Goal: Task Accomplishment & Management: Use online tool/utility

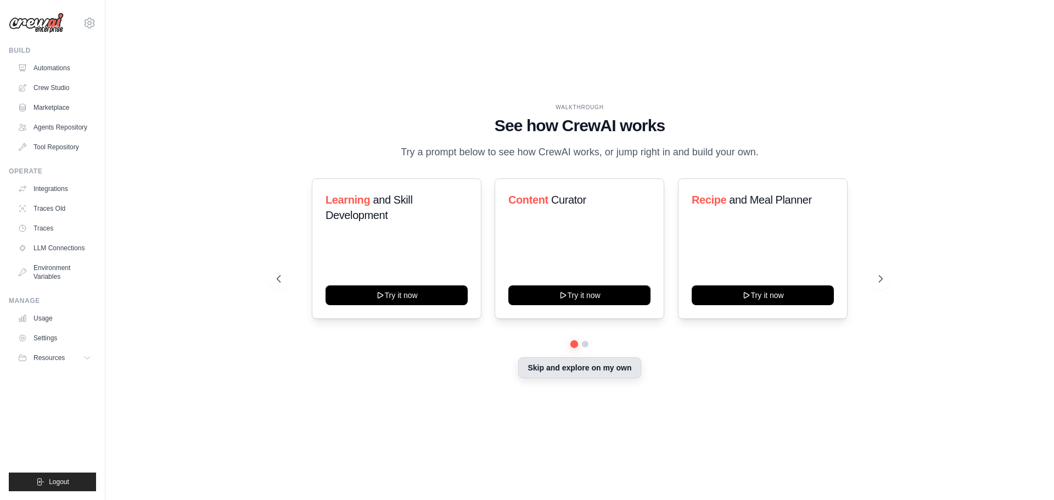
click at [612, 372] on button "Skip and explore on my own" at bounding box center [579, 367] width 122 height 21
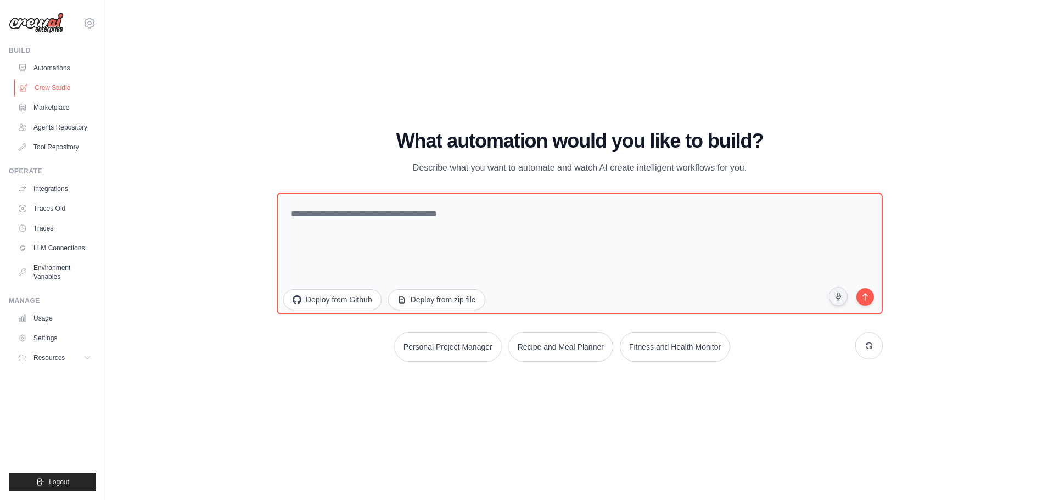
click at [52, 83] on link "Crew Studio" at bounding box center [55, 88] width 83 height 18
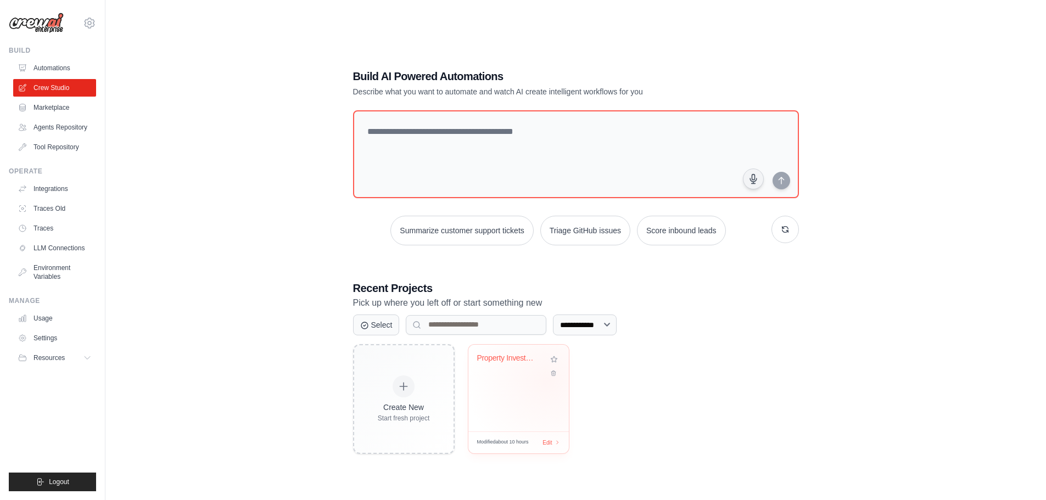
click at [547, 381] on div "Property Investment Analysis System" at bounding box center [518, 388] width 100 height 87
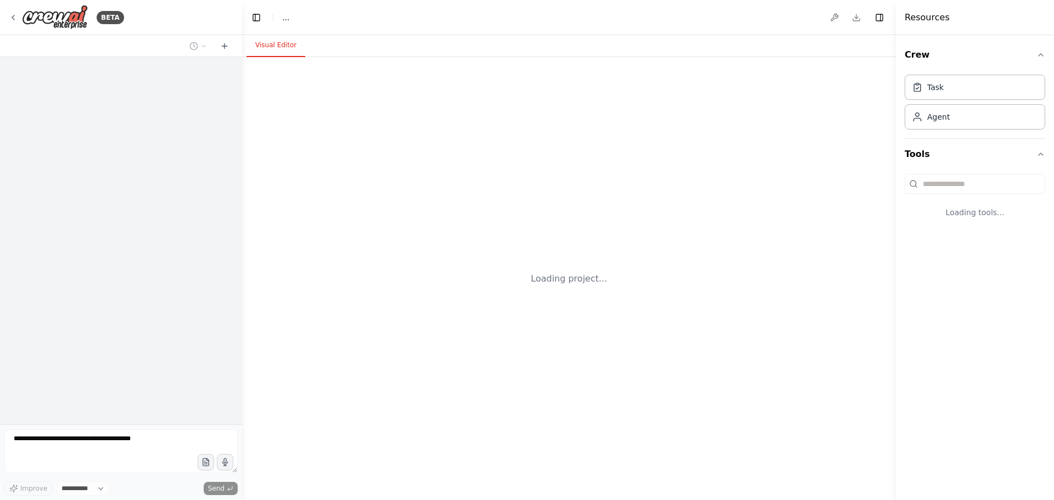
select select "****"
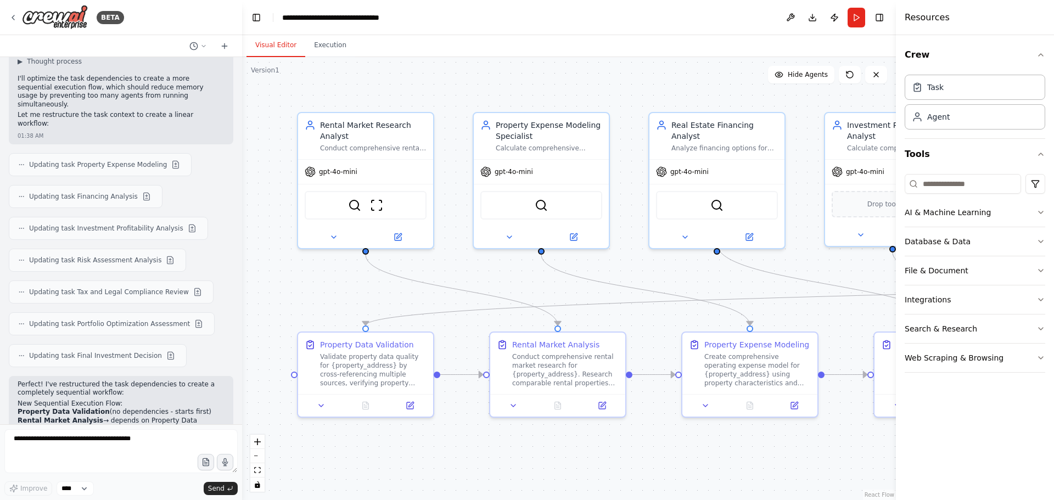
scroll to position [8429, 0]
drag, startPoint x: 48, startPoint y: 346, endPoint x: 116, endPoint y: 342, distance: 68.2
click at [338, 41] on button "Execution" at bounding box center [330, 45] width 50 height 23
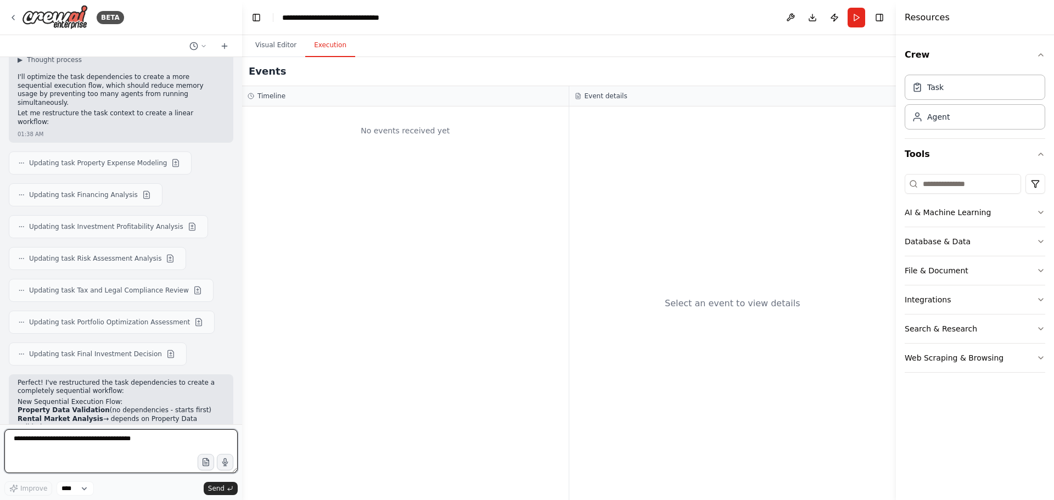
click at [53, 442] on textarea at bounding box center [120, 451] width 233 height 44
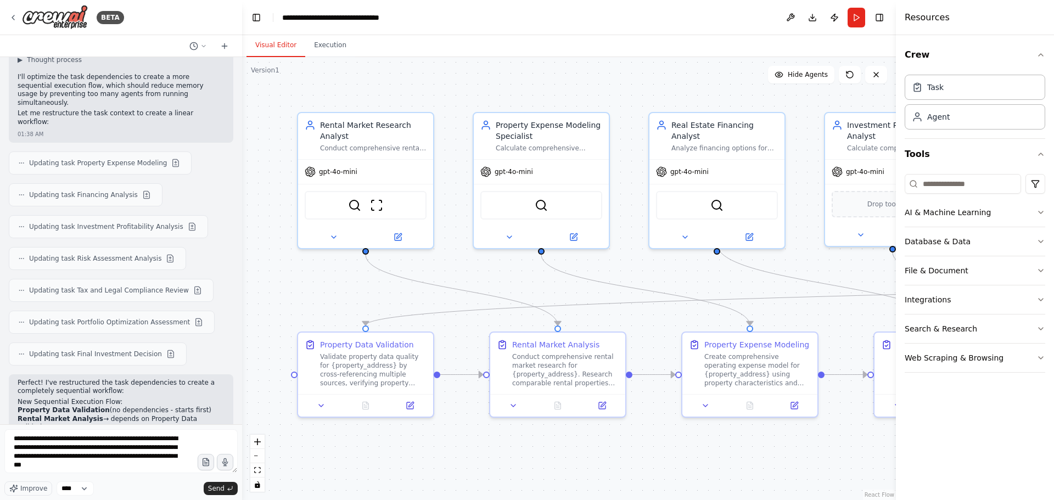
click at [261, 42] on button "Visual Editor" at bounding box center [275, 45] width 59 height 23
click at [138, 466] on textarea "**********" at bounding box center [120, 451] width 233 height 44
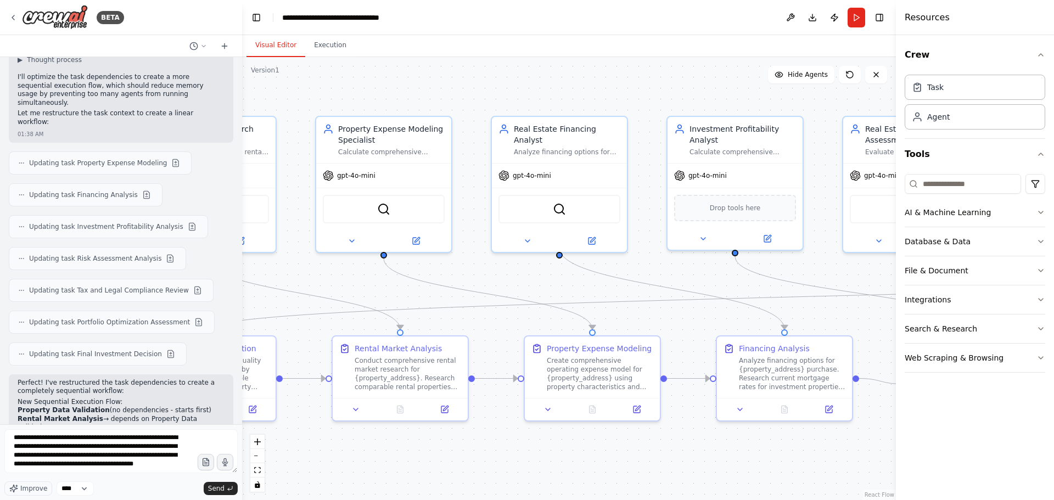
drag, startPoint x: 631, startPoint y: 94, endPoint x: 461, endPoint y: 102, distance: 170.9
click at [461, 102] on div ".deletable-edge-delete-btn { width: 20px; height: 20px; border: 0px solid #ffff…" at bounding box center [569, 278] width 654 height 443
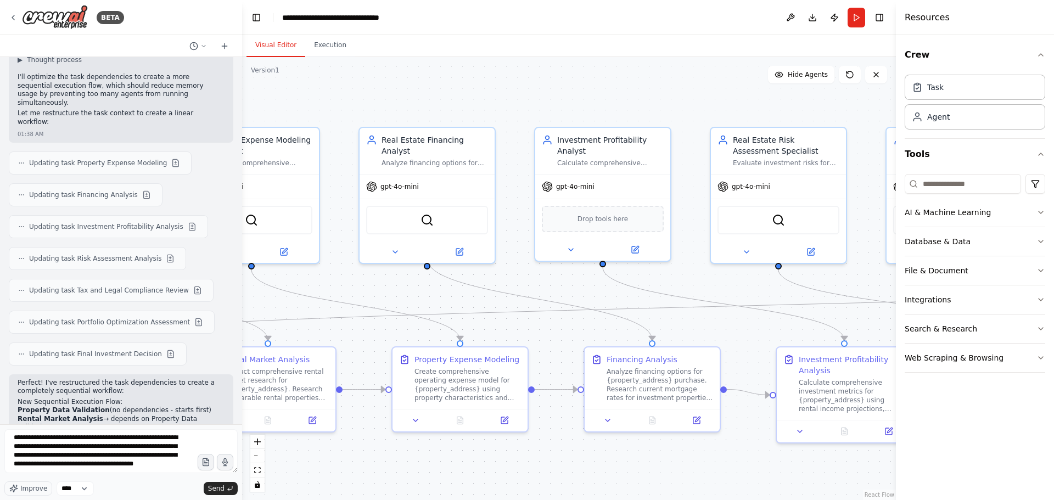
drag, startPoint x: 604, startPoint y: 91, endPoint x: 534, endPoint y: 97, distance: 70.5
click at [535, 96] on div ".deletable-edge-delete-btn { width: 20px; height: 20px; border: 0px solid #ffff…" at bounding box center [569, 278] width 654 height 443
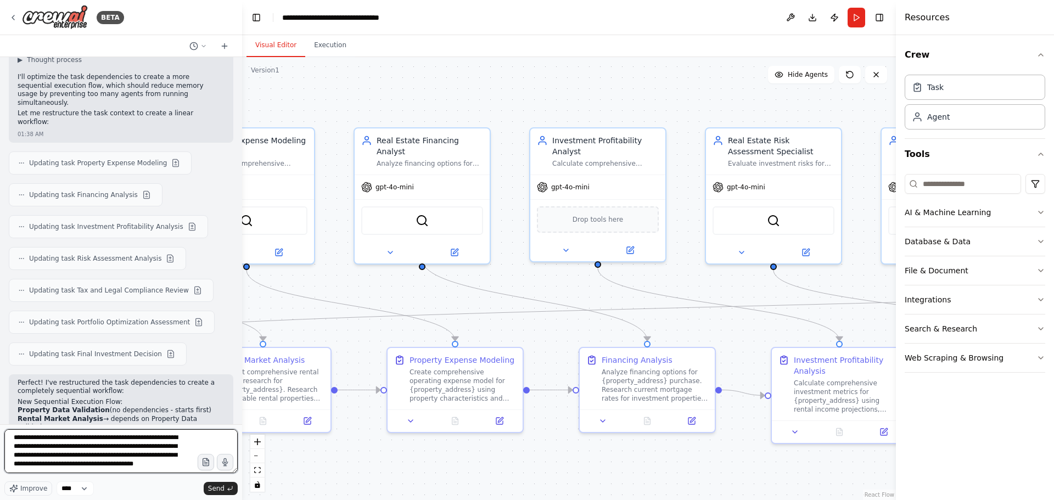
click at [62, 468] on textarea "**********" at bounding box center [120, 451] width 233 height 44
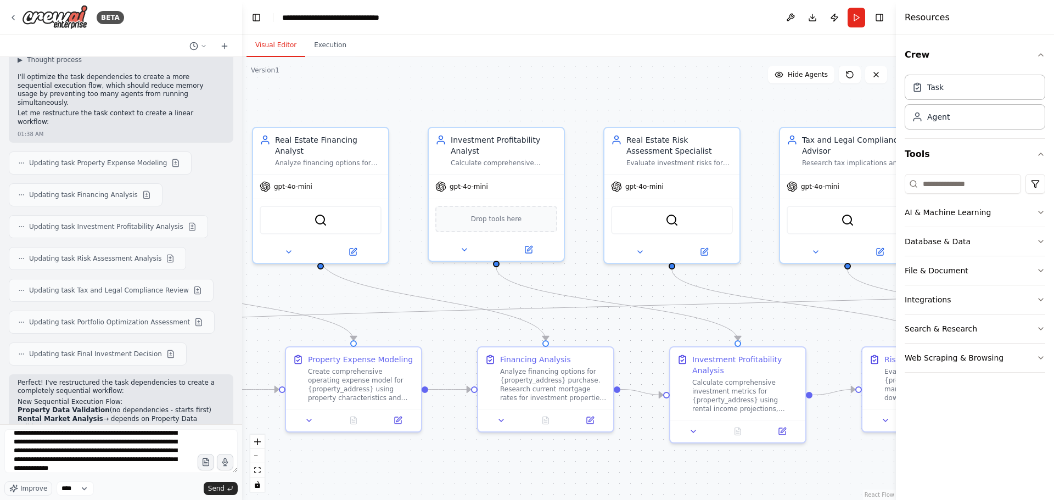
drag, startPoint x: 563, startPoint y: 110, endPoint x: 431, endPoint y: 109, distance: 132.3
click at [418, 112] on div ".deletable-edge-delete-btn { width: 20px; height: 20px; border: 0px solid #ffff…" at bounding box center [569, 278] width 654 height 443
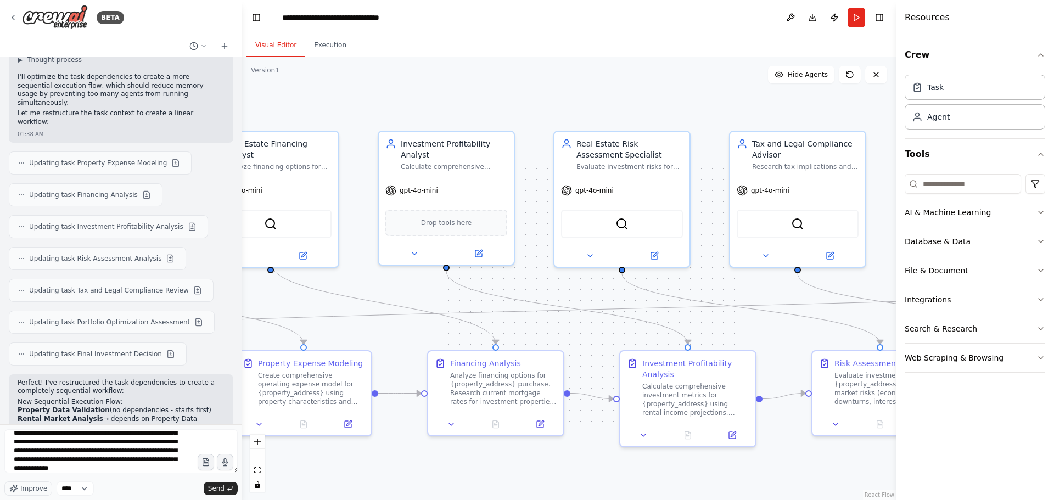
drag, startPoint x: 571, startPoint y: 99, endPoint x: 474, endPoint y: 103, distance: 97.8
click at [469, 103] on div ".deletable-edge-delete-btn { width: 20px; height: 20px; border: 0px solid #ffff…" at bounding box center [569, 278] width 654 height 443
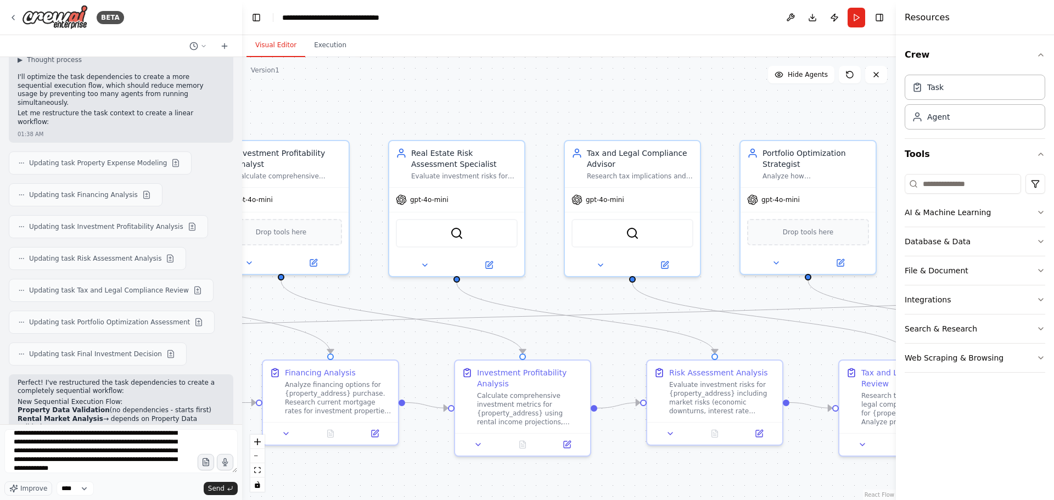
drag, startPoint x: 571, startPoint y: 89, endPoint x: 517, endPoint y: 92, distance: 54.4
click at [450, 96] on div ".deletable-edge-delete-btn { width: 20px; height: 20px; border: 0px solid #ffff…" at bounding box center [569, 278] width 654 height 443
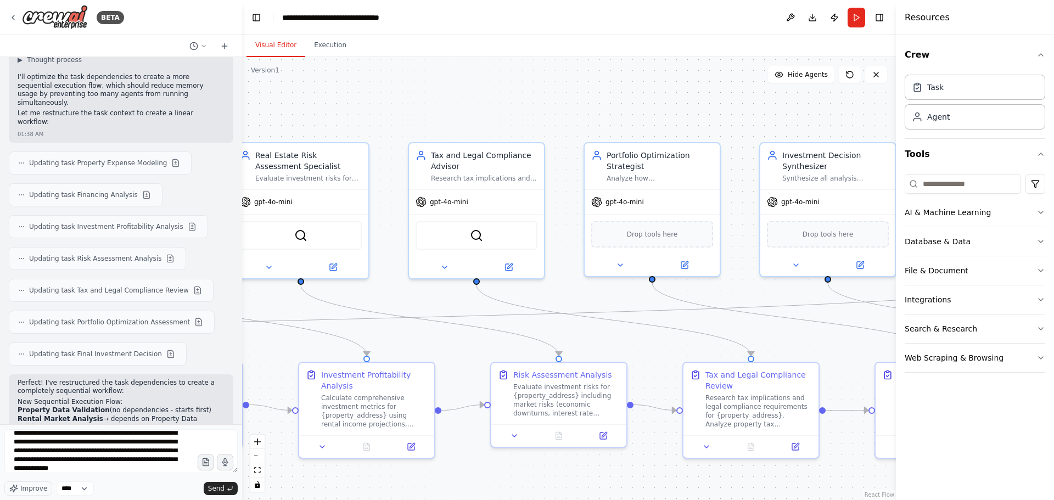
drag, startPoint x: 573, startPoint y: 96, endPoint x: 476, endPoint y: 97, distance: 97.2
click at [476, 97] on div ".deletable-edge-delete-btn { width: 20px; height: 20px; border: 0px solid #ffff…" at bounding box center [569, 278] width 654 height 443
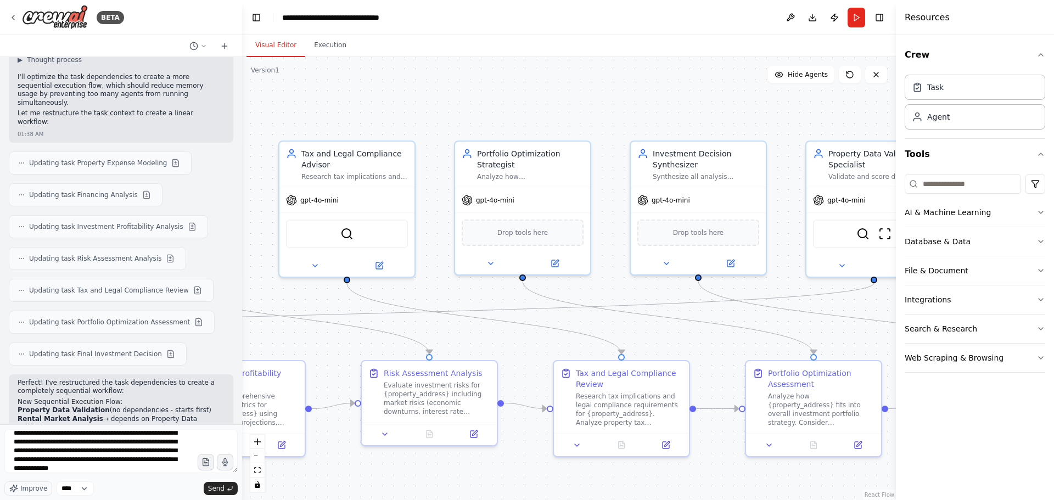
drag, startPoint x: 591, startPoint y: 100, endPoint x: 491, endPoint y: 99, distance: 99.4
click at [452, 98] on div ".deletable-edge-delete-btn { width: 20px; height: 20px; border: 0px solid #ffff…" at bounding box center [569, 278] width 654 height 443
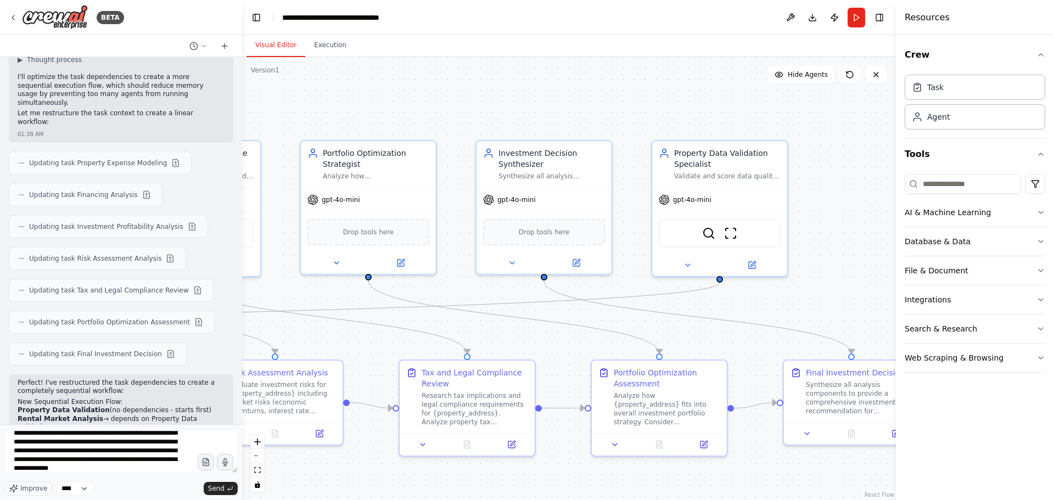
drag, startPoint x: 638, startPoint y: 103, endPoint x: 495, endPoint y: 103, distance: 143.3
click at [495, 103] on div ".deletable-edge-delete-btn { width: 20px; height: 20px; border: 0px solid #ffff…" at bounding box center [569, 278] width 654 height 443
click at [167, 471] on textarea "**********" at bounding box center [120, 451] width 233 height 44
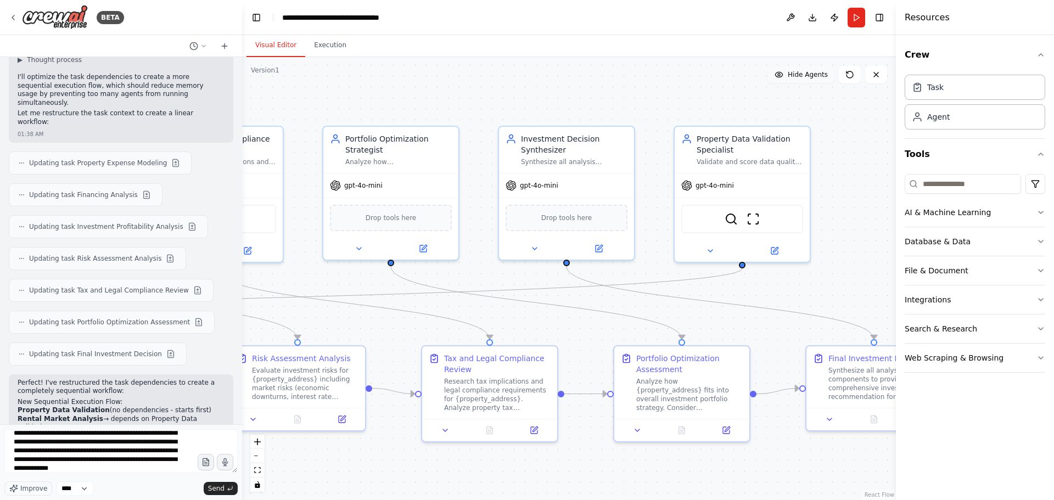
drag, startPoint x: 560, startPoint y: 100, endPoint x: 813, endPoint y: 78, distance: 253.5
click at [813, 78] on div "Version 1 Show Tools Hide Agents .deletable-edge-delete-btn { width: 20px; heig…" at bounding box center [569, 278] width 654 height 443
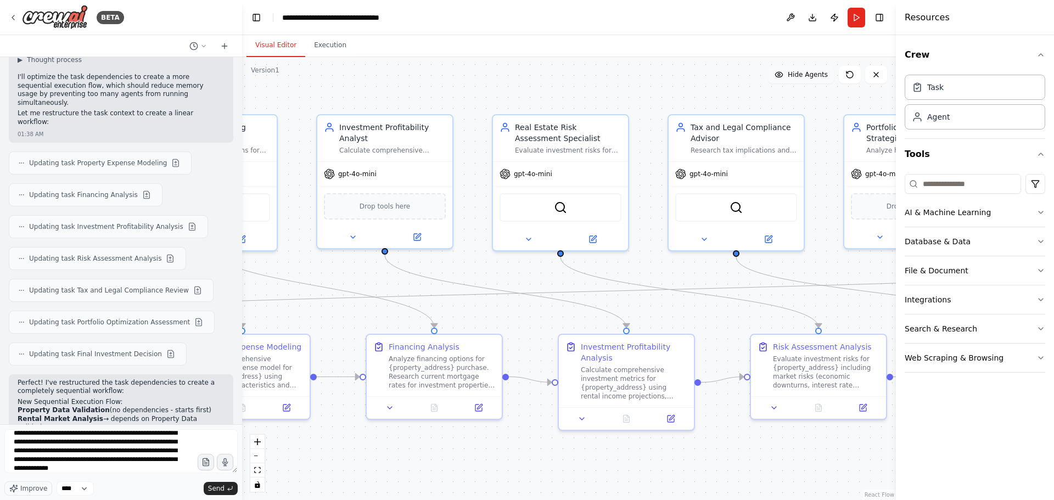
drag, startPoint x: 493, startPoint y: 80, endPoint x: 825, endPoint y: 77, distance: 332.1
click at [825, 77] on div "Version 1 Show Tools Hide Agents .deletable-edge-delete-btn { width: 20px; heig…" at bounding box center [569, 278] width 654 height 443
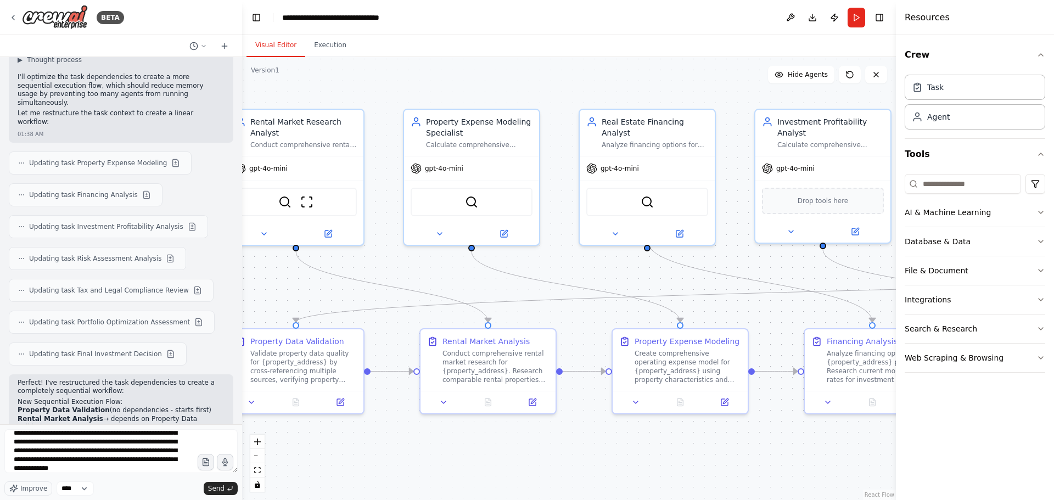
drag, startPoint x: 503, startPoint y: 85, endPoint x: 861, endPoint y: 78, distance: 358.5
click at [861, 78] on div "Version 1 Show Tools Hide Agents .deletable-edge-delete-btn { width: 20px; heig…" at bounding box center [569, 278] width 654 height 443
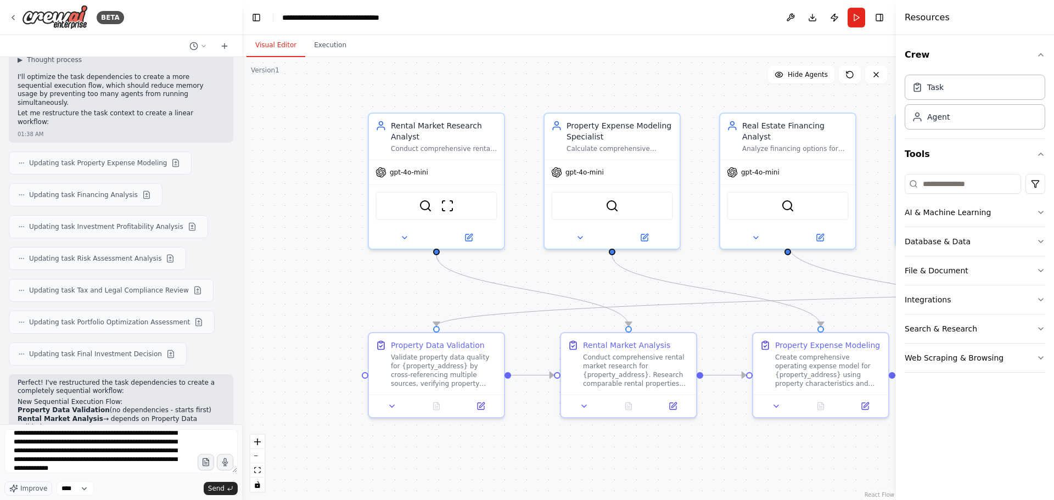
drag, startPoint x: 394, startPoint y: 80, endPoint x: 521, endPoint y: 86, distance: 126.9
click at [521, 86] on div ".deletable-edge-delete-btn { width: 20px; height: 20px; border: 0px solid #ffff…" at bounding box center [569, 278] width 654 height 443
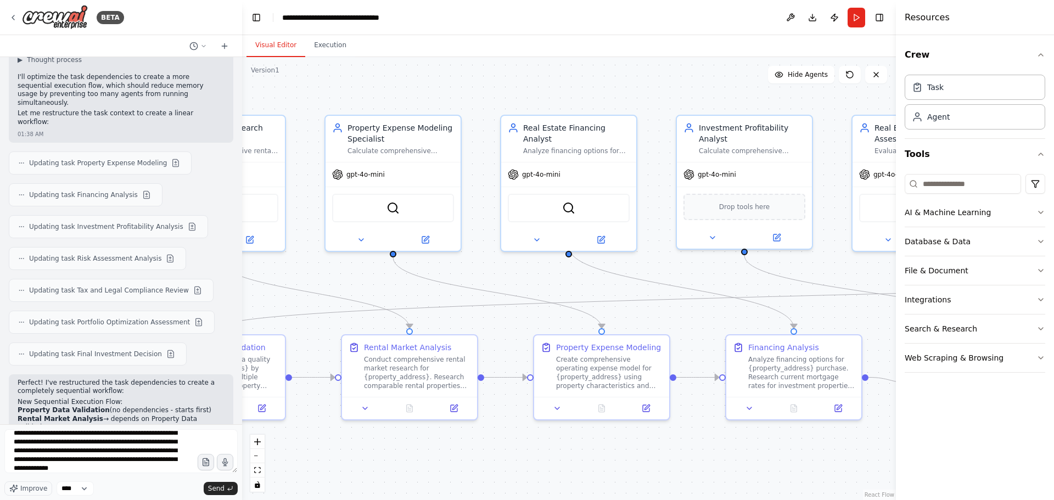
drag, startPoint x: 622, startPoint y: 85, endPoint x: 341, endPoint y: 88, distance: 281.0
click at [341, 88] on div ".deletable-edge-delete-btn { width: 20px; height: 20px; border: 0px solid #ffff…" at bounding box center [569, 278] width 654 height 443
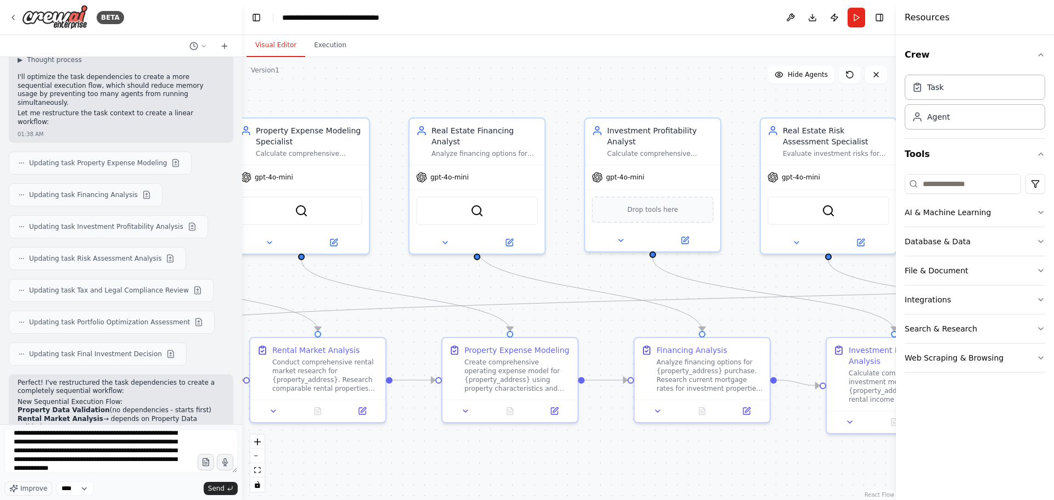
drag, startPoint x: 514, startPoint y: 83, endPoint x: 256, endPoint y: 86, distance: 257.4
click at [259, 85] on div ".deletable-edge-delete-btn { width: 20px; height: 20px; border: 0px solid #ffff…" at bounding box center [569, 278] width 654 height 443
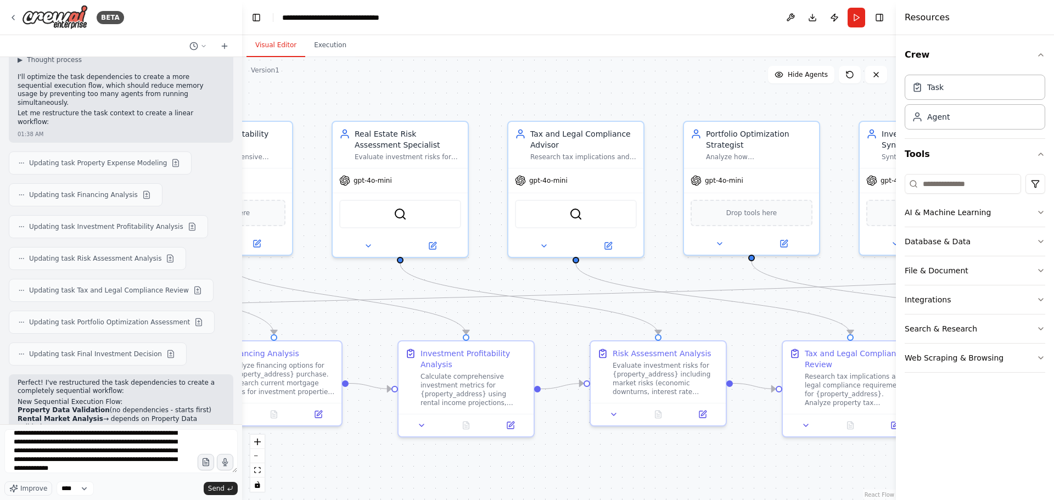
drag, startPoint x: 319, startPoint y: 87, endPoint x: 295, endPoint y: 90, distance: 24.3
click at [296, 90] on div ".deletable-edge-delete-btn { width: 20px; height: 20px; border: 0px solid #ffff…" at bounding box center [569, 278] width 654 height 443
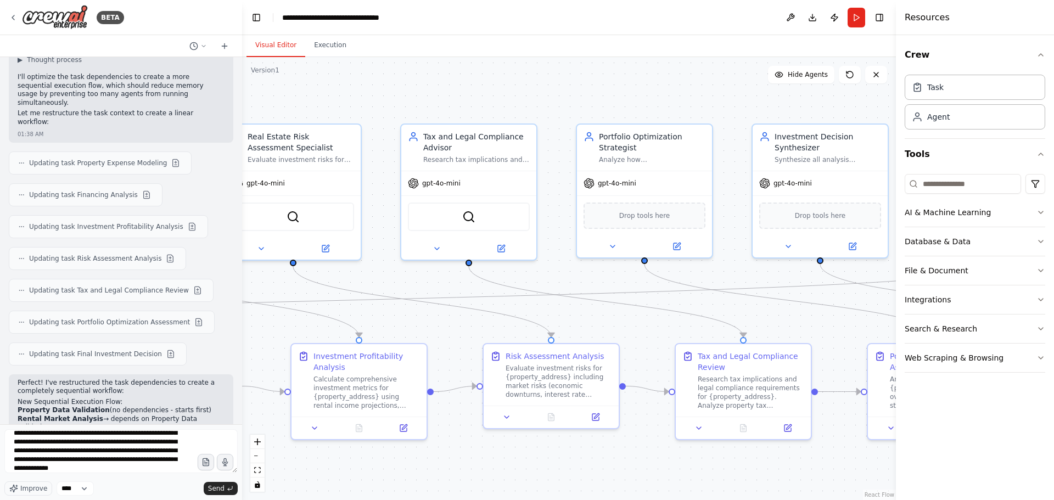
drag, startPoint x: 449, startPoint y: 90, endPoint x: 247, endPoint y: 90, distance: 202.0
click at [223, 91] on div "BETA I want to build a multi agent system to perform property analysis. I want …" at bounding box center [527, 250] width 1054 height 500
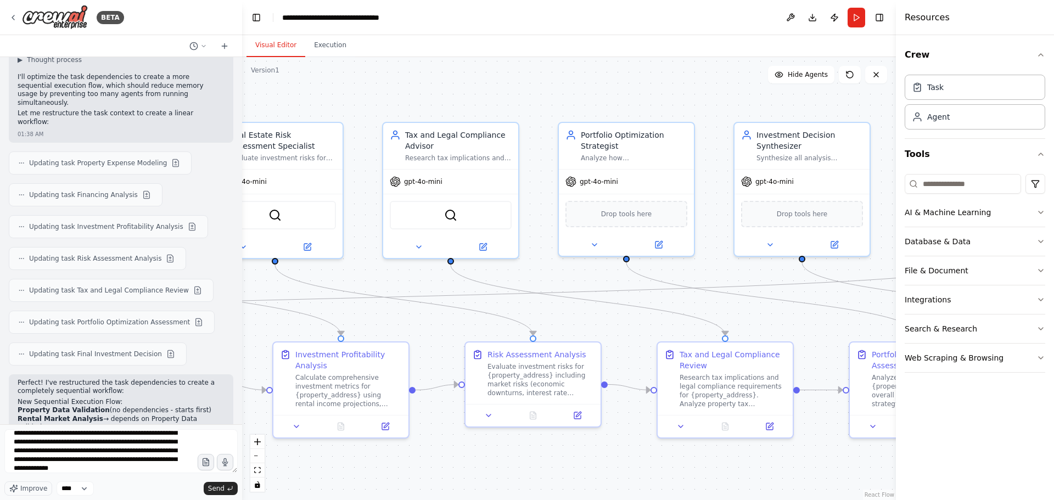
drag, startPoint x: 451, startPoint y: 89, endPoint x: 847, endPoint y: 87, distance: 395.8
click at [847, 87] on div ".deletable-edge-delete-btn { width: 20px; height: 20px; border: 0px solid #ffff…" at bounding box center [569, 278] width 654 height 443
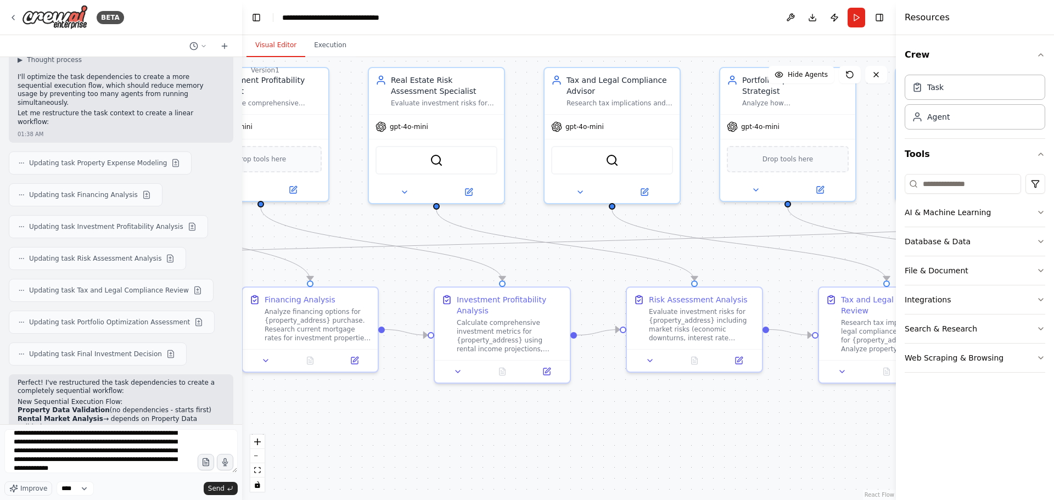
drag, startPoint x: 326, startPoint y: 280, endPoint x: 141, endPoint y: 226, distance: 193.2
click at [141, 226] on div "BETA I want to build a multi agent system to perform property analysis. I want …" at bounding box center [527, 250] width 1054 height 500
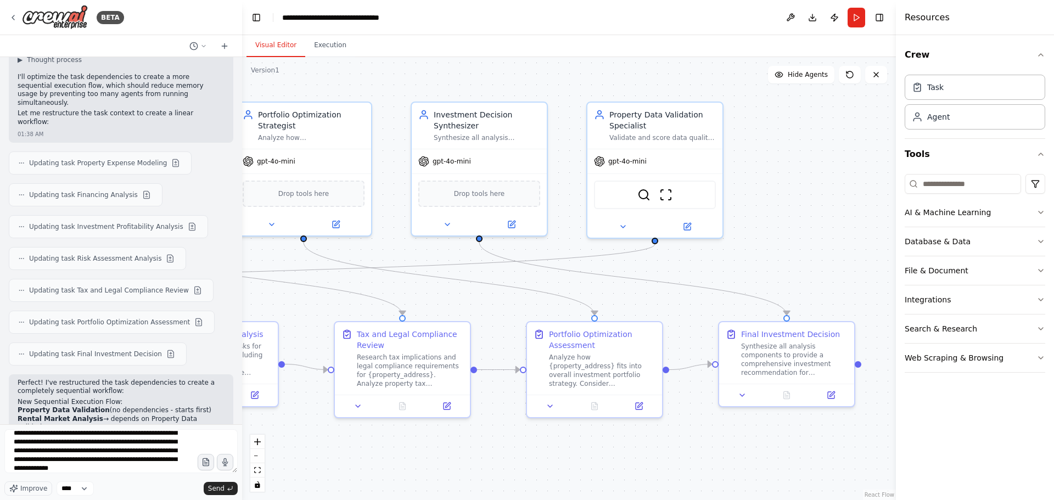
drag, startPoint x: 629, startPoint y: 133, endPoint x: 211, endPoint y: 167, distance: 419.6
click at [211, 167] on div "BETA I want to build a multi agent system to perform property analysis. I want …" at bounding box center [527, 250] width 1054 height 500
drag, startPoint x: 211, startPoint y: 167, endPoint x: 249, endPoint y: 161, distance: 38.4
click at [249, 161] on div "BETA I want to build a multi agent system to perform property analysis. I want …" at bounding box center [527, 250] width 1054 height 500
click at [150, 456] on textarea "**********" at bounding box center [120, 451] width 233 height 44
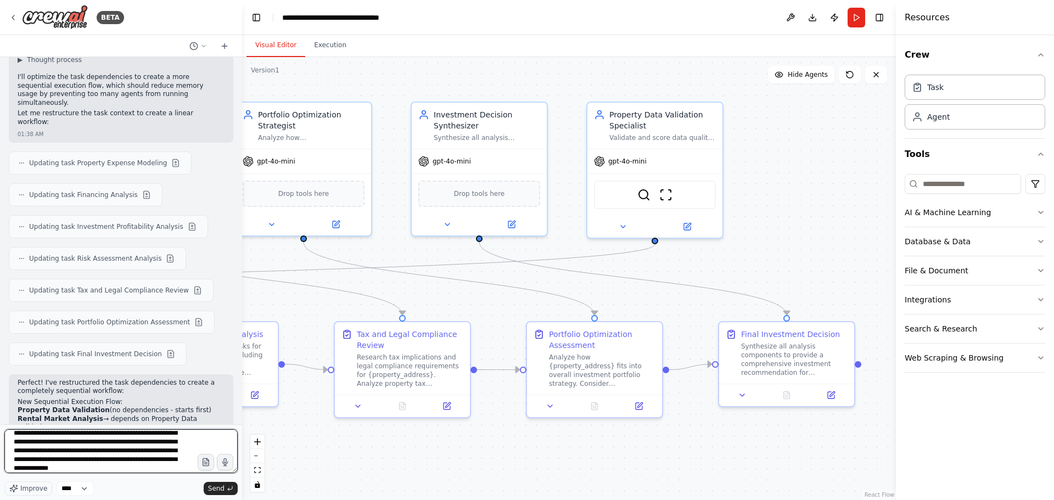
scroll to position [19, 0]
click at [165, 464] on textarea "**********" at bounding box center [120, 451] width 233 height 44
type textarea "**********"
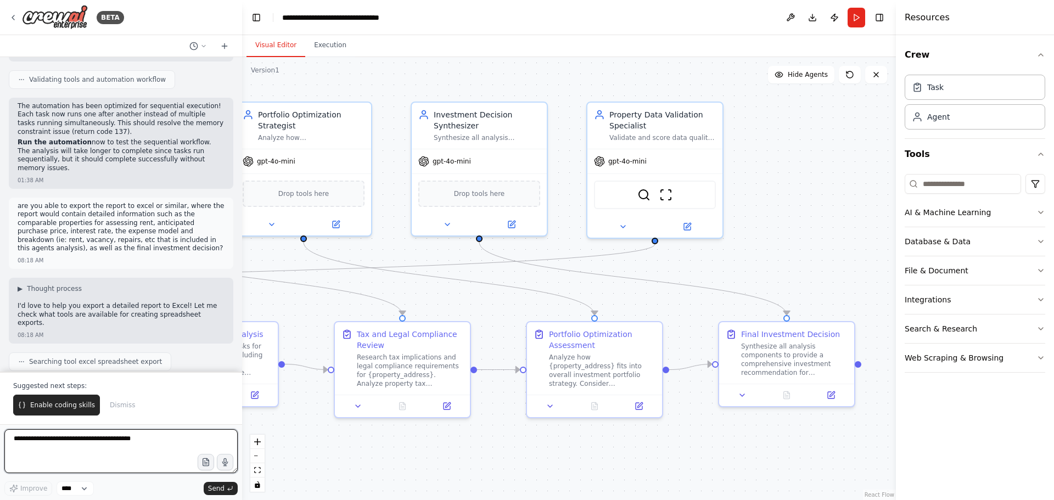
scroll to position [8978, 0]
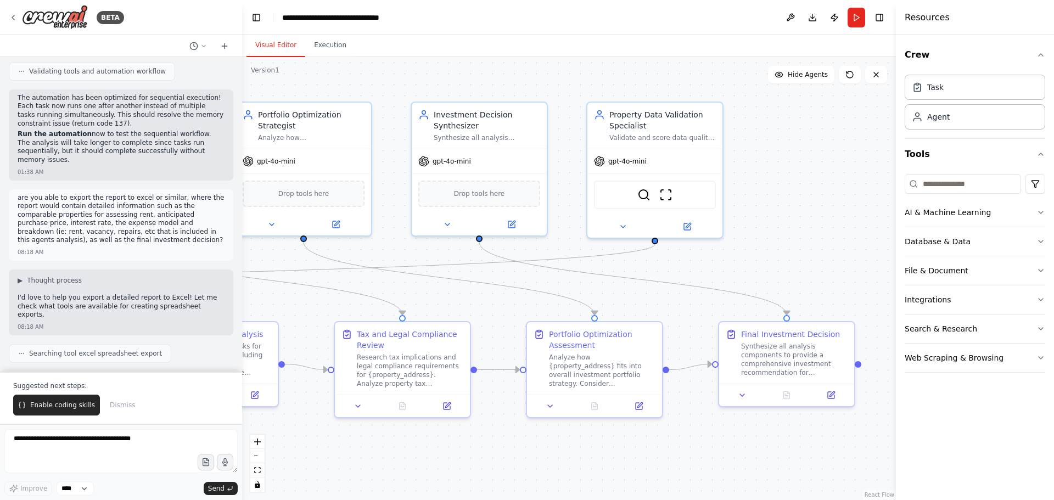
drag, startPoint x: 47, startPoint y: 103, endPoint x: 146, endPoint y: 108, distance: 99.4
click at [146, 403] on p "I can definitely help you create a comprehensive Excel export! I found some Goo…" at bounding box center [121, 420] width 207 height 34
click at [60, 445] on textarea at bounding box center [120, 451] width 233 height 44
type textarea "**********"
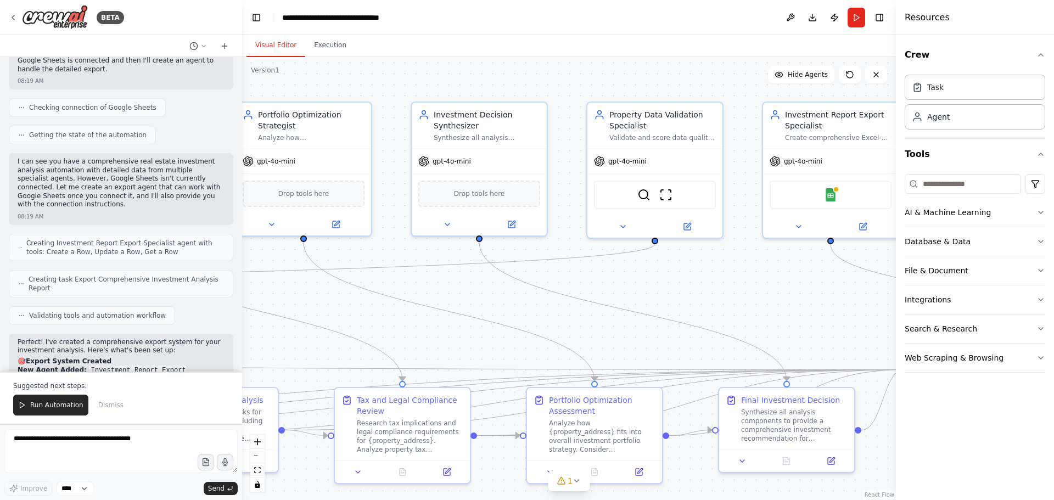
scroll to position [9783, 0]
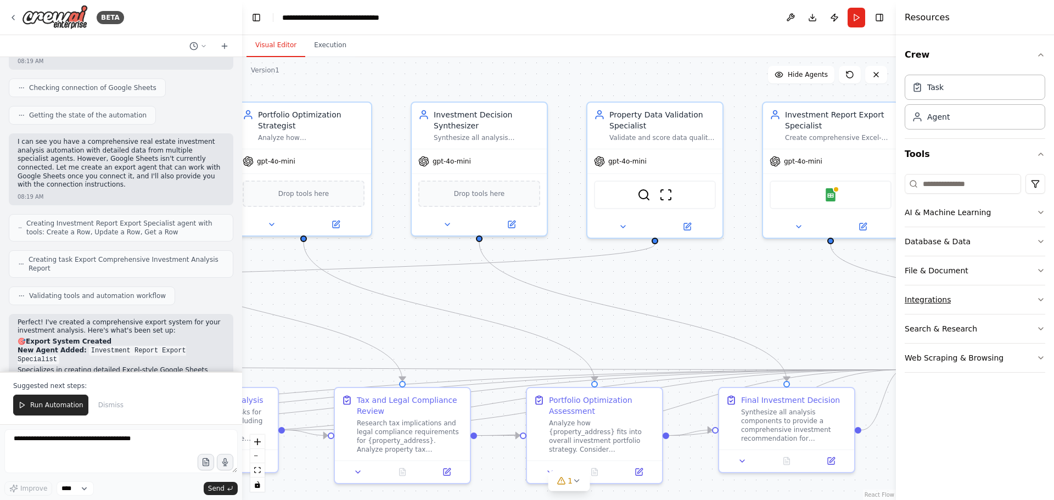
click at [956, 293] on button "Integrations" at bounding box center [975, 299] width 141 height 29
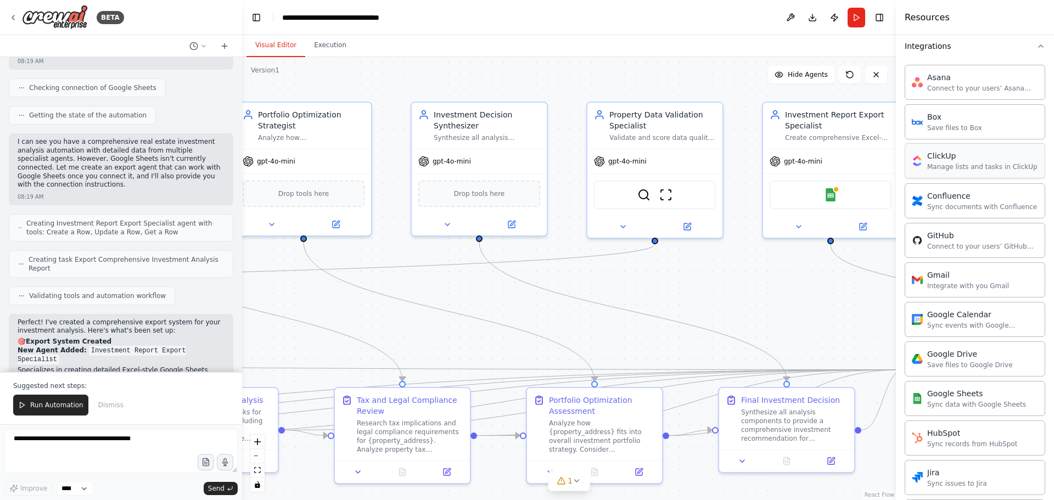
scroll to position [274, 0]
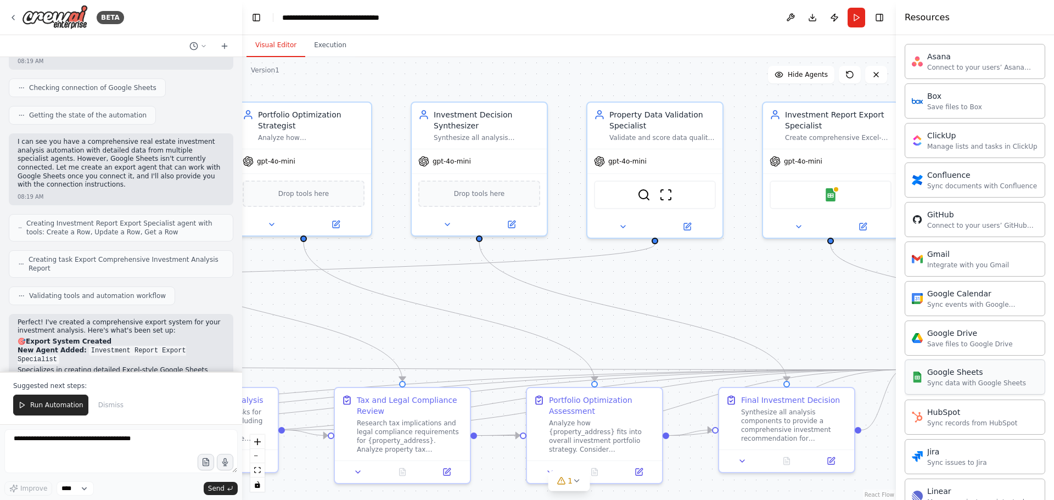
click at [1007, 378] on div "Google Sheets Sync data with Google Sheets" at bounding box center [976, 377] width 99 height 21
click at [921, 370] on div "Google Sheets Sync data with Google Sheets" at bounding box center [969, 377] width 114 height 21
click at [950, 377] on div "Google Sheets" at bounding box center [976, 372] width 99 height 11
click at [920, 378] on img at bounding box center [917, 377] width 11 height 11
click at [954, 376] on div "Google Sheets" at bounding box center [976, 372] width 99 height 11
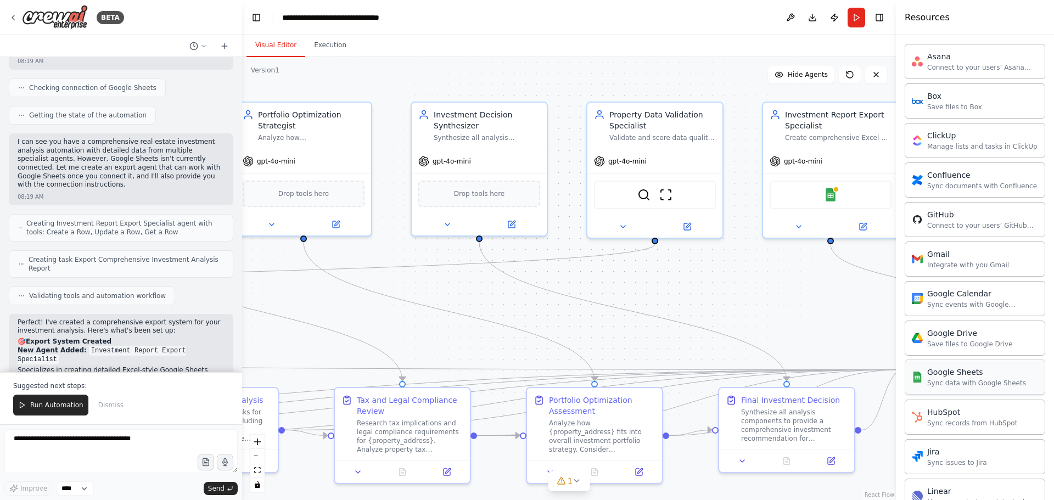
click at [954, 376] on div "Google Sheets" at bounding box center [976, 372] width 99 height 11
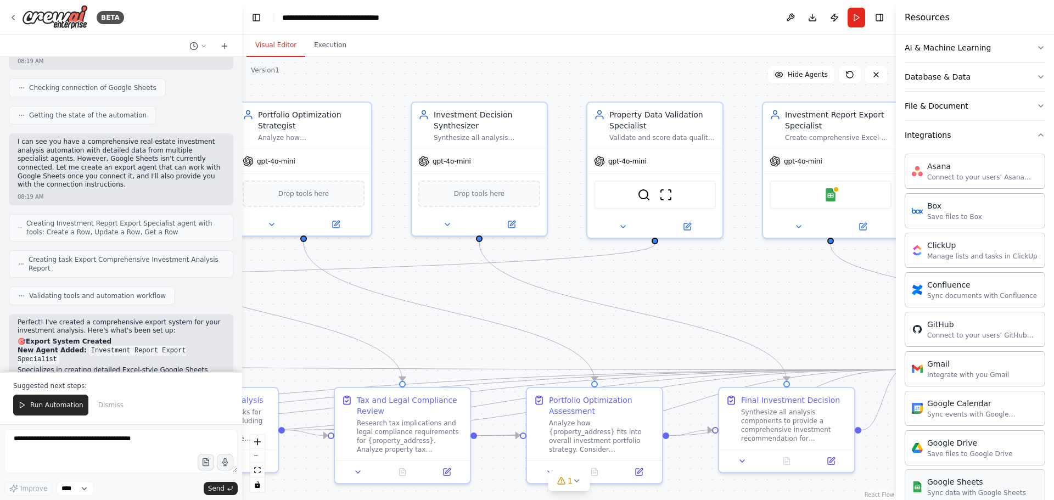
scroll to position [0, 0]
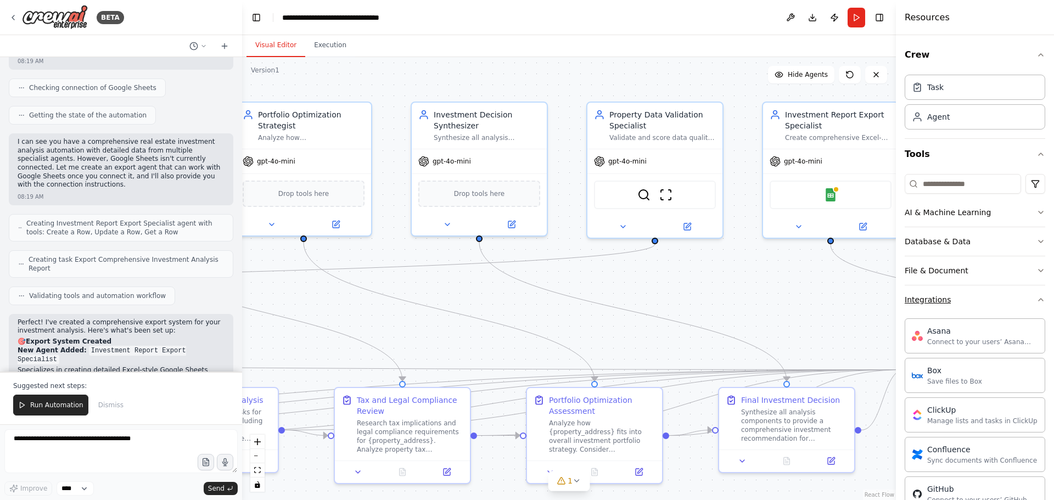
click at [1027, 299] on button "Integrations" at bounding box center [975, 299] width 141 height 29
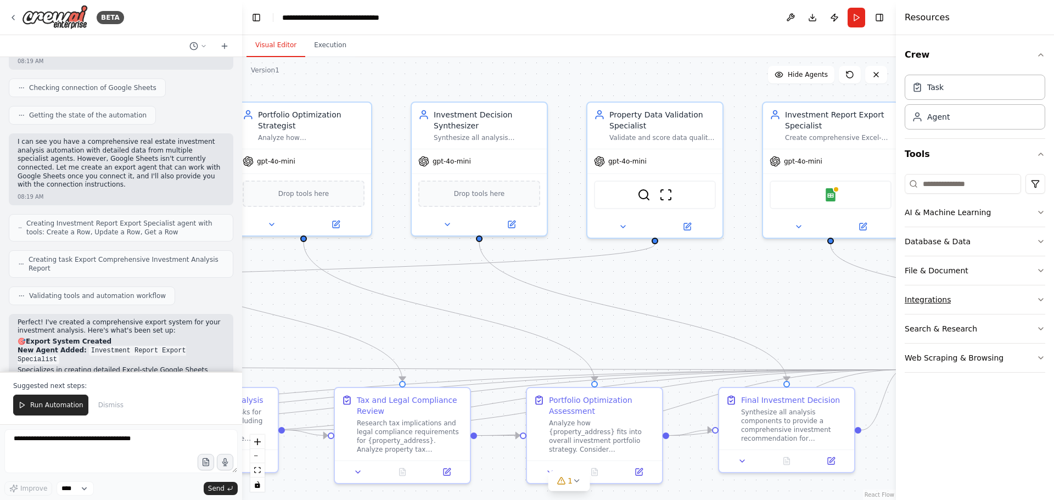
click at [1038, 298] on icon "button" at bounding box center [1040, 299] width 9 height 9
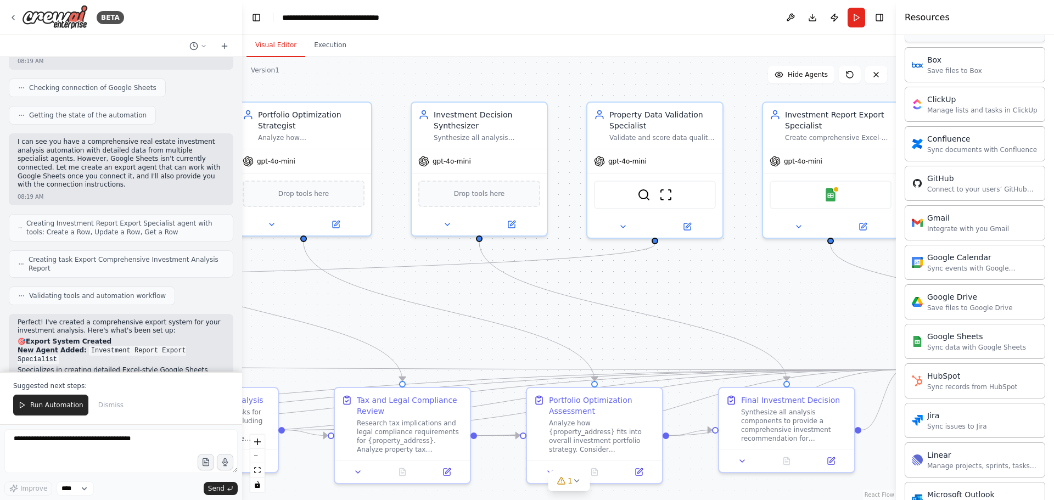
scroll to position [329, 0]
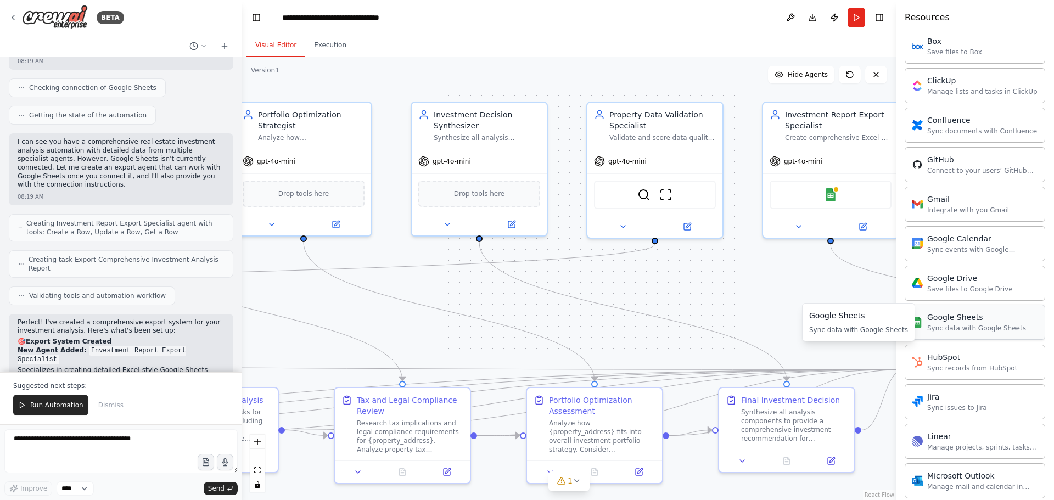
click at [916, 326] on img at bounding box center [917, 322] width 11 height 11
click at [1009, 334] on div "Google Sheets Sync data with Google Sheets" at bounding box center [975, 322] width 141 height 35
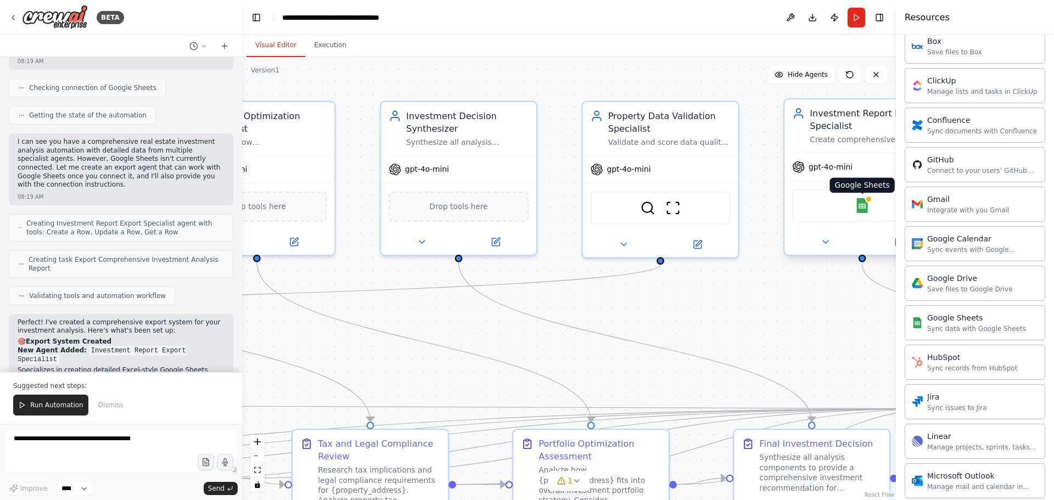
click at [863, 204] on img at bounding box center [862, 205] width 15 height 15
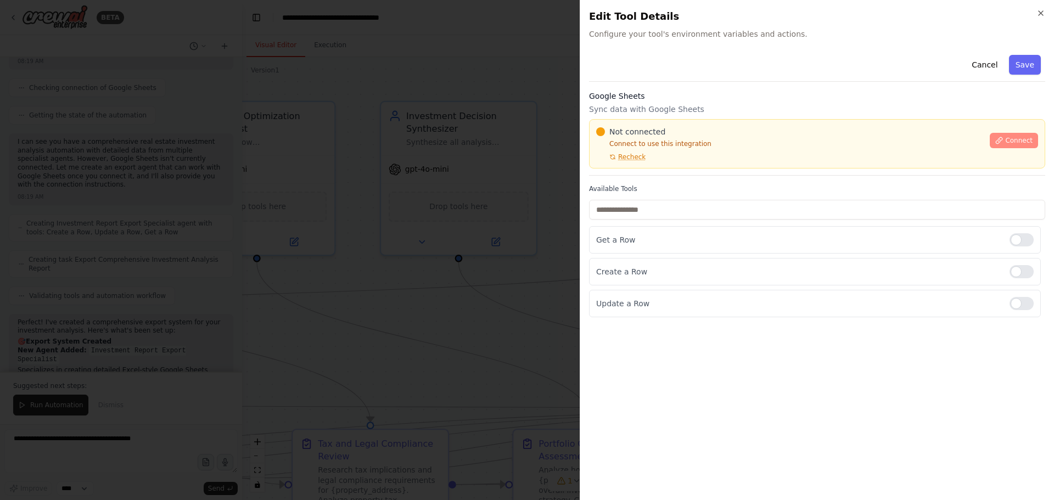
click at [1023, 137] on span "Connect" at bounding box center [1018, 140] width 27 height 9
click at [659, 156] on div "Not connected Connect to use this integration Recheck" at bounding box center [789, 143] width 387 height 35
click at [450, 212] on div at bounding box center [527, 250] width 1054 height 500
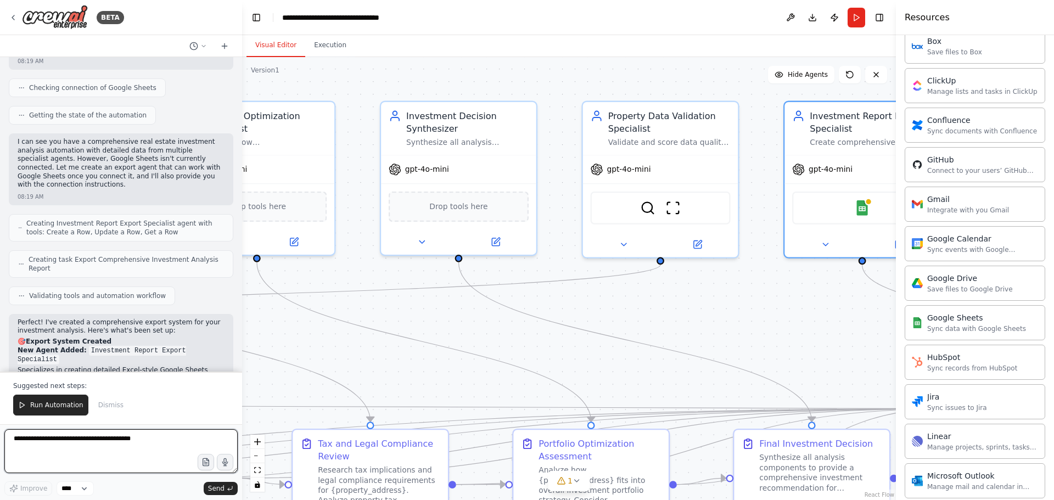
click at [151, 450] on textarea at bounding box center [120, 451] width 233 height 44
type textarea "**********"
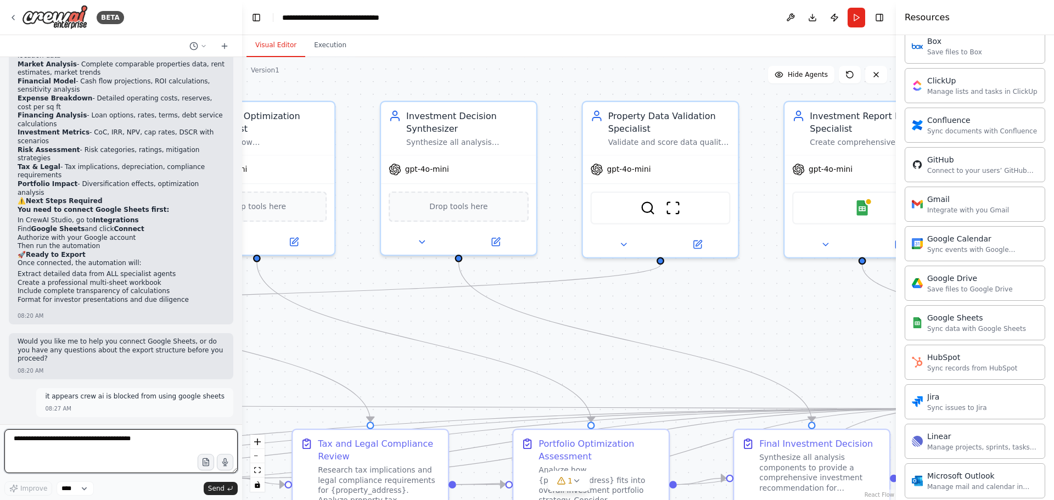
scroll to position [274, 0]
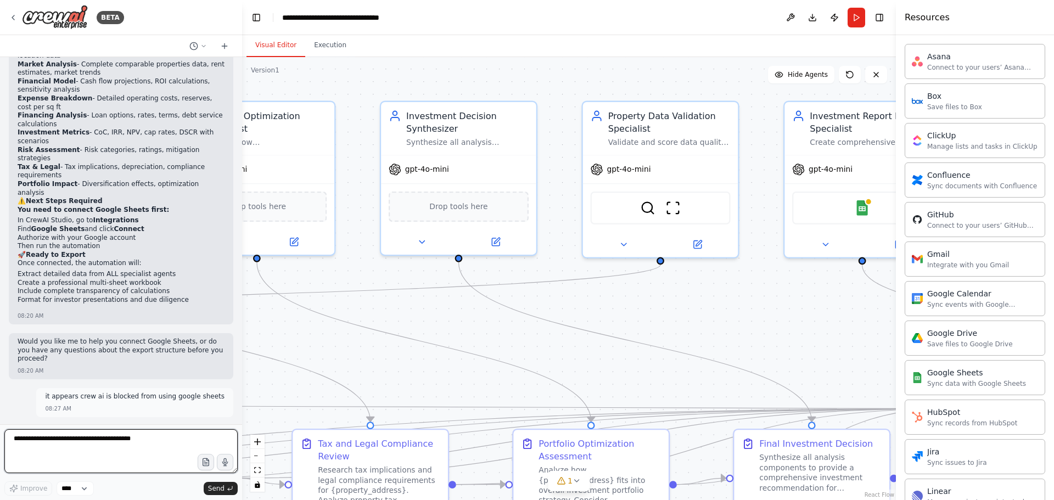
click at [101, 438] on textarea at bounding box center [120, 451] width 233 height 44
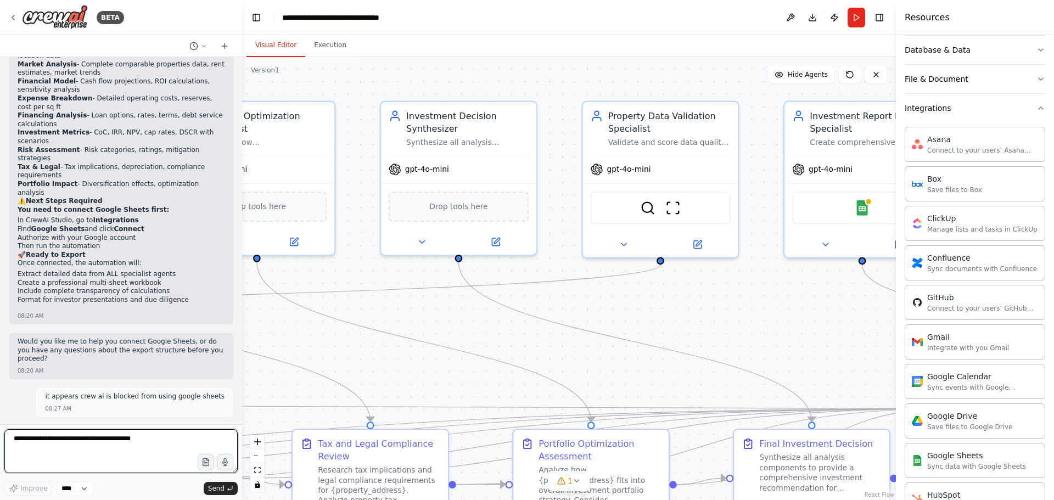
scroll to position [165, 0]
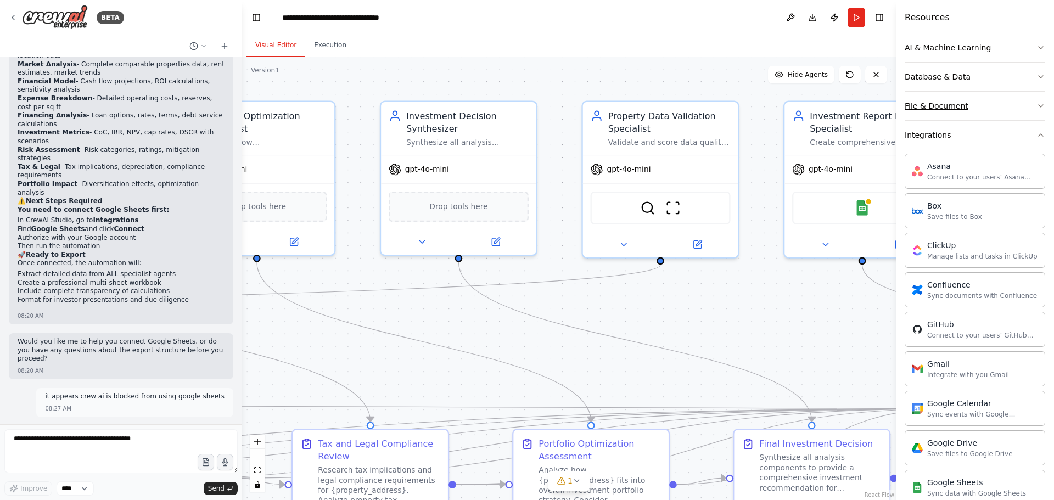
click at [989, 109] on button "File & Document" at bounding box center [975, 106] width 141 height 29
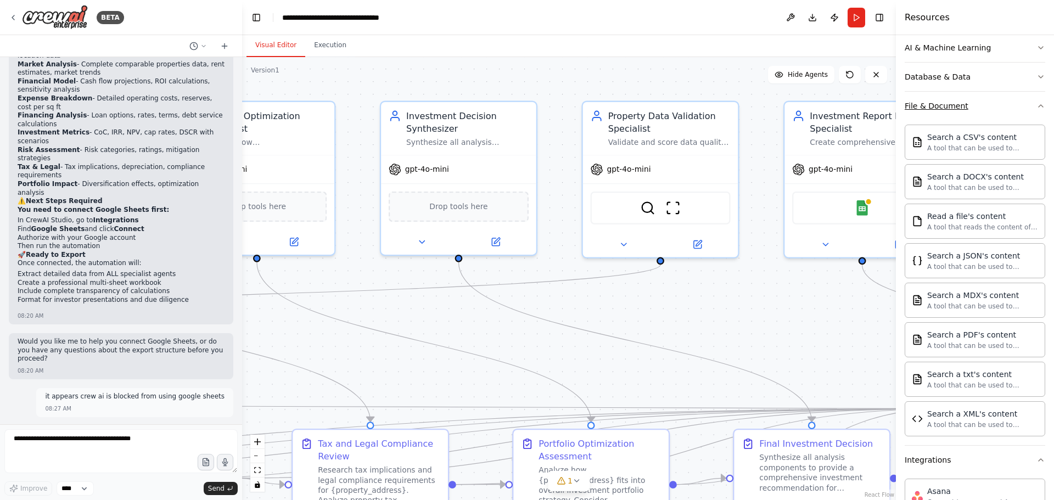
click at [997, 99] on button "File & Document" at bounding box center [975, 106] width 141 height 29
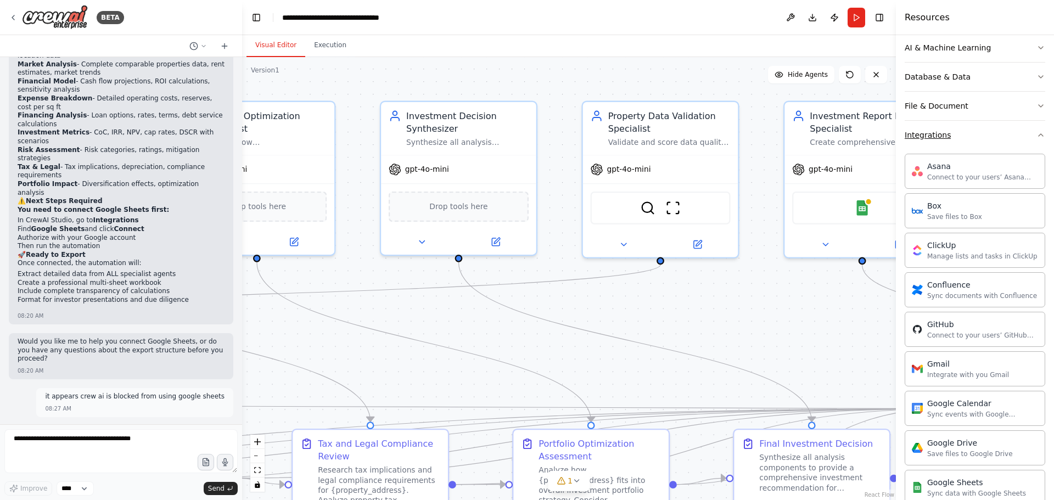
click at [990, 127] on button "Integrations" at bounding box center [975, 135] width 141 height 29
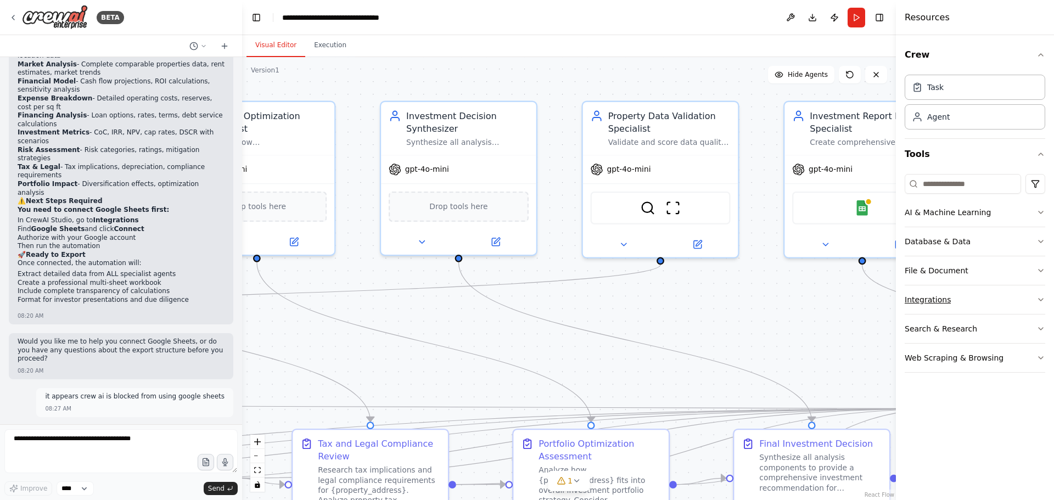
click at [978, 297] on button "Integrations" at bounding box center [975, 299] width 141 height 29
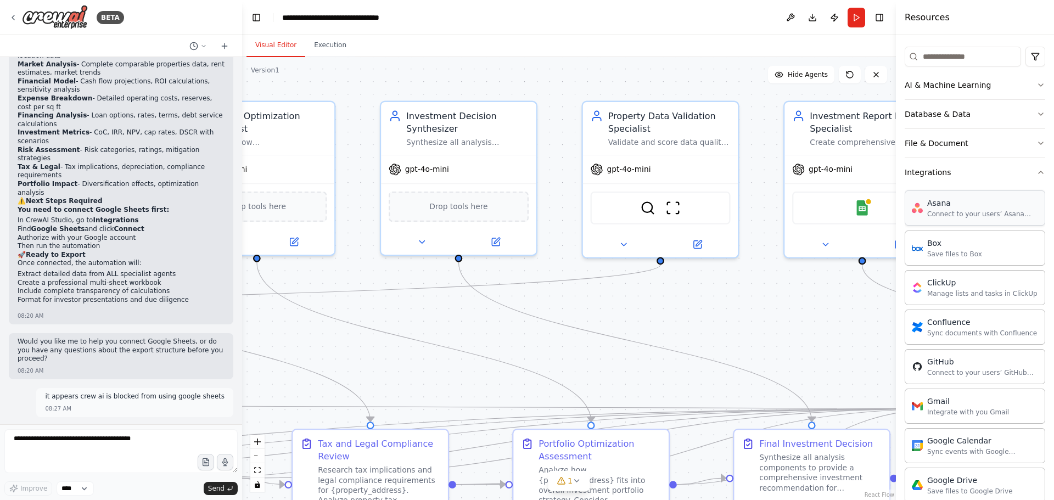
scroll to position [165, 0]
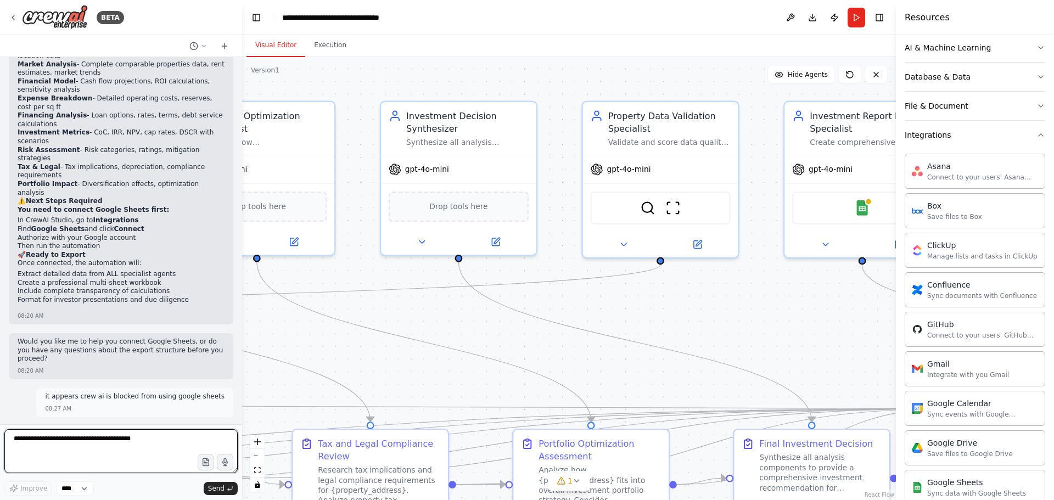
click at [47, 440] on textarea at bounding box center [120, 451] width 233 height 44
type textarea "**********"
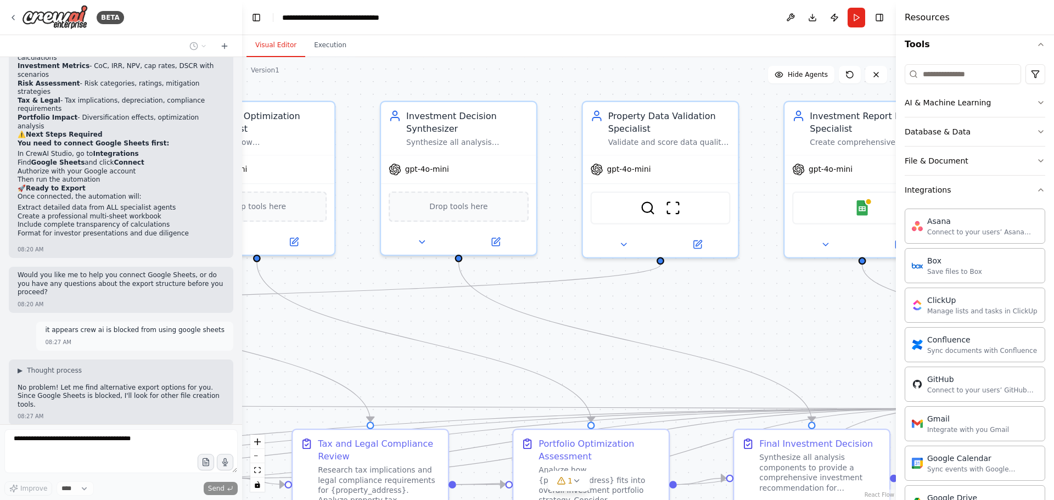
scroll to position [55, 0]
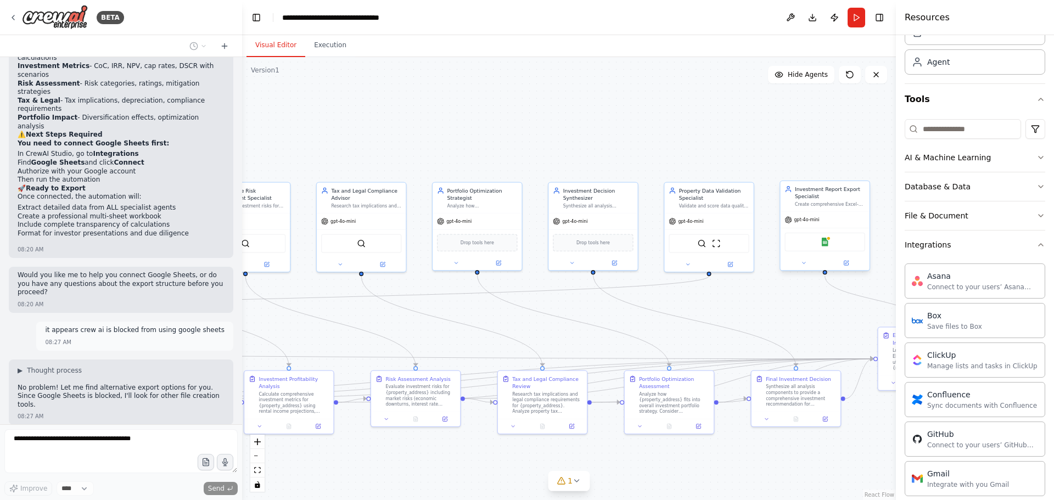
click at [815, 241] on div "Google Sheets" at bounding box center [824, 242] width 80 height 19
click at [826, 242] on img at bounding box center [825, 242] width 9 height 9
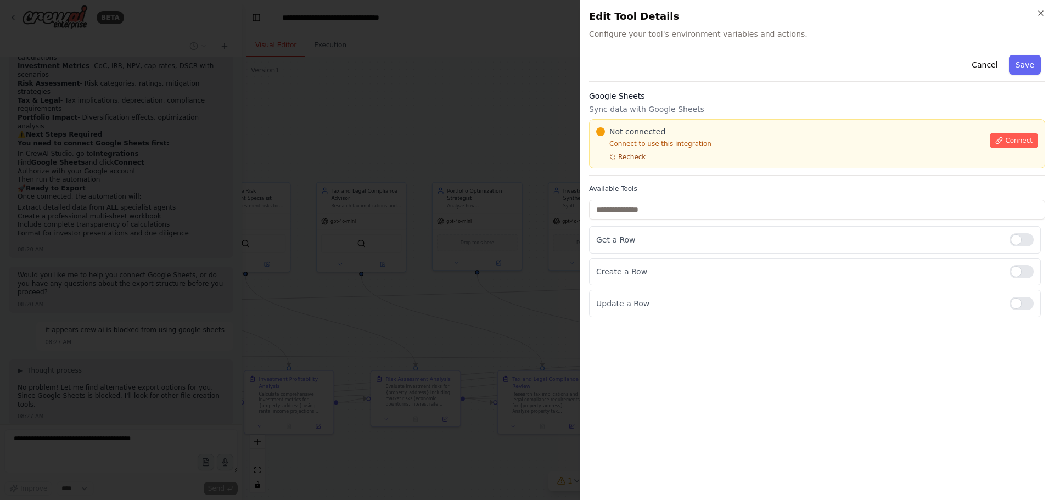
click at [635, 159] on span "Recheck" at bounding box center [631, 157] width 27 height 9
click at [1007, 138] on button "Connect" at bounding box center [1014, 140] width 48 height 15
click at [625, 158] on span "Recheck" at bounding box center [631, 157] width 27 height 9
click at [641, 159] on span "Recheck" at bounding box center [631, 157] width 27 height 9
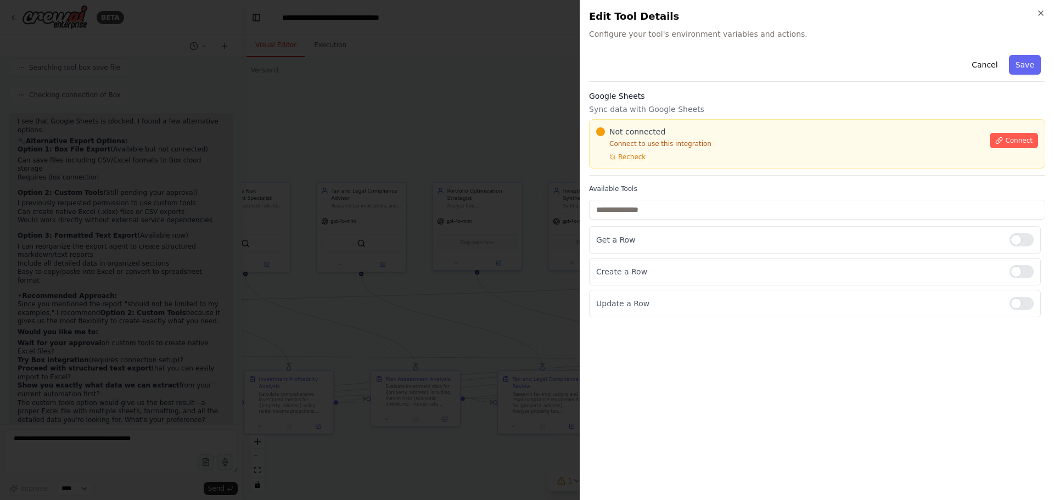
click at [721, 138] on div "Not connected Connect to use this integration Recheck" at bounding box center [789, 143] width 387 height 35
click at [715, 141] on p "Connect to use this integration" at bounding box center [789, 143] width 387 height 9
click at [722, 138] on div "Not connected Connect to use this integration Recheck" at bounding box center [789, 143] width 387 height 35
click at [726, 131] on div "Not connected" at bounding box center [789, 131] width 387 height 11
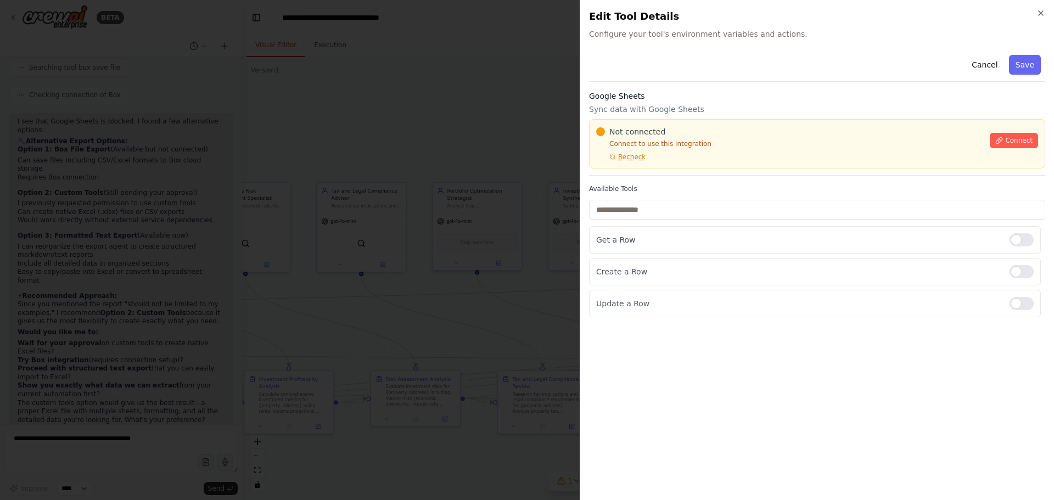
click at [721, 132] on div "Not connected" at bounding box center [789, 131] width 387 height 11
click at [718, 134] on div "Not connected" at bounding box center [789, 131] width 387 height 11
click at [718, 140] on p "Connect to use this integration" at bounding box center [789, 143] width 387 height 9
click at [777, 398] on div "Cancel Save Google Sheets Sync data with Google Sheets Not connected Connect to…" at bounding box center [817, 270] width 456 height 441
click at [716, 133] on div "Not connected" at bounding box center [789, 131] width 387 height 11
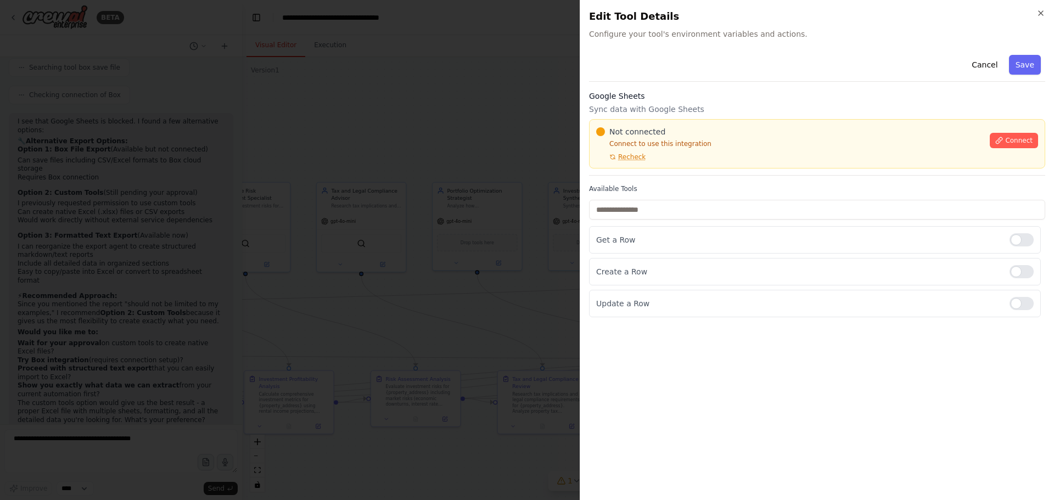
click at [719, 135] on div "Not connected" at bounding box center [789, 131] width 387 height 11
click at [720, 138] on div "Not connected Connect to use this integration Recheck" at bounding box center [789, 143] width 387 height 35
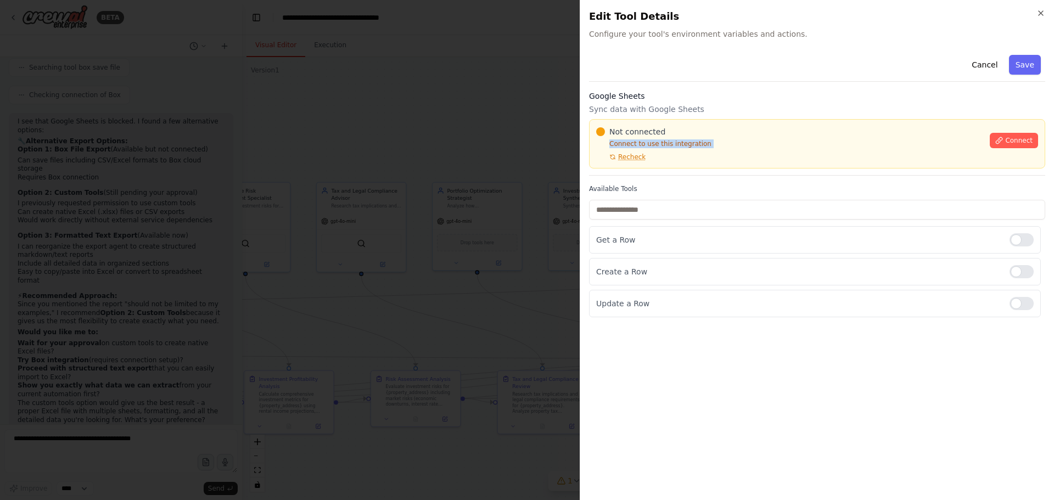
click at [720, 138] on div "Not connected Connect to use this integration Recheck" at bounding box center [789, 143] width 387 height 35
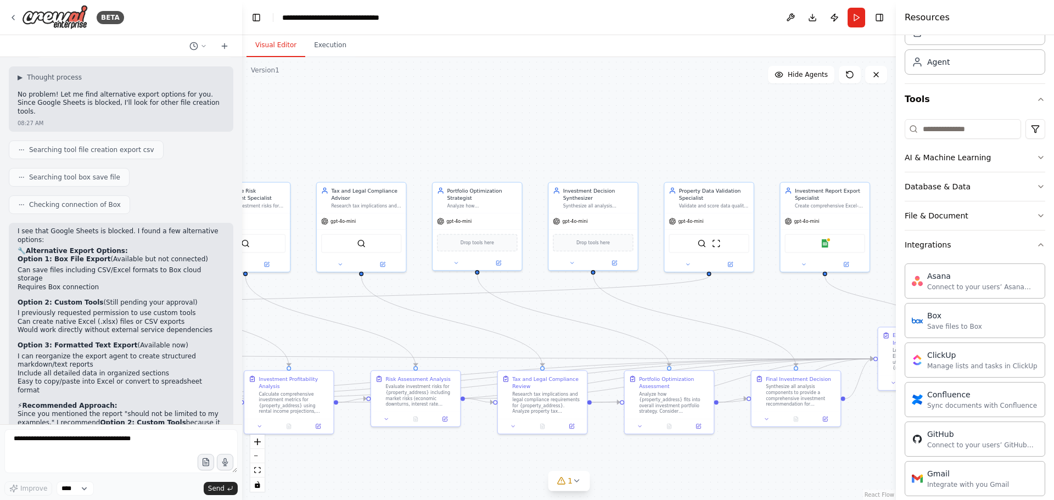
scroll to position [10531, 0]
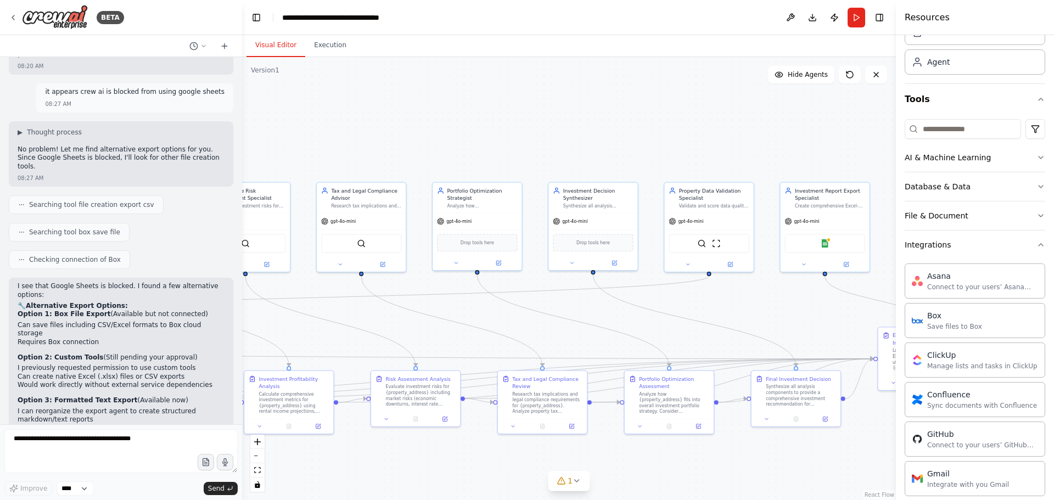
drag, startPoint x: 24, startPoint y: 272, endPoint x: 139, endPoint y: 269, distance: 115.3
drag, startPoint x: 25, startPoint y: 289, endPoint x: 119, endPoint y: 290, distance: 93.9
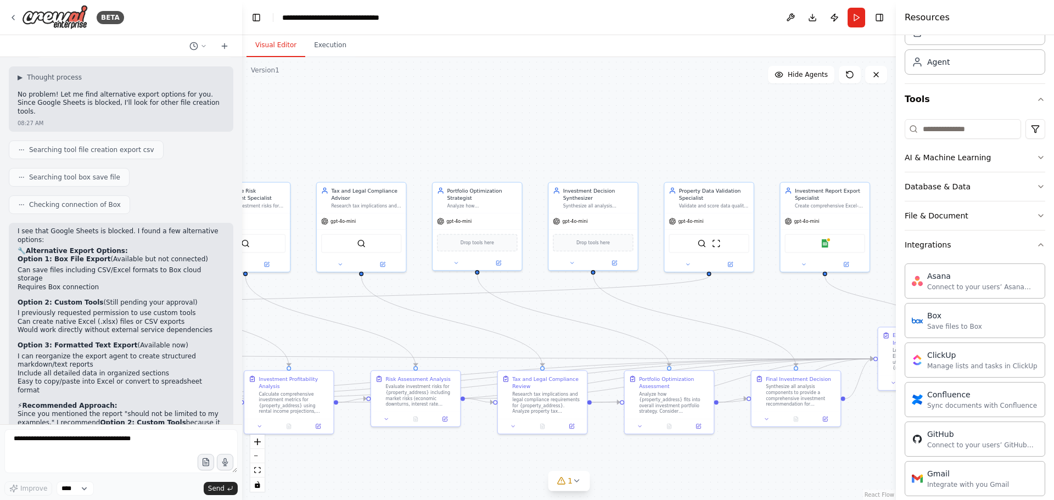
scroll to position [10641, 0]
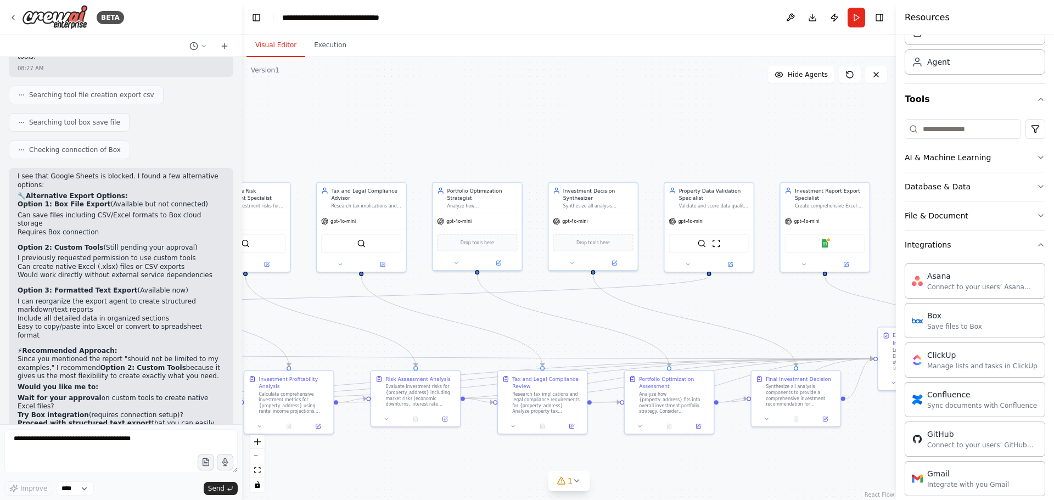
drag, startPoint x: 25, startPoint y: 270, endPoint x: 126, endPoint y: 279, distance: 101.9
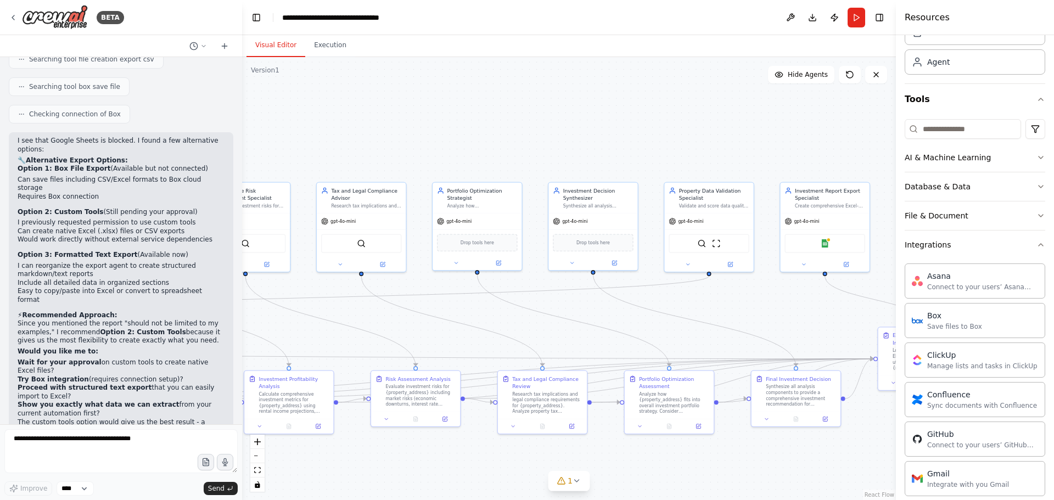
scroll to position [10696, 0]
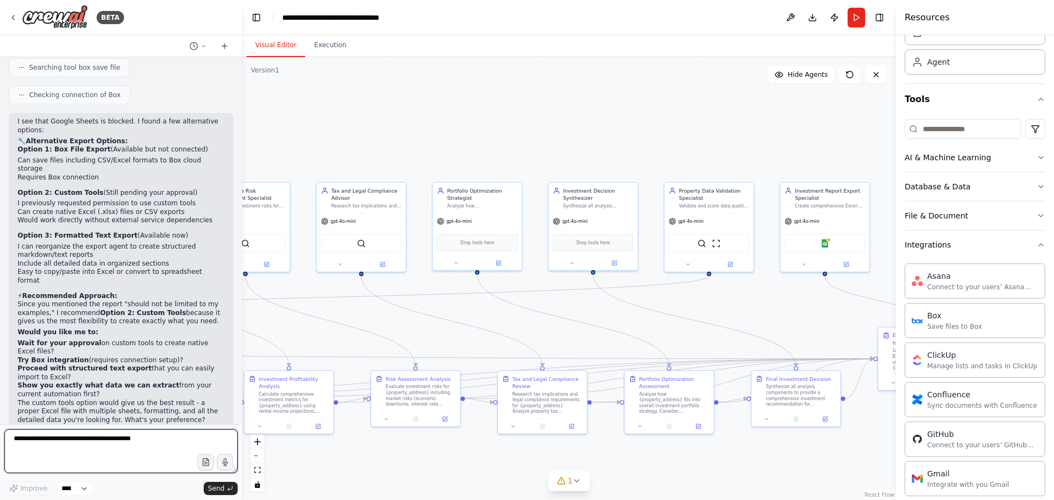
click at [46, 440] on textarea at bounding box center [120, 451] width 233 height 44
type textarea "**********"
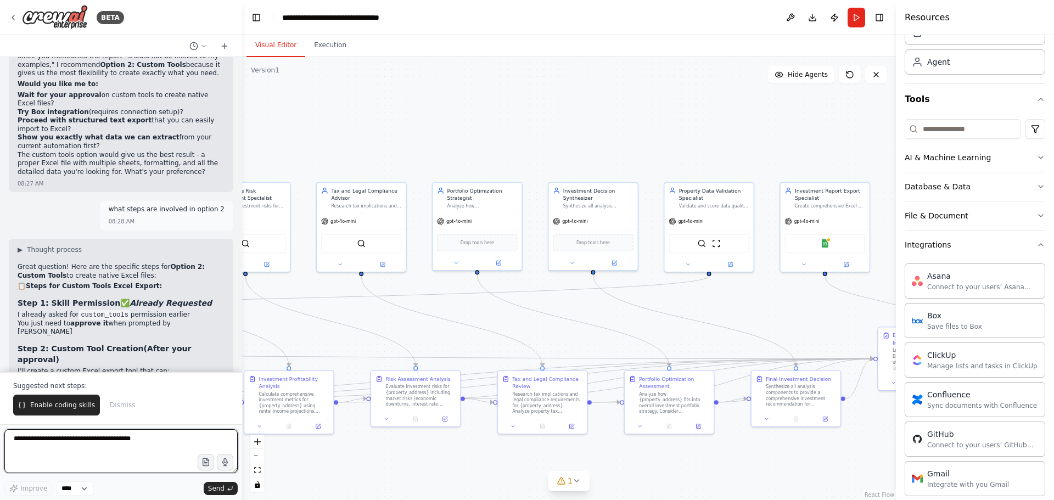
scroll to position [10953, 0]
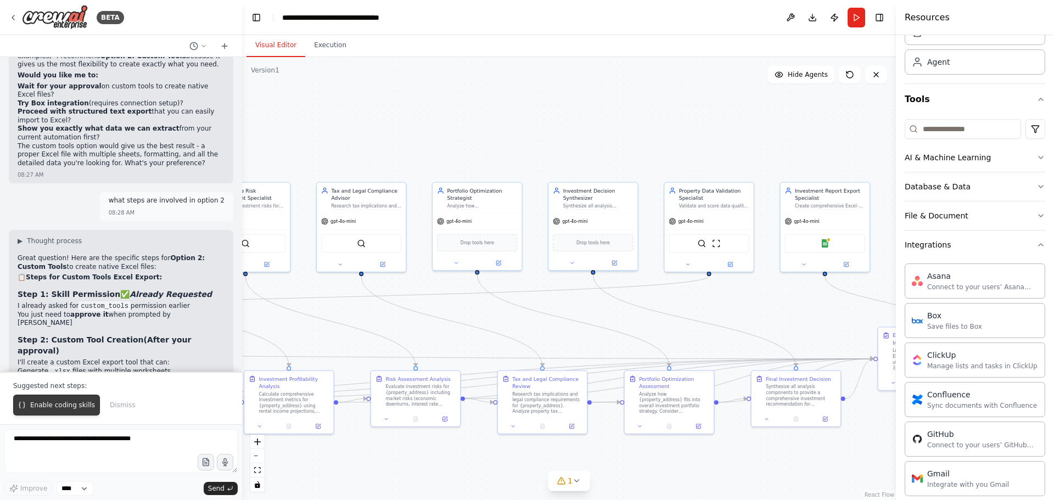
click at [47, 407] on span "Enable coding skills" at bounding box center [62, 405] width 65 height 9
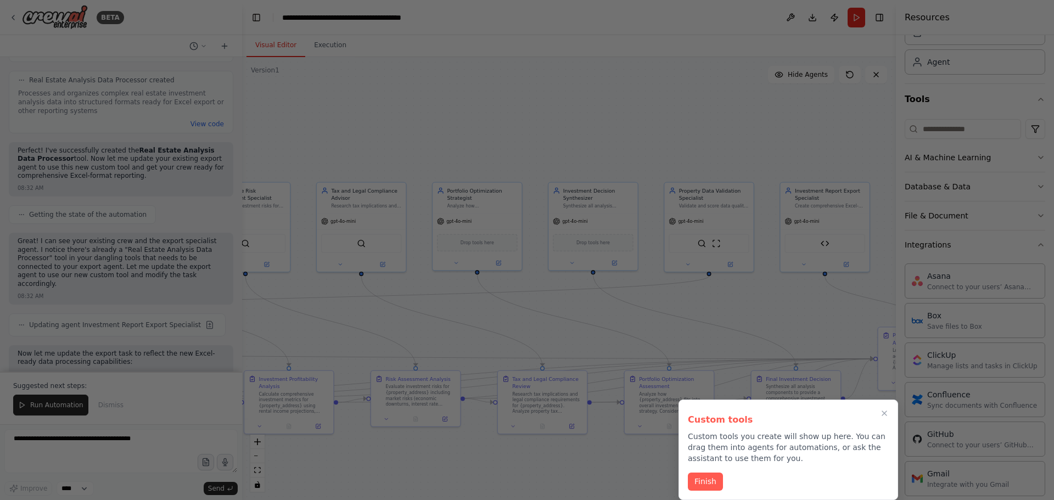
scroll to position [12819, 0]
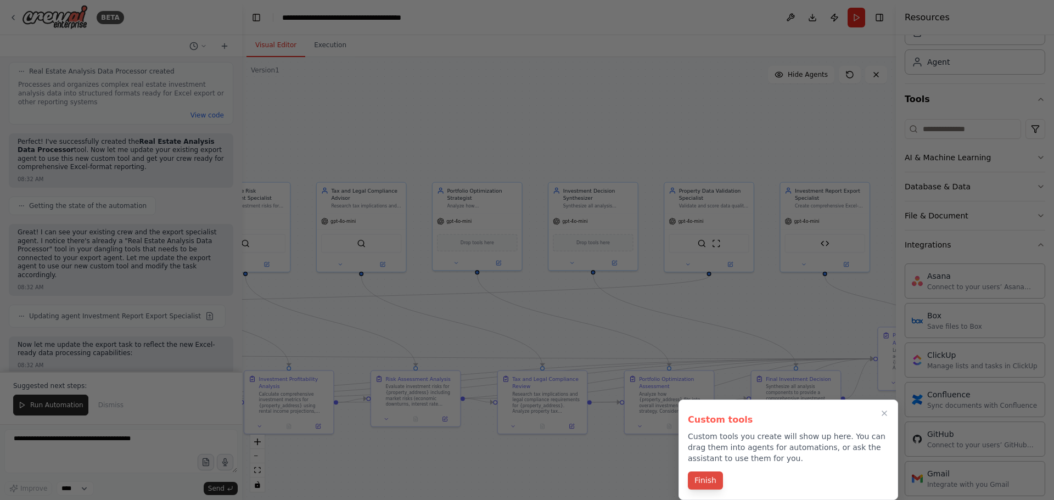
click at [710, 488] on button "Finish" at bounding box center [705, 480] width 35 height 18
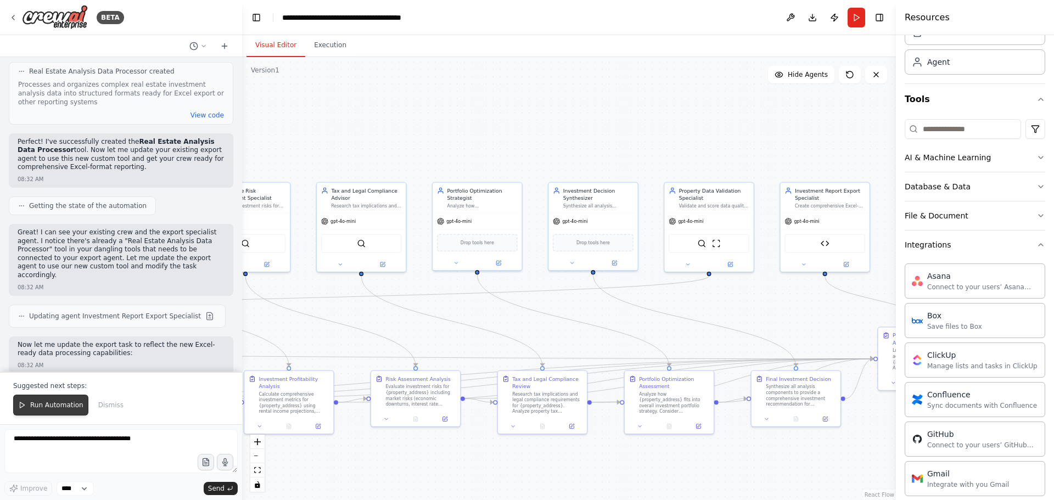
click at [48, 400] on button "Run Automation" at bounding box center [50, 405] width 75 height 21
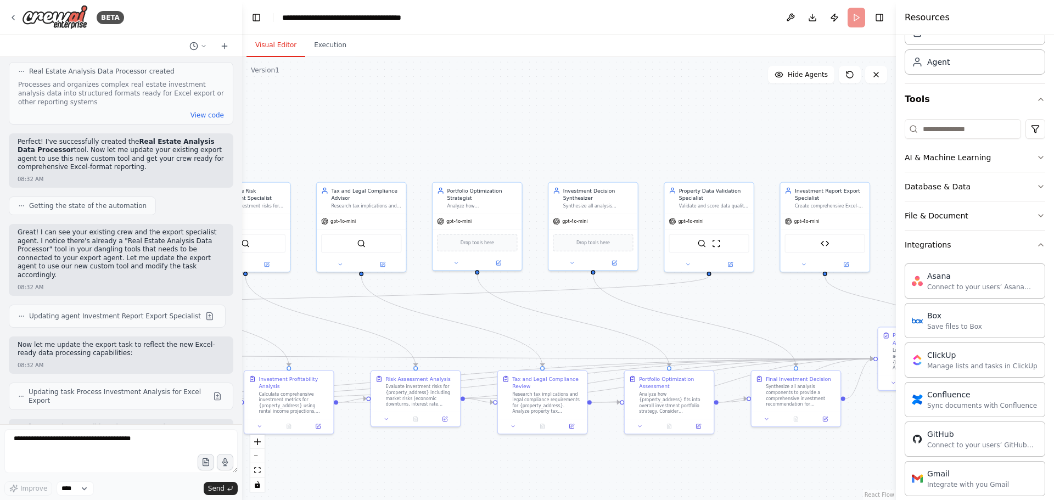
scroll to position [12767, 0]
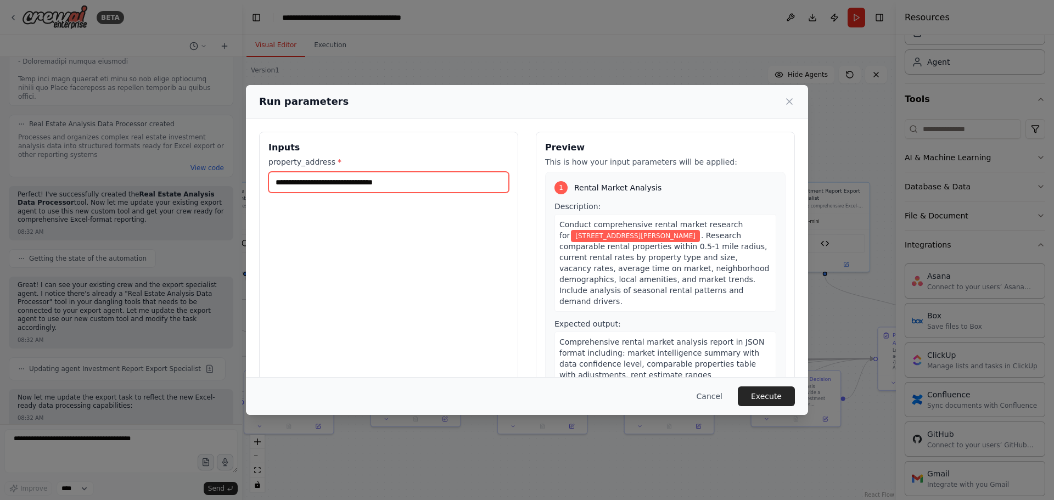
click at [390, 182] on input "**********" at bounding box center [388, 182] width 240 height 21
paste input "text"
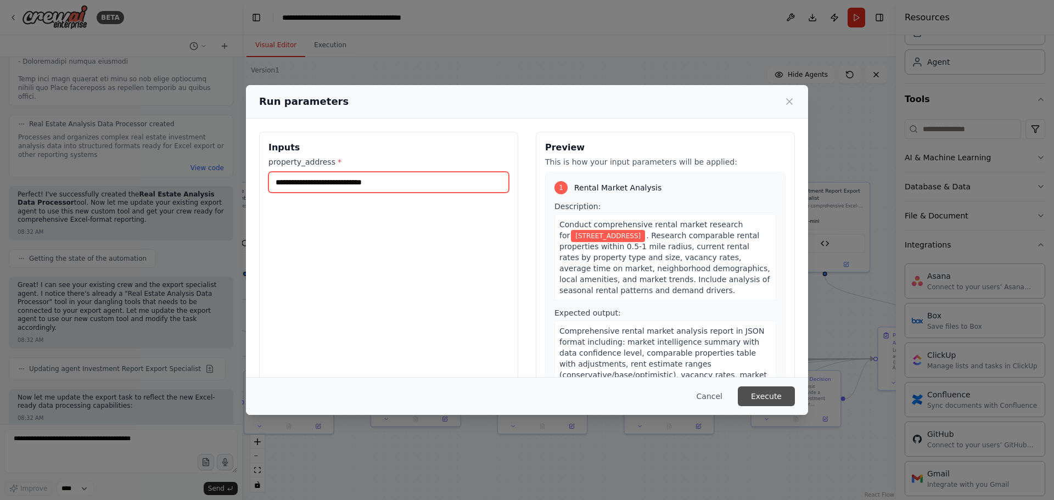
type input "**********"
click at [762, 393] on button "Execute" at bounding box center [766, 396] width 57 height 20
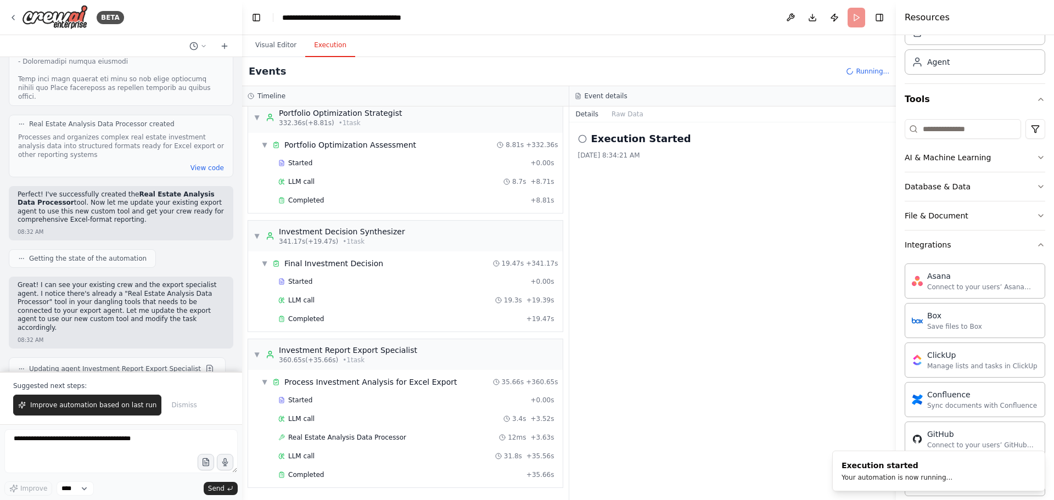
scroll to position [12819, 0]
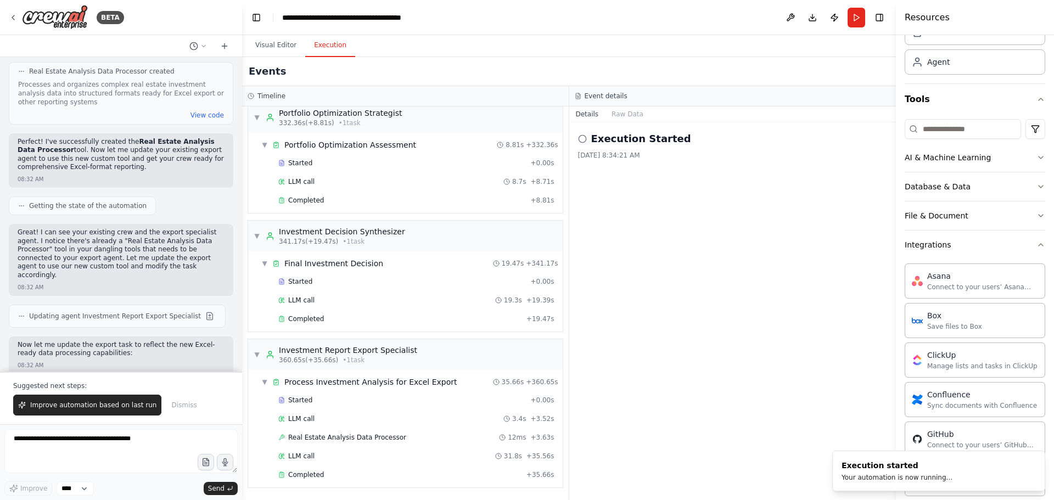
click at [222, 386] on p "Suggested next steps:" at bounding box center [121, 385] width 216 height 9
click at [333, 474] on div "Completed" at bounding box center [400, 474] width 244 height 9
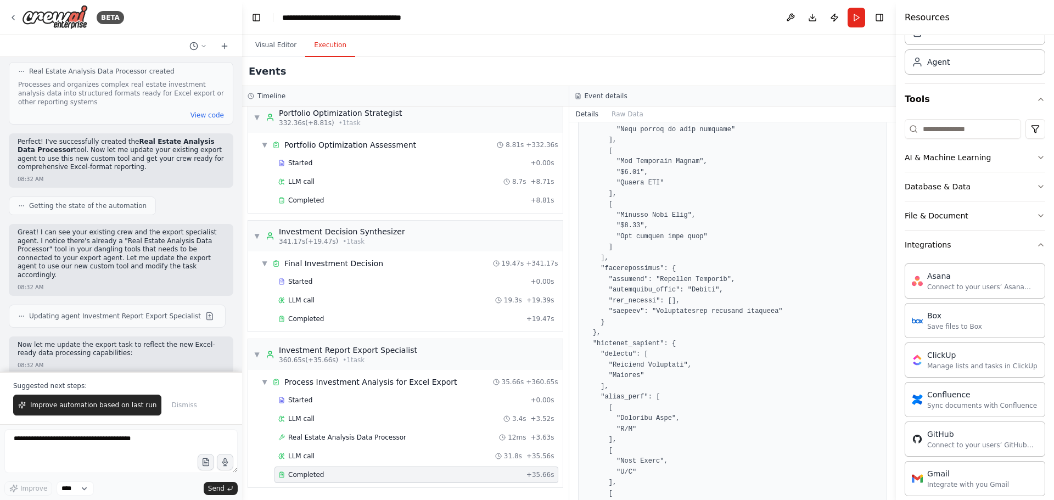
scroll to position [878, 0]
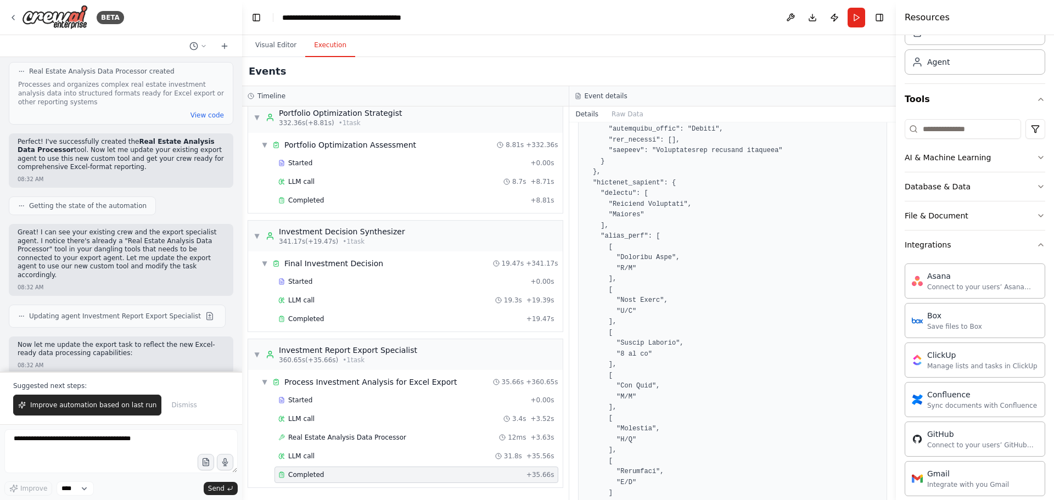
drag, startPoint x: 891, startPoint y: 223, endPoint x: 896, endPoint y: 316, distance: 92.9
click at [896, 319] on div "Resources Crew Task Agent Tools AI & Machine Learning Database & Data File & Do…" at bounding box center [975, 250] width 158 height 500
drag, startPoint x: 892, startPoint y: 231, endPoint x: 890, endPoint y: 294, distance: 62.6
click at [890, 294] on div "BETA I want to build a multi agent system to perform property analysis. I want …" at bounding box center [527, 250] width 1054 height 500
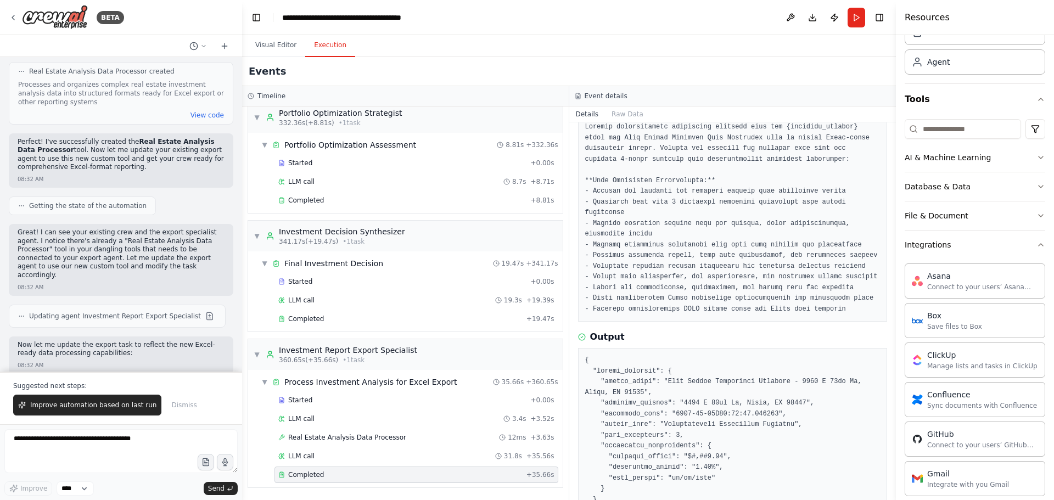
scroll to position [0, 0]
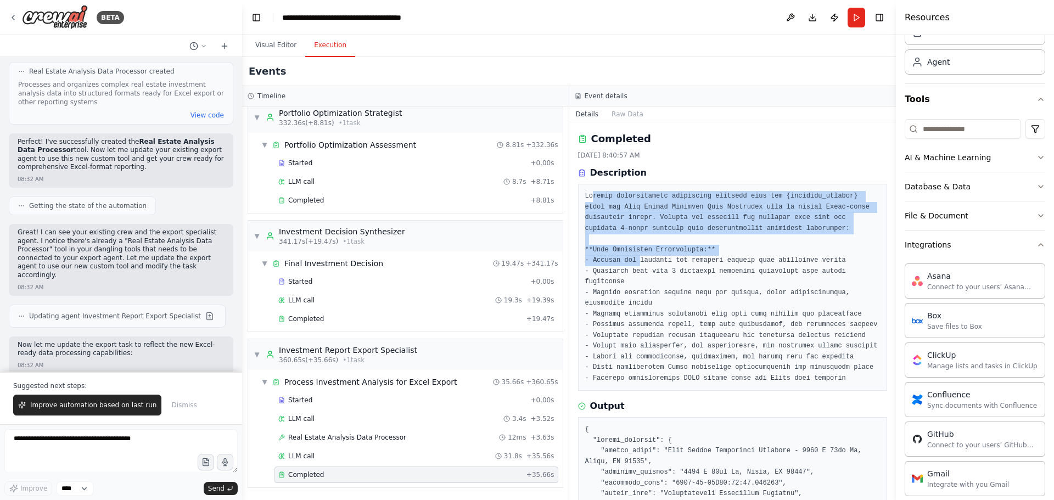
drag, startPoint x: 591, startPoint y: 199, endPoint x: 637, endPoint y: 260, distance: 76.3
click at [637, 260] on pre at bounding box center [732, 287] width 295 height 193
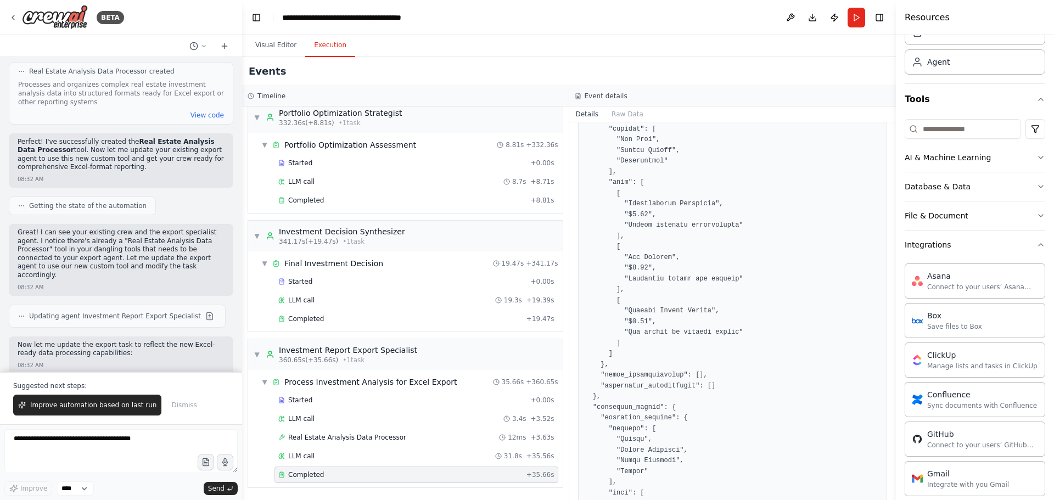
scroll to position [3728, 0]
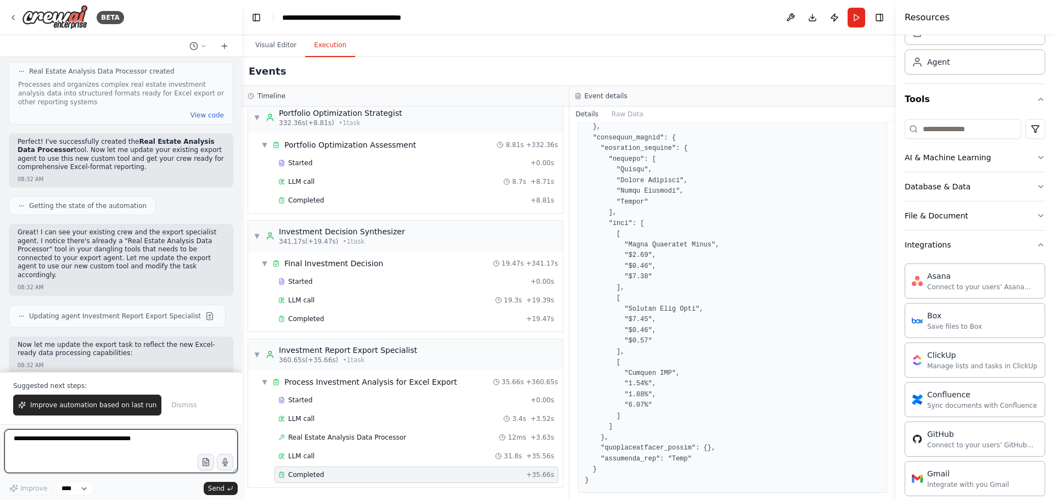
click at [145, 445] on textarea at bounding box center [120, 451] width 233 height 44
click at [80, 441] on textarea "**********" at bounding box center [120, 451] width 233 height 44
click at [94, 448] on textarea "**********" at bounding box center [120, 451] width 233 height 44
type textarea "**********"
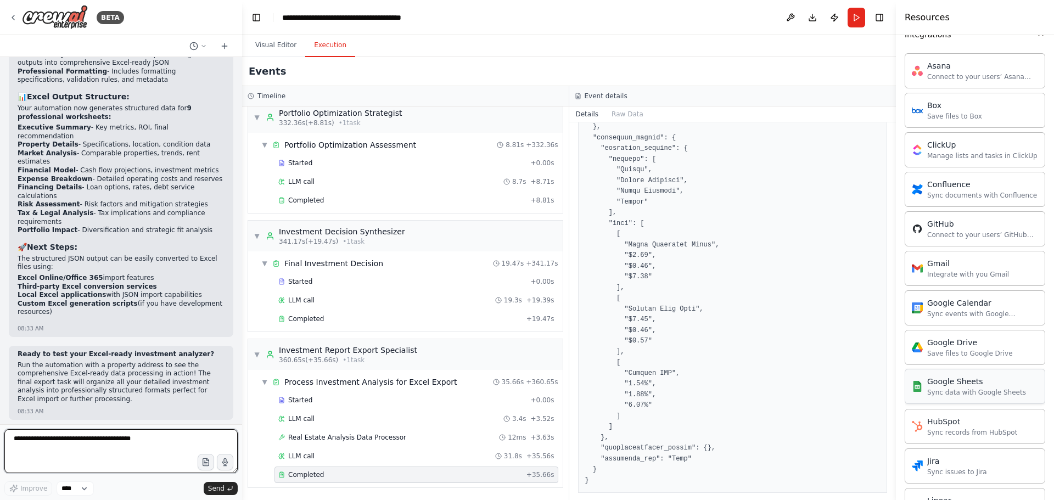
scroll to position [274, 0]
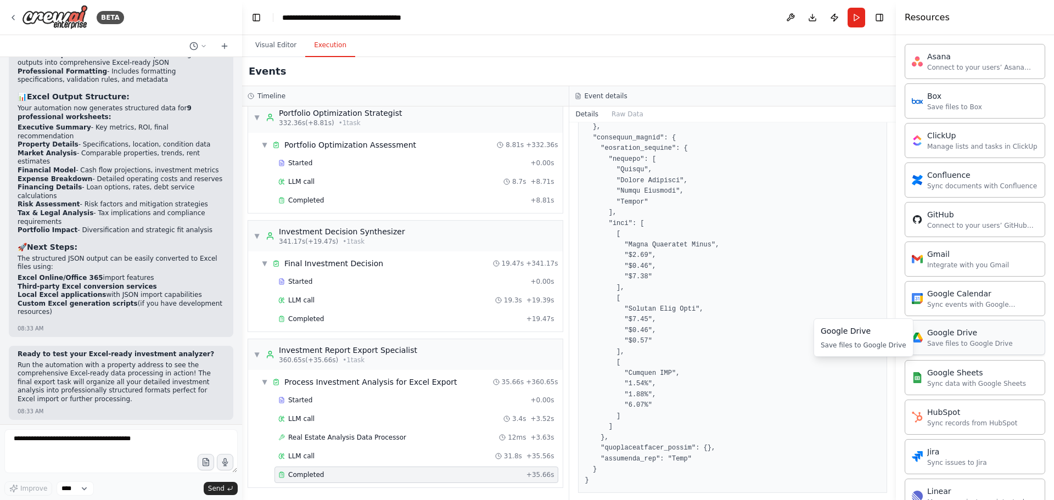
click at [920, 340] on img at bounding box center [917, 337] width 11 height 11
click at [953, 336] on div "Google Drive" at bounding box center [970, 332] width 86 height 11
click at [953, 340] on div "Save files to Google Drive" at bounding box center [970, 343] width 86 height 9
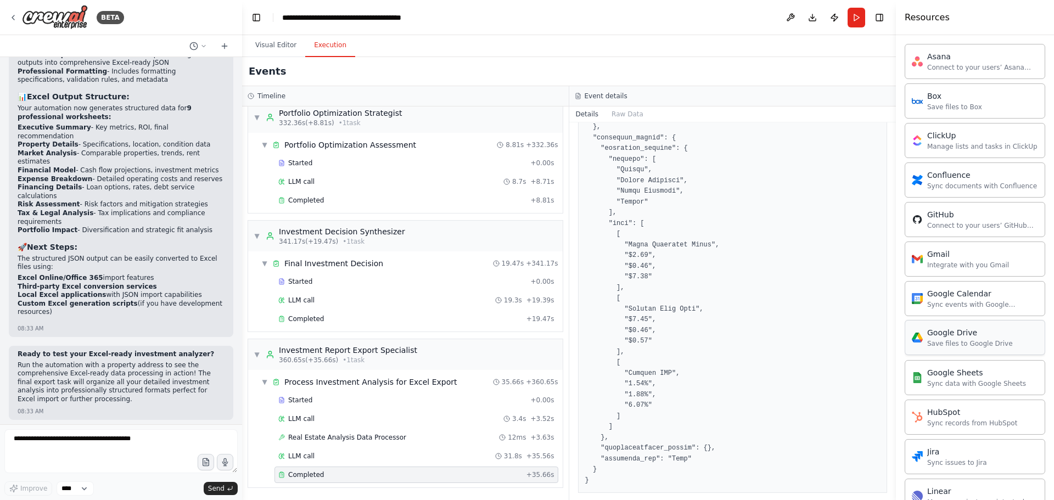
click at [986, 342] on div "Save files to Google Drive" at bounding box center [970, 343] width 86 height 9
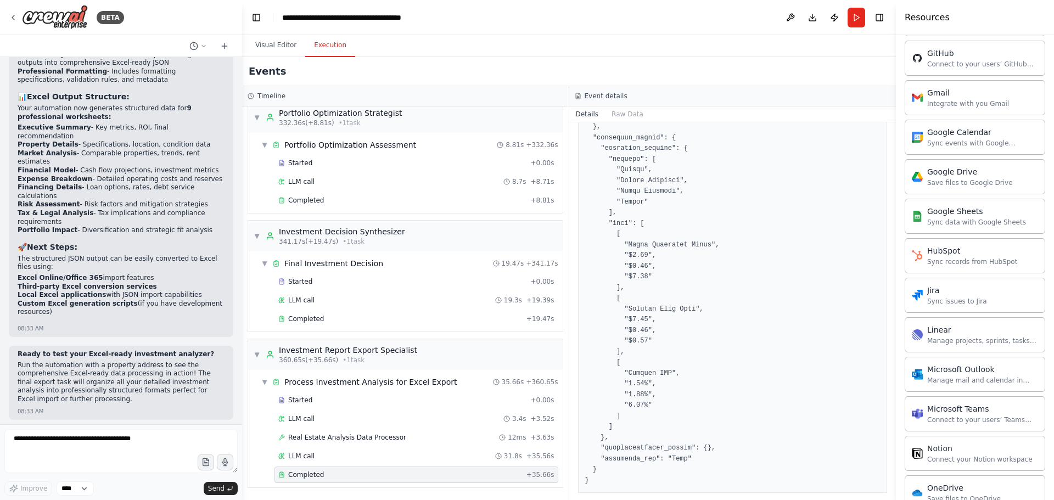
scroll to position [408, 0]
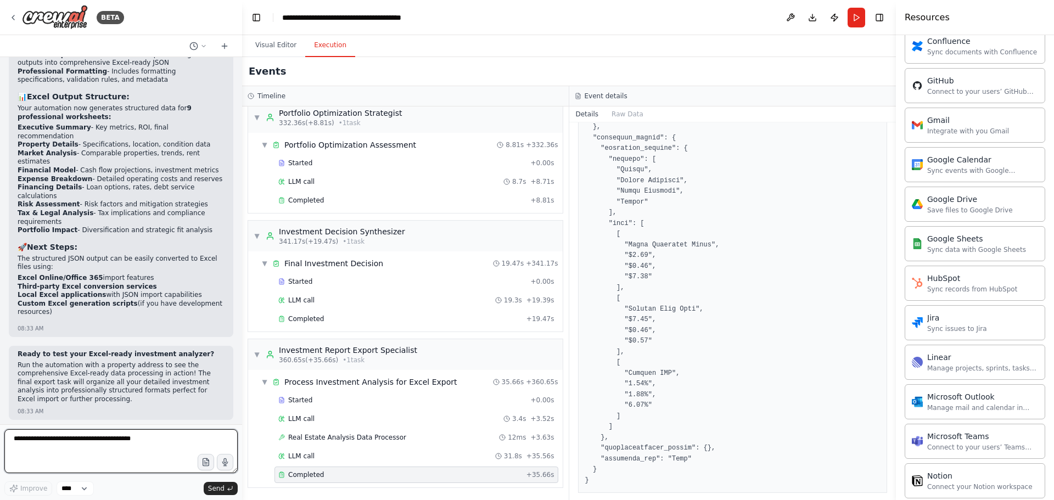
click at [159, 444] on textarea at bounding box center [120, 451] width 233 height 44
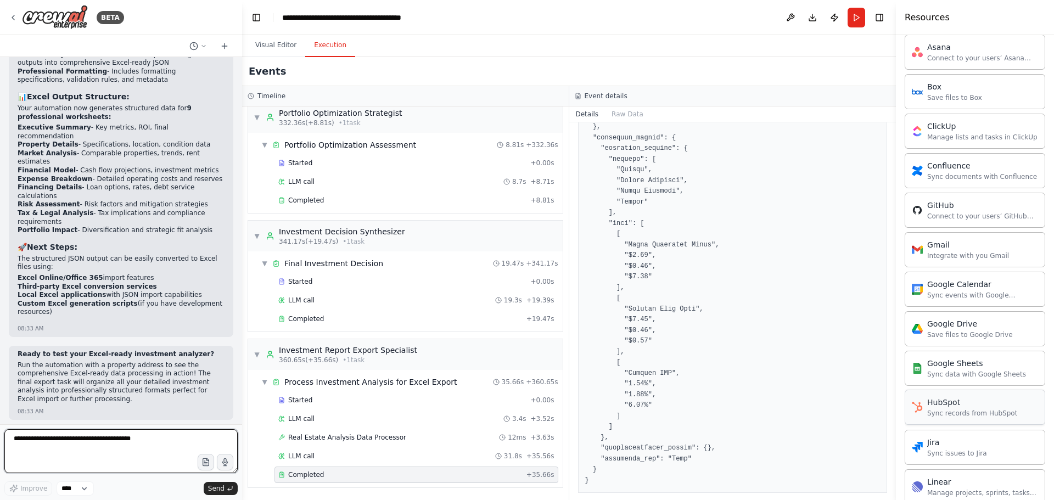
scroll to position [244, 0]
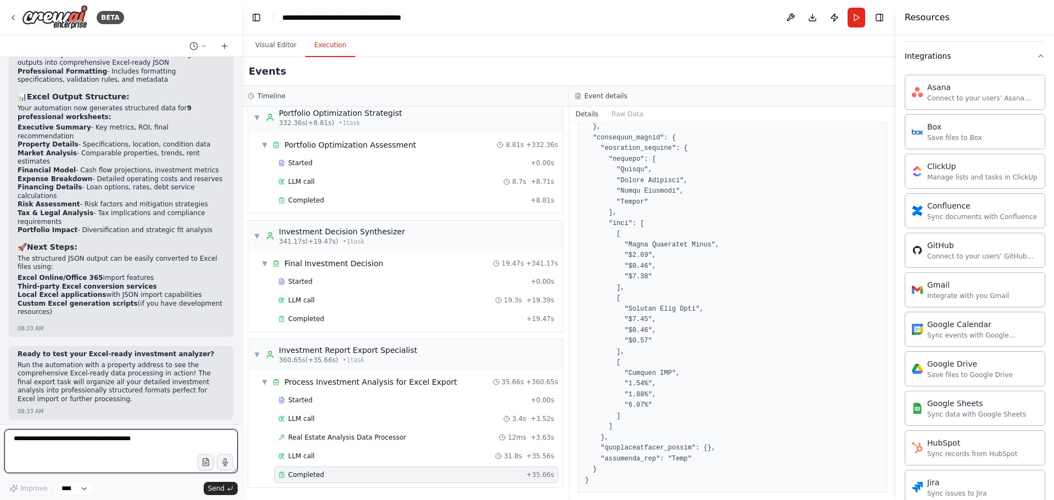
click at [141, 446] on textarea at bounding box center [120, 451] width 233 height 44
type textarea "**********"
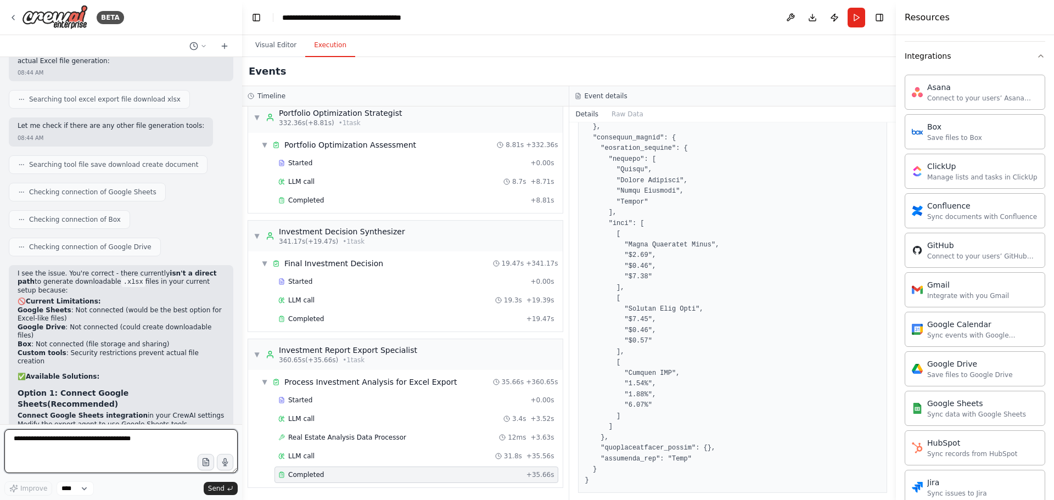
scroll to position [13950, 0]
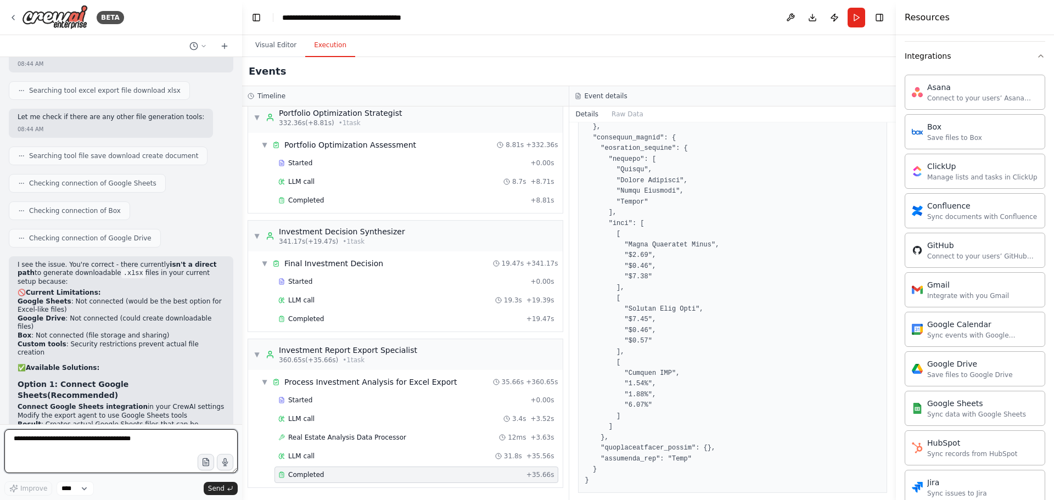
click at [73, 435] on textarea at bounding box center [120, 451] width 233 height 44
type textarea "**********"
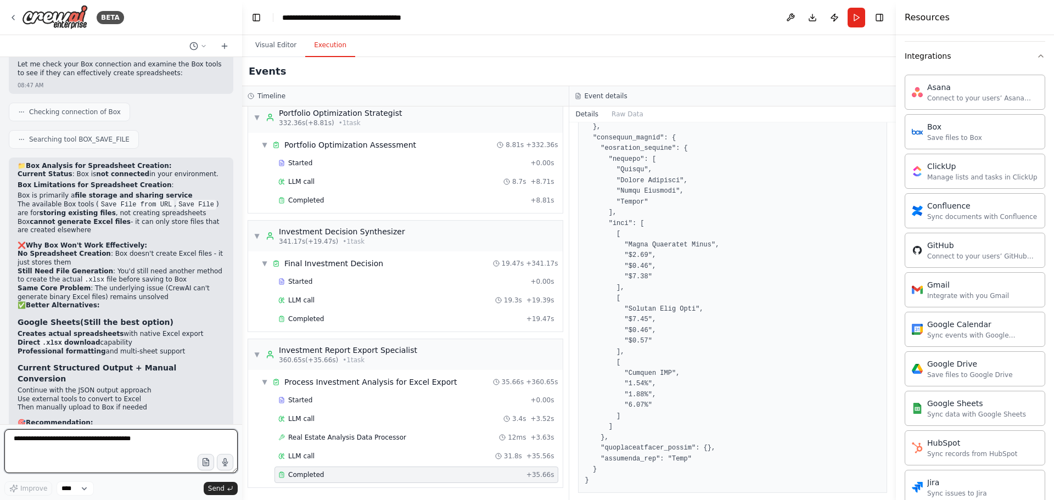
scroll to position [14685, 0]
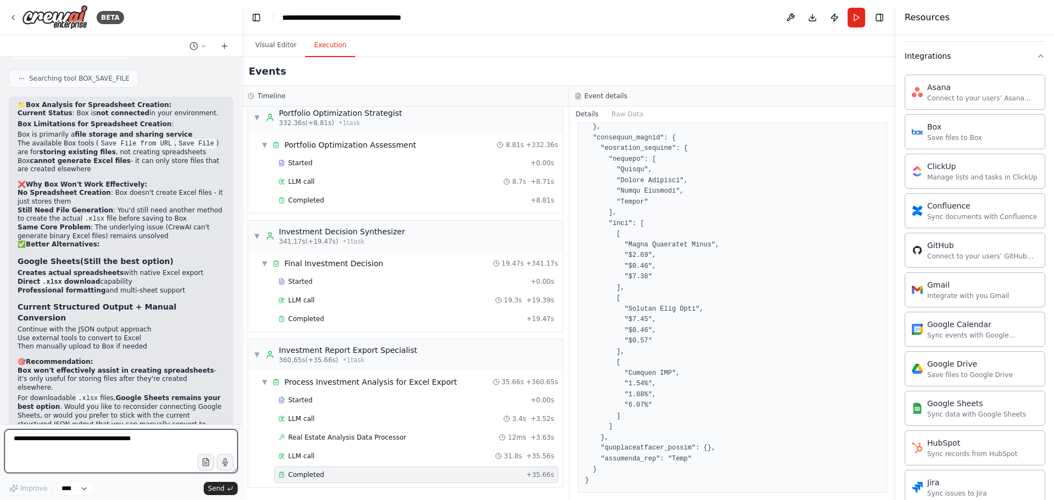
click at [71, 442] on textarea at bounding box center [120, 451] width 233 height 44
type textarea "**********"
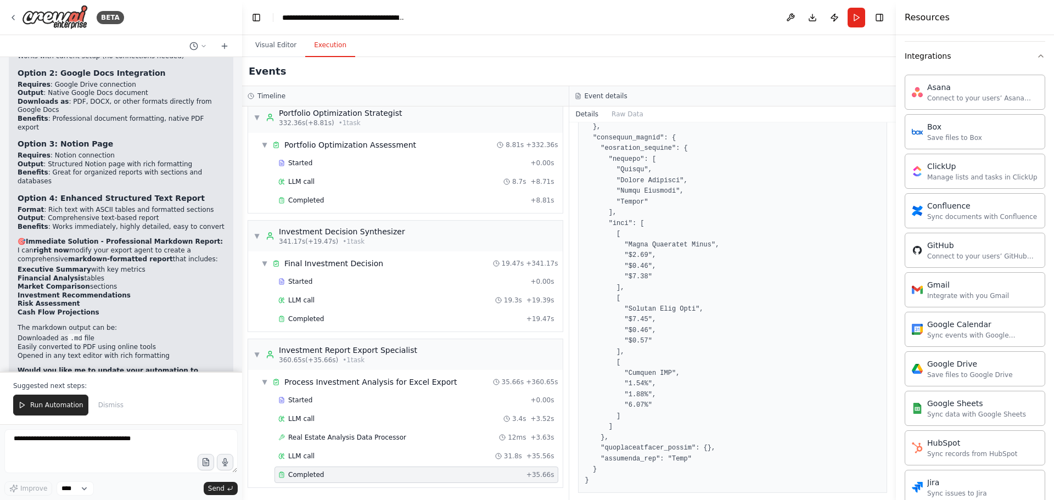
scroll to position [15529, 0]
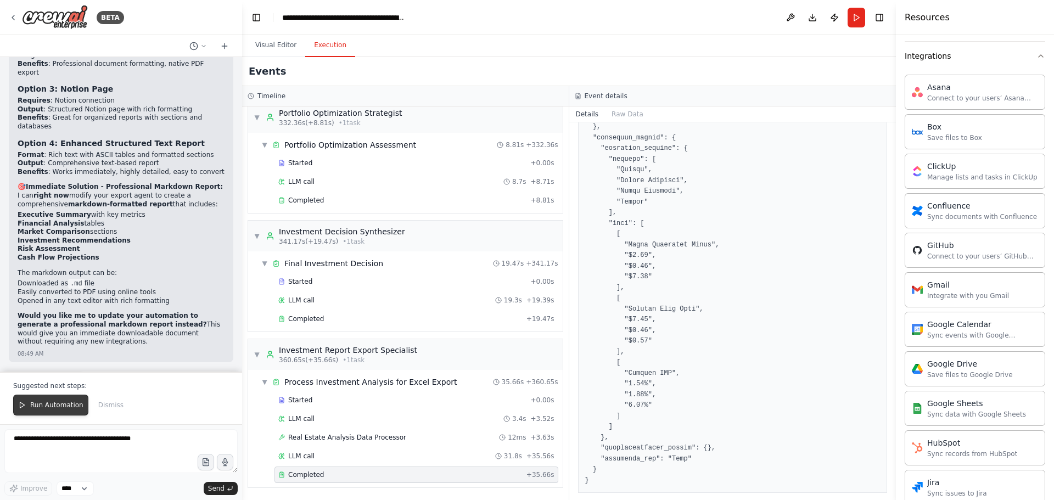
click at [63, 411] on button "Run Automation" at bounding box center [50, 405] width 75 height 21
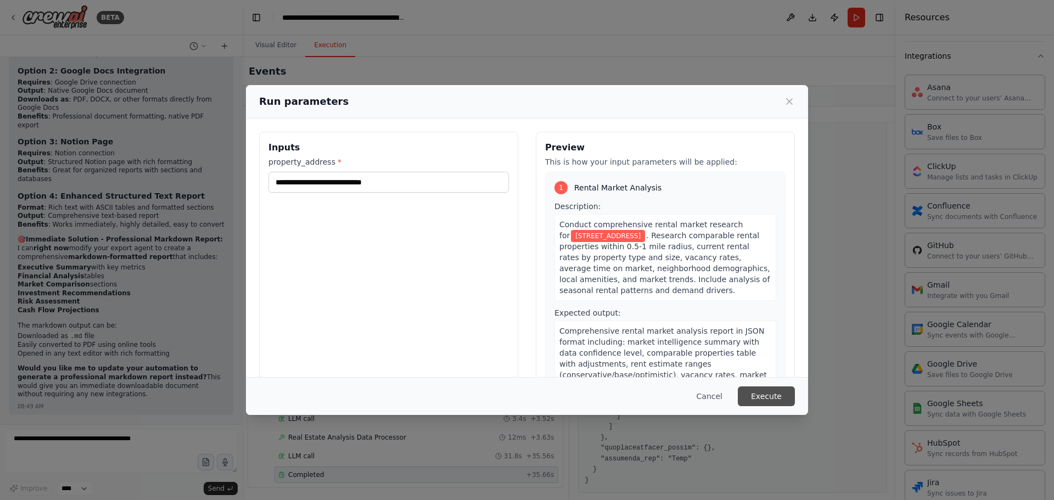
click at [760, 401] on button "Execute" at bounding box center [766, 396] width 57 height 20
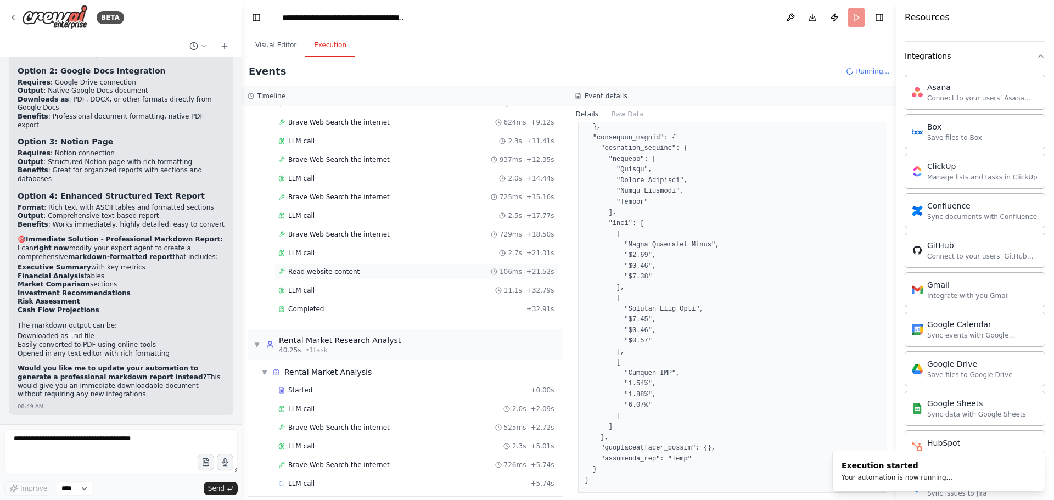
scroll to position [172, 0]
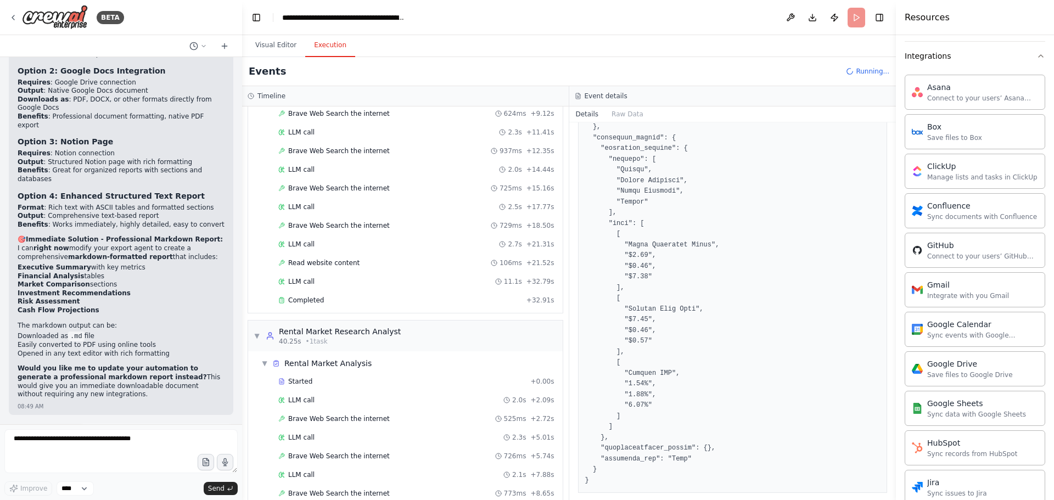
click at [444, 316] on div "▼ Property Data Validation Specialist 7.33s (+32.91s) • 1 task ▼ Property Data …" at bounding box center [405, 303] width 327 height 394
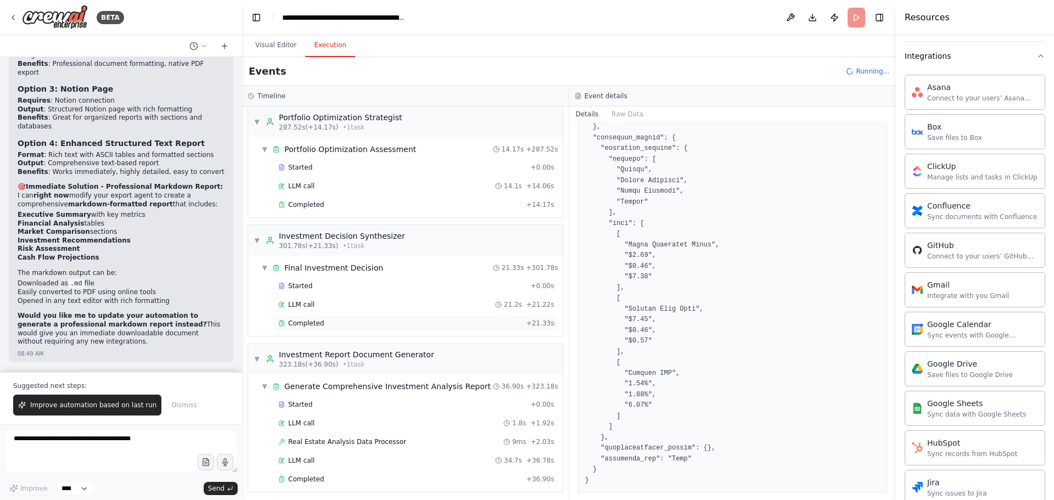
scroll to position [1885, 0]
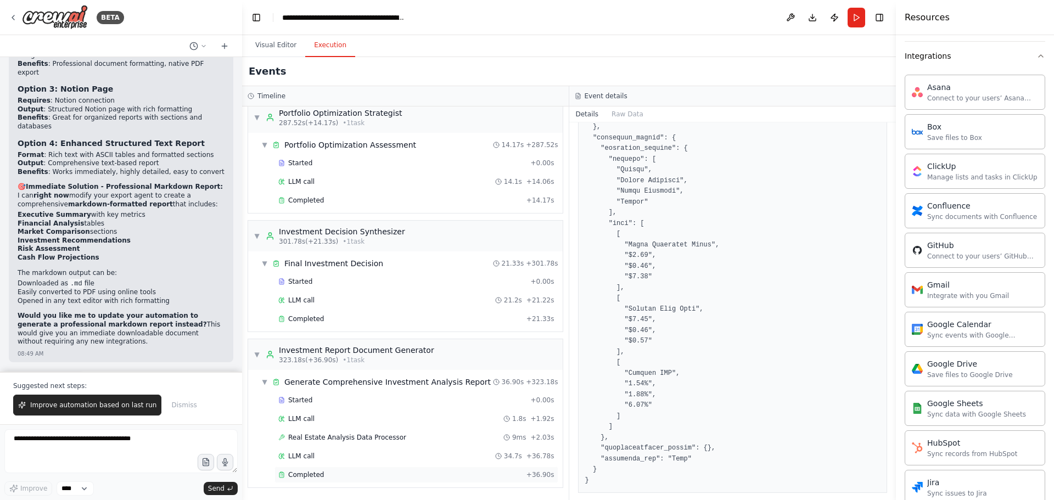
click at [383, 468] on div "Completed + 36.90s" at bounding box center [416, 475] width 284 height 16
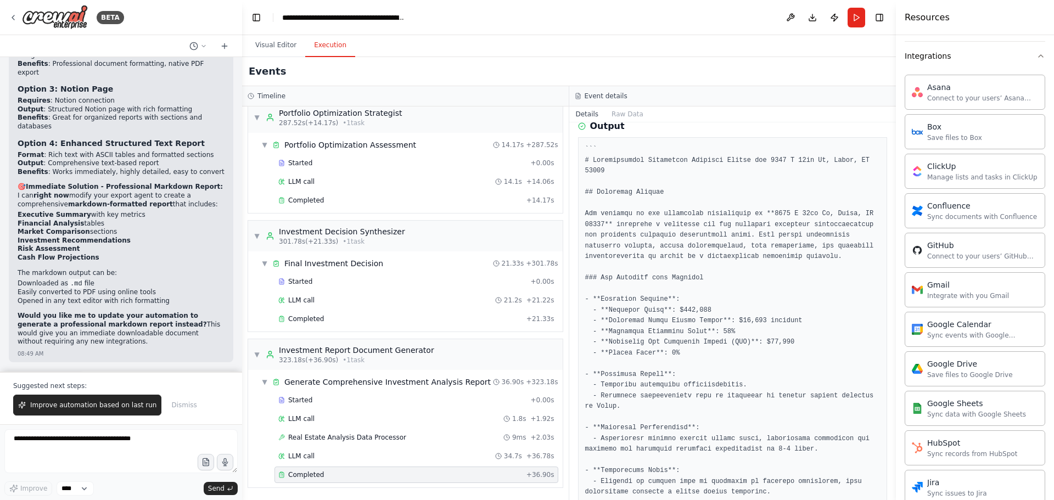
scroll to position [384, 0]
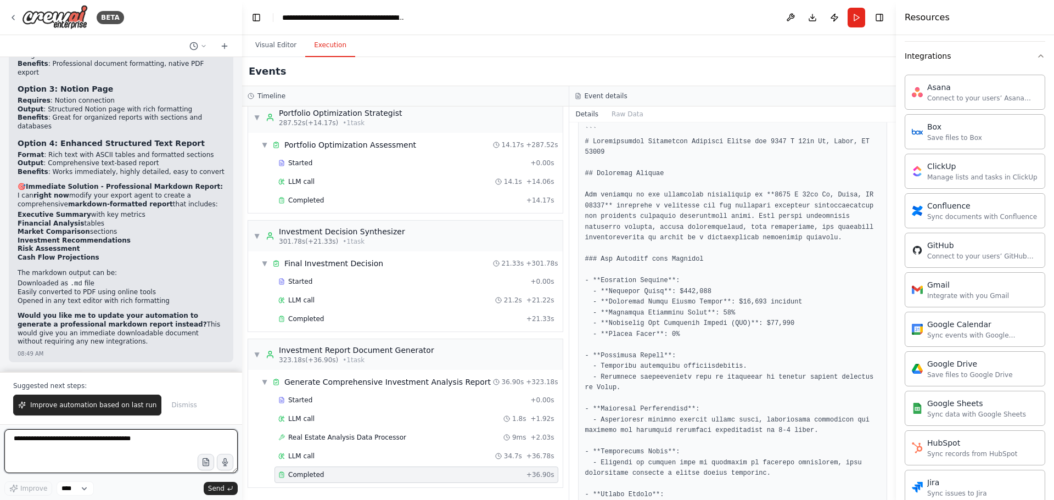
click at [136, 447] on textarea at bounding box center [120, 451] width 233 height 44
paste textarea "**********"
paste textarea "*********"
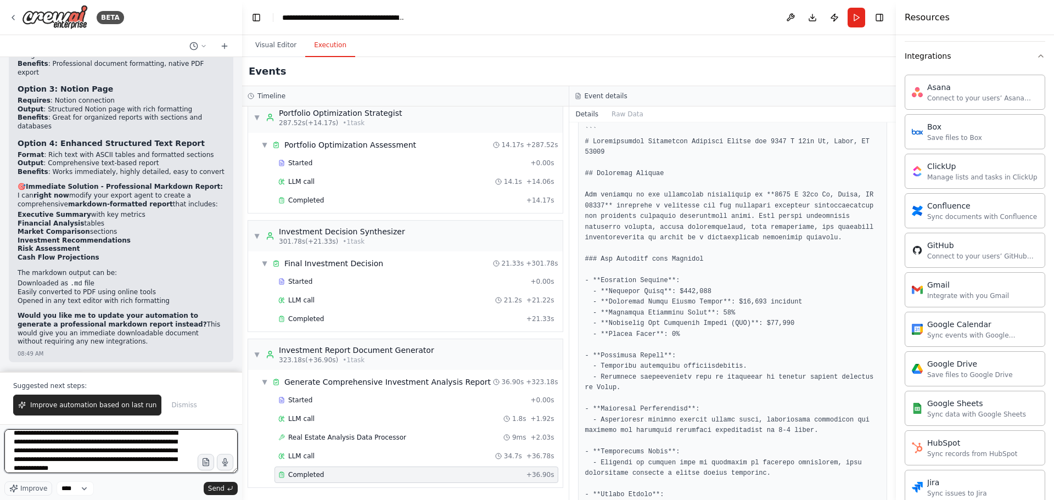
scroll to position [14, 0]
type textarea "**********"
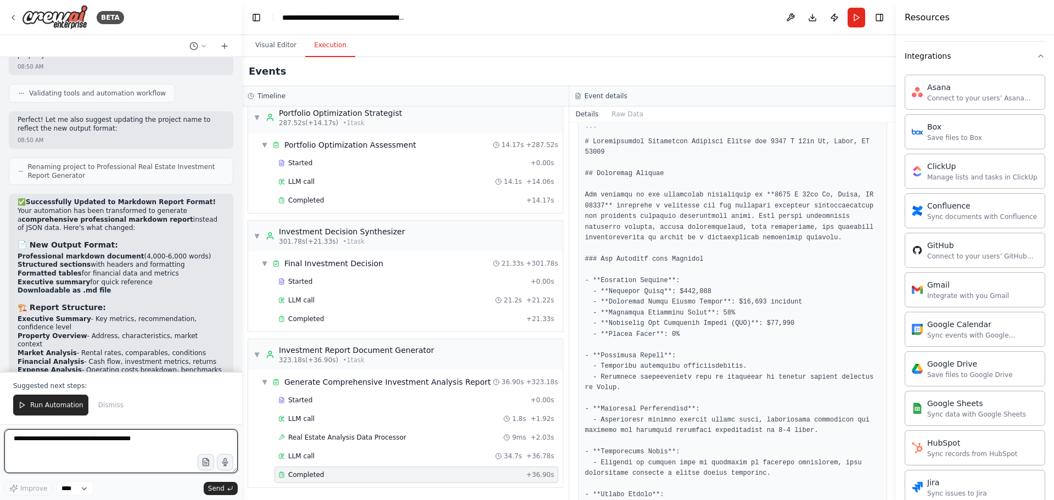
scroll to position [16103, 0]
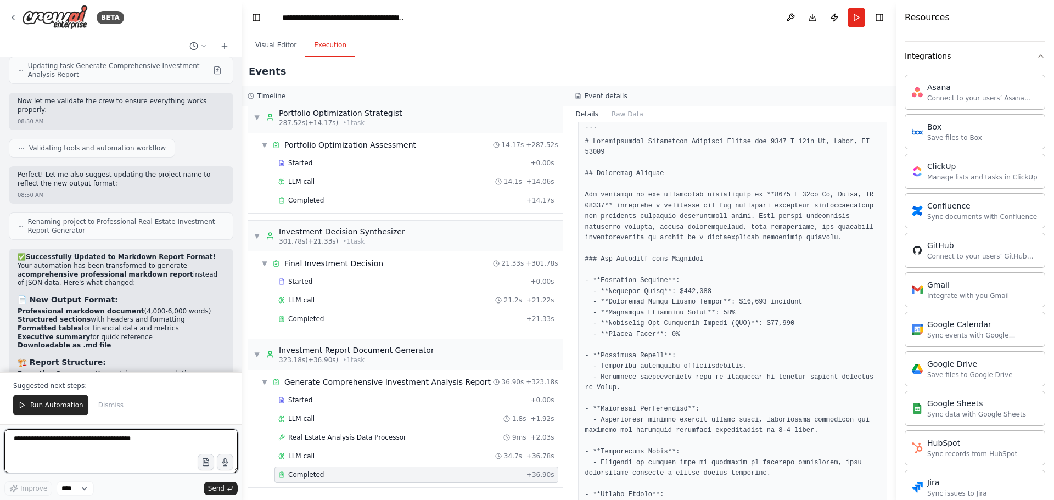
click at [66, 441] on textarea at bounding box center [120, 451] width 233 height 44
type textarea "**********"
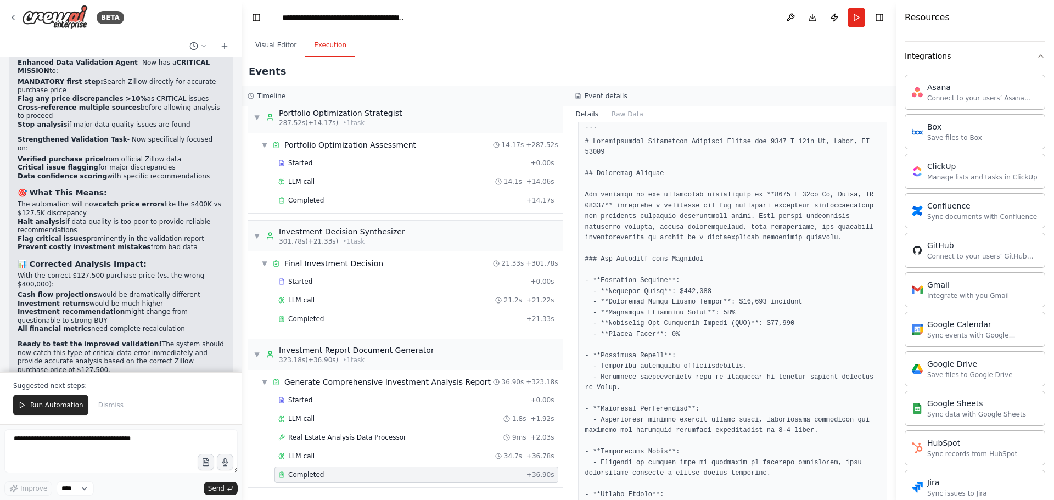
scroll to position [17114, 0]
click at [63, 406] on span "Run Automation" at bounding box center [56, 405] width 53 height 9
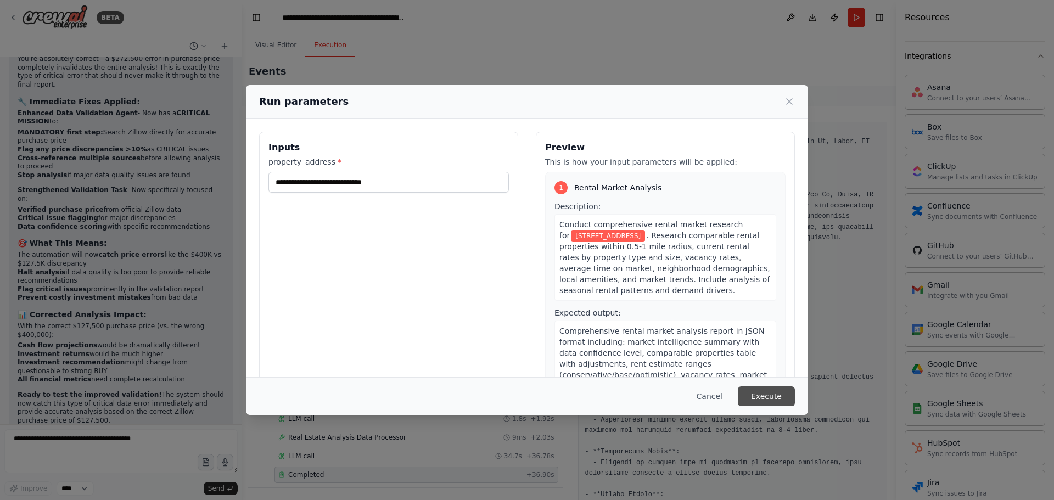
click at [772, 399] on button "Execute" at bounding box center [766, 396] width 57 height 20
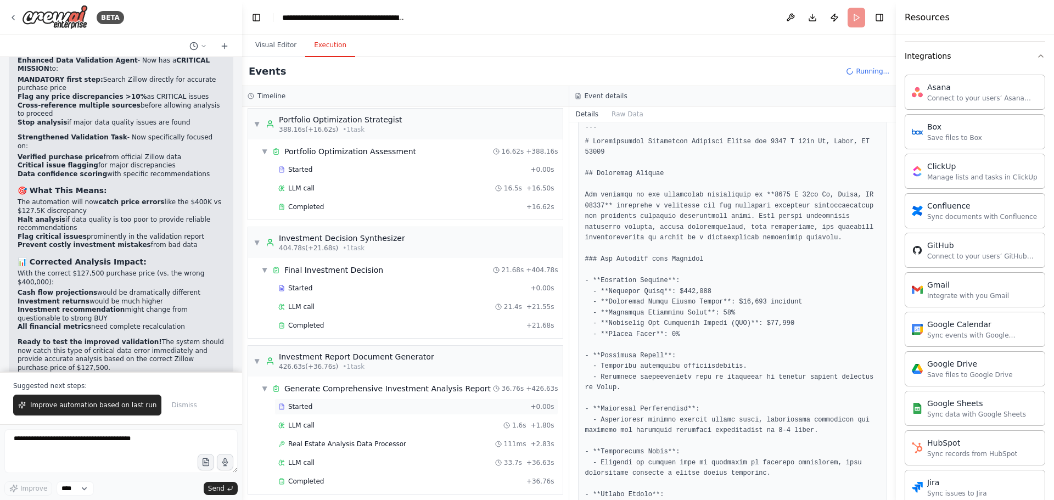
scroll to position [2427, 0]
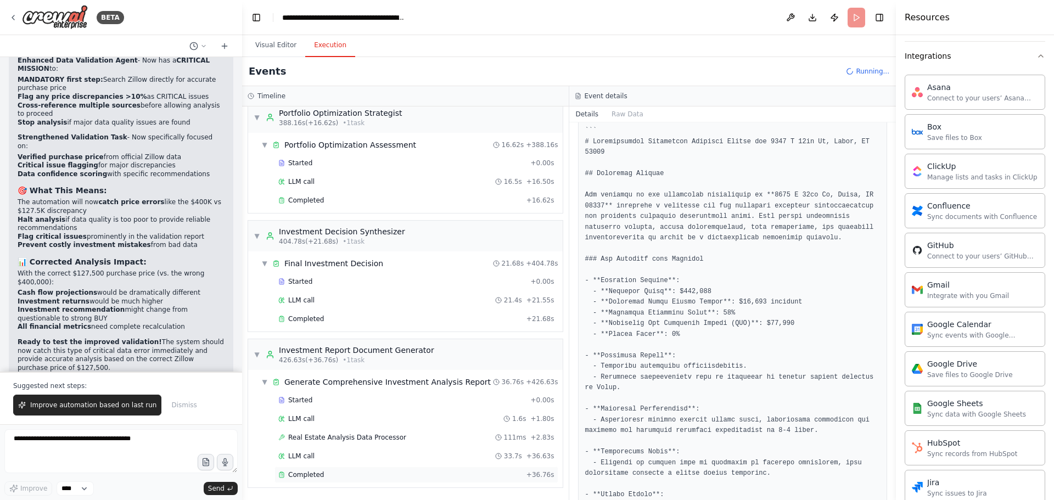
click at [398, 473] on div "Completed" at bounding box center [400, 474] width 244 height 9
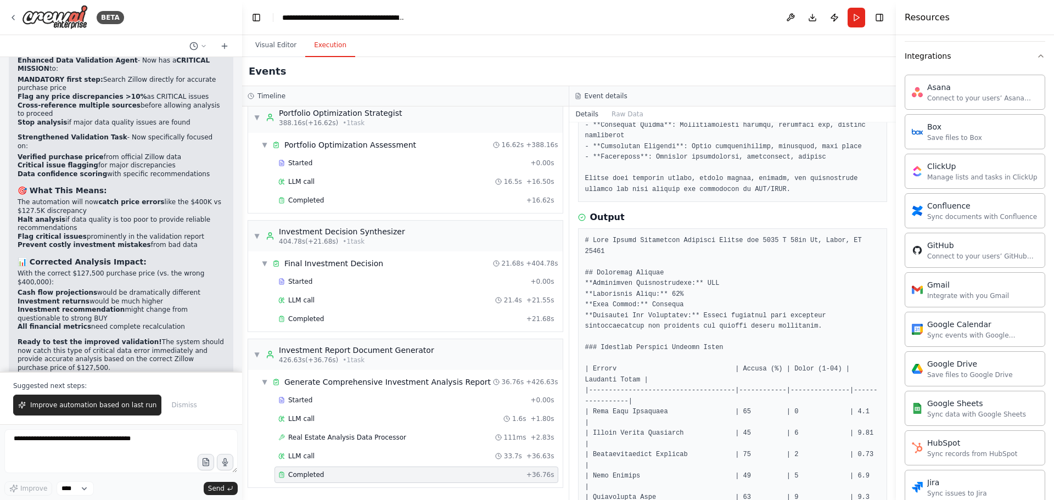
scroll to position [329, 0]
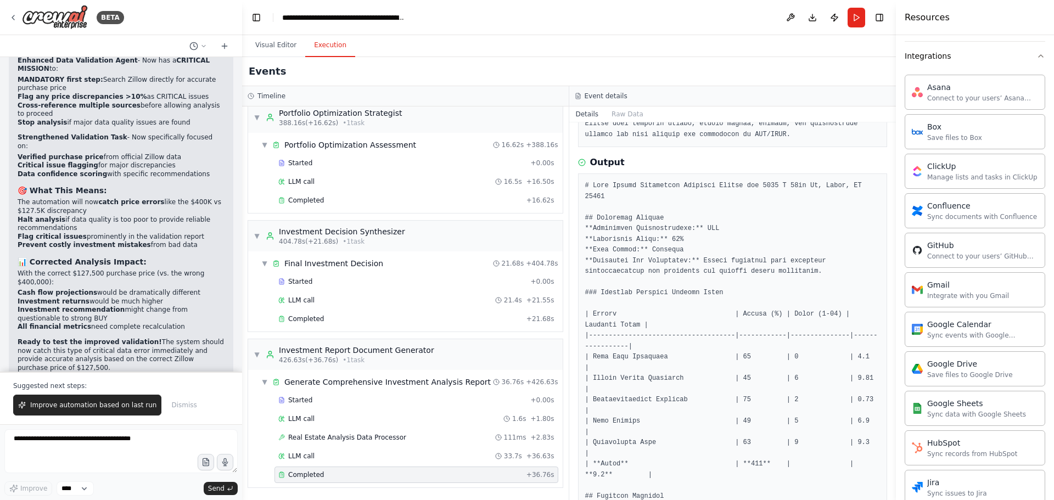
drag, startPoint x: 891, startPoint y: 215, endPoint x: 889, endPoint y: 199, distance: 16.1
click at [889, 199] on div "BETA I want to build a multi agent system to perform property analysis. I want …" at bounding box center [527, 250] width 1054 height 500
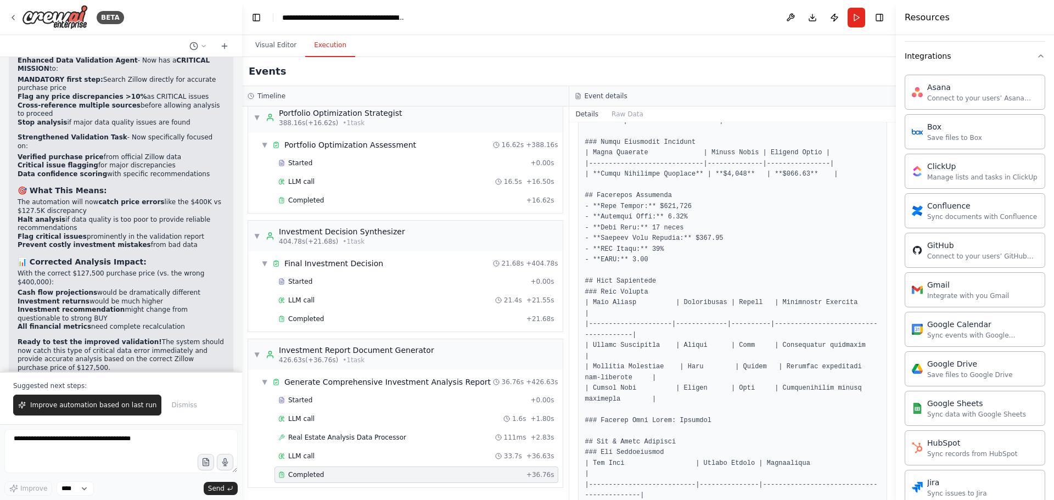
scroll to position [1262, 0]
click at [150, 435] on textarea at bounding box center [120, 451] width 233 height 44
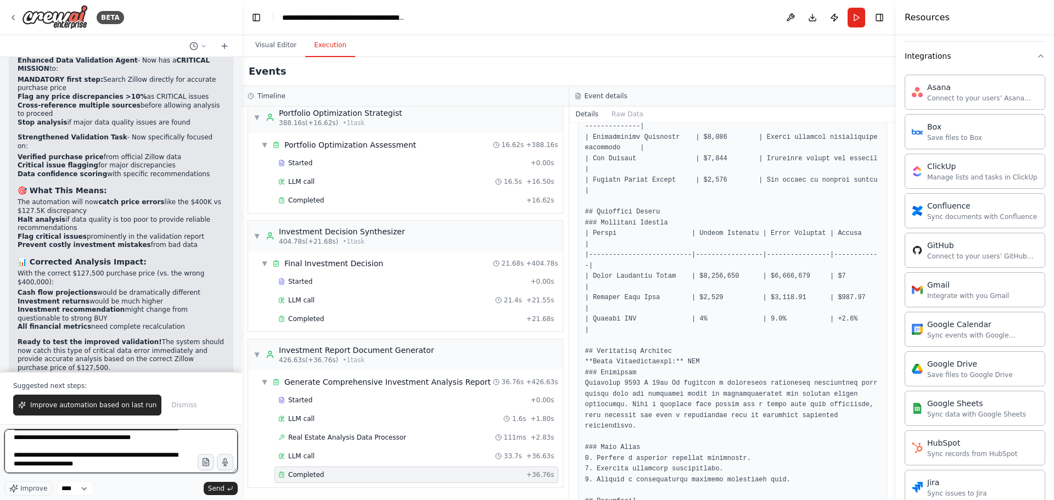
scroll to position [1647, 0]
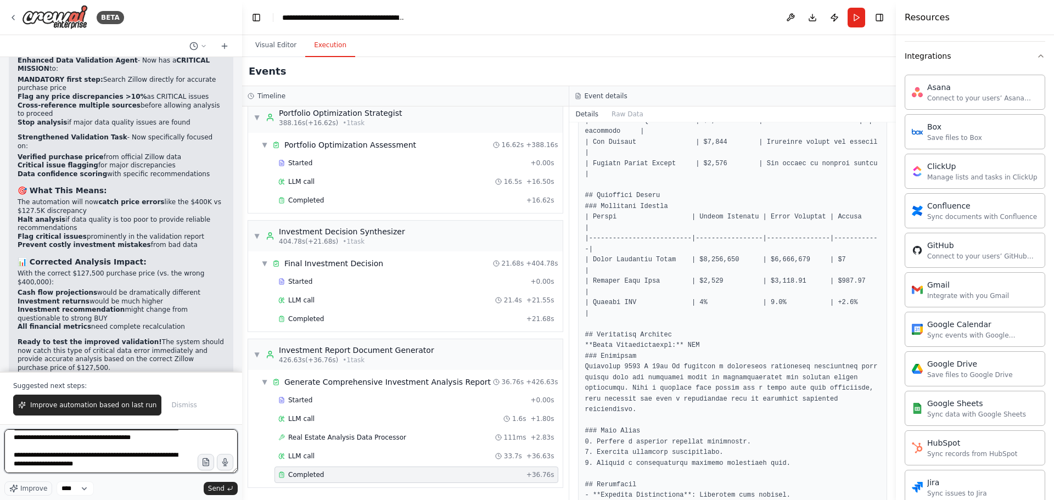
click at [94, 471] on textarea "**********" at bounding box center [120, 451] width 233 height 44
type textarea "**********"
click at [227, 488] on icon "submit" at bounding box center [230, 488] width 7 height 7
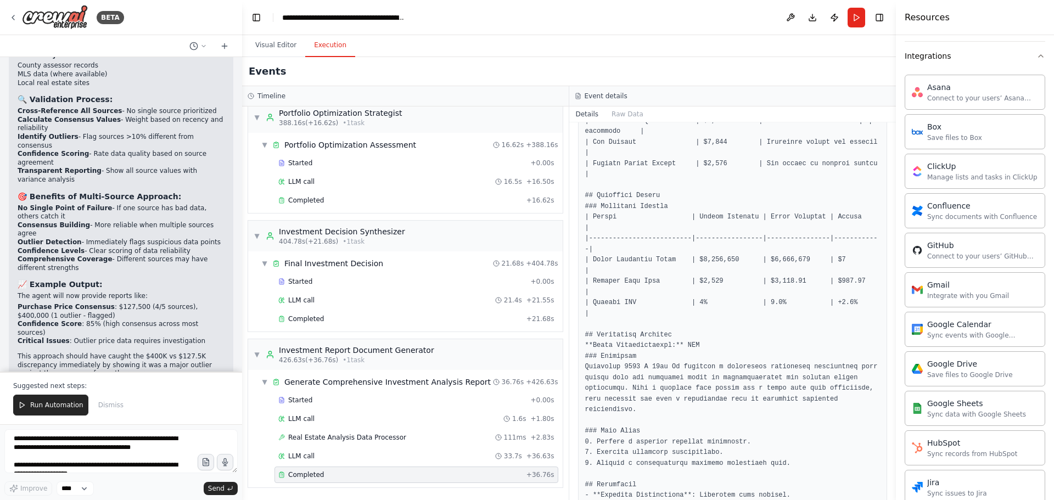
scroll to position [17987, 0]
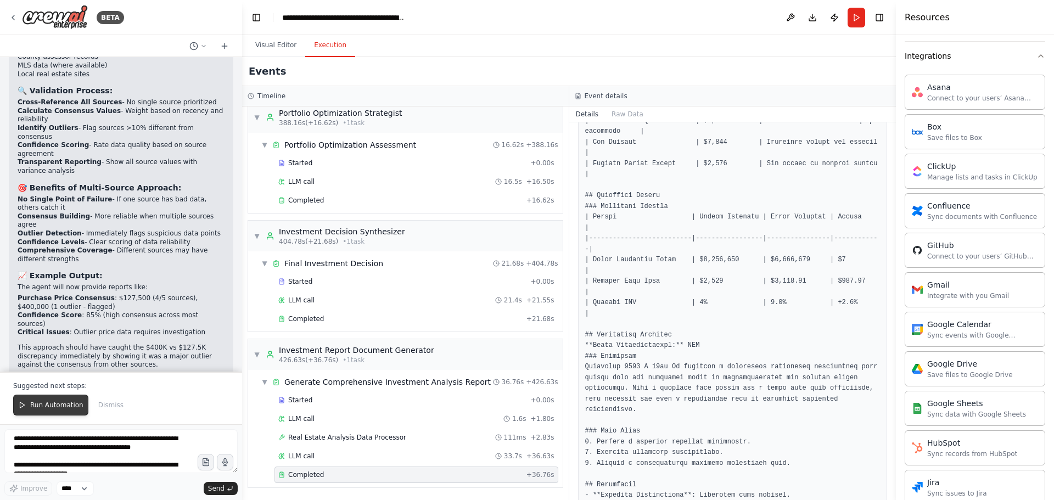
click at [59, 405] on span "Run Automation" at bounding box center [56, 405] width 53 height 9
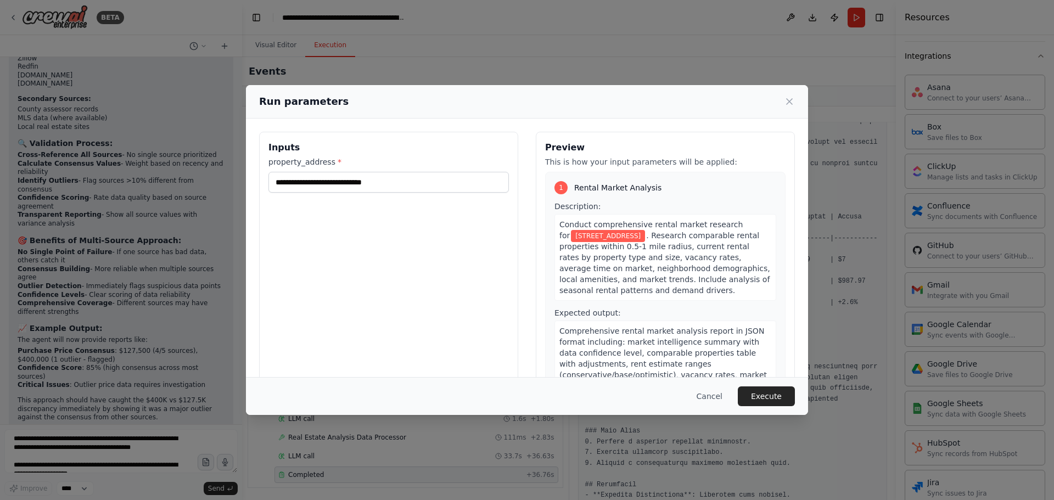
click at [79, 436] on div "**********" at bounding box center [527, 250] width 1054 height 500
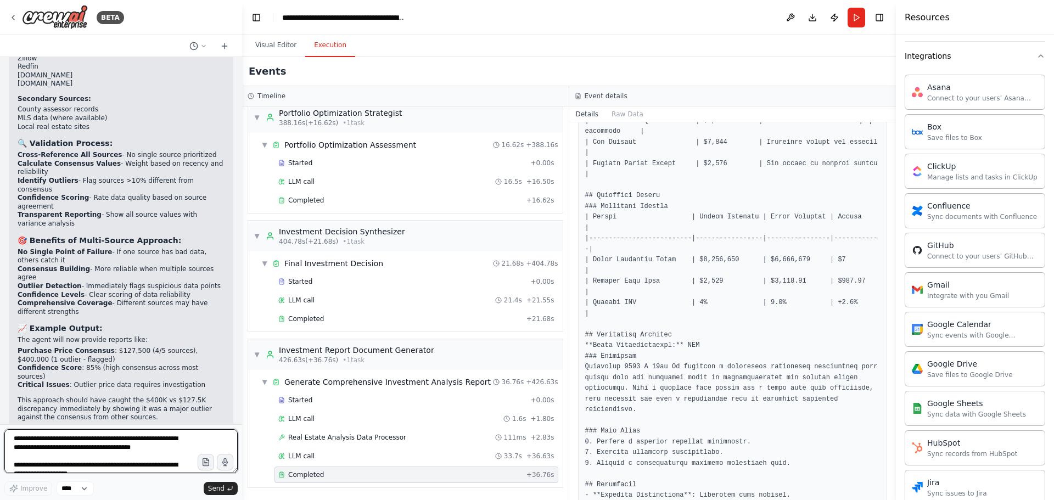
click at [86, 456] on textarea "**********" at bounding box center [120, 451] width 233 height 44
click at [1036, 55] on icon "button" at bounding box center [1040, 56] width 9 height 9
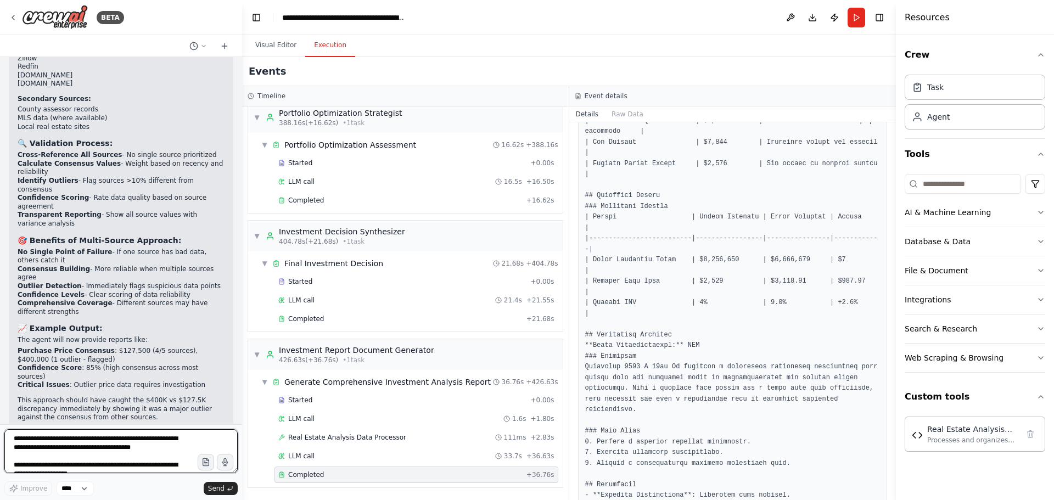
click at [37, 444] on textarea "**********" at bounding box center [120, 451] width 233 height 44
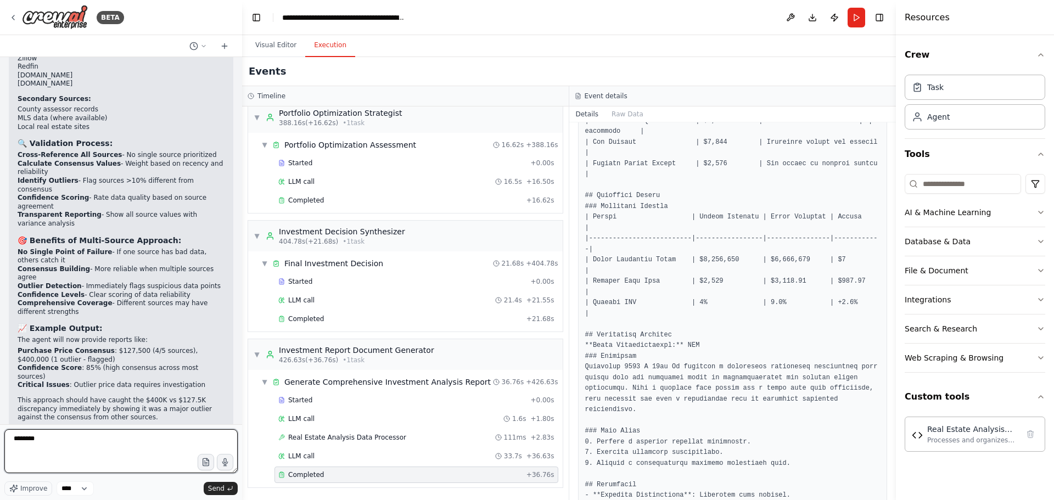
type textarea "*********"
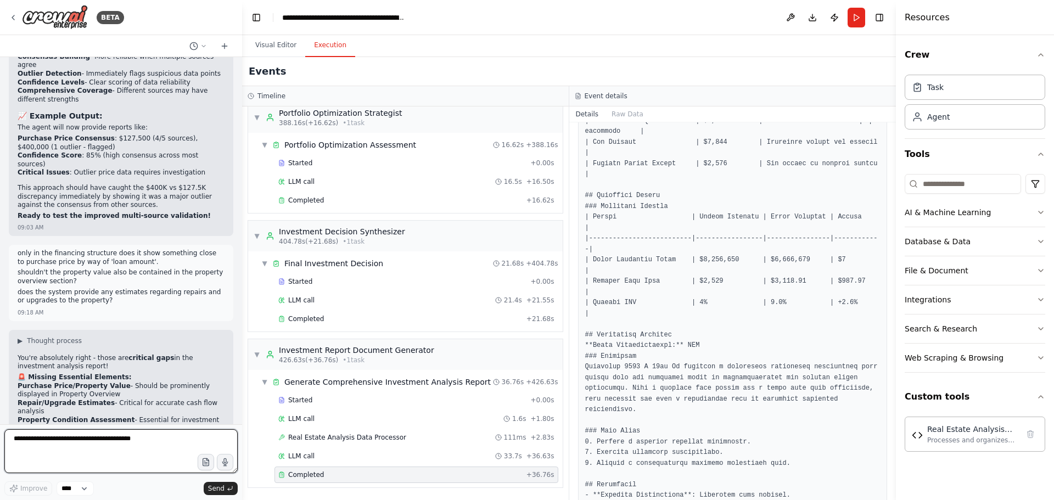
scroll to position [18167, 0]
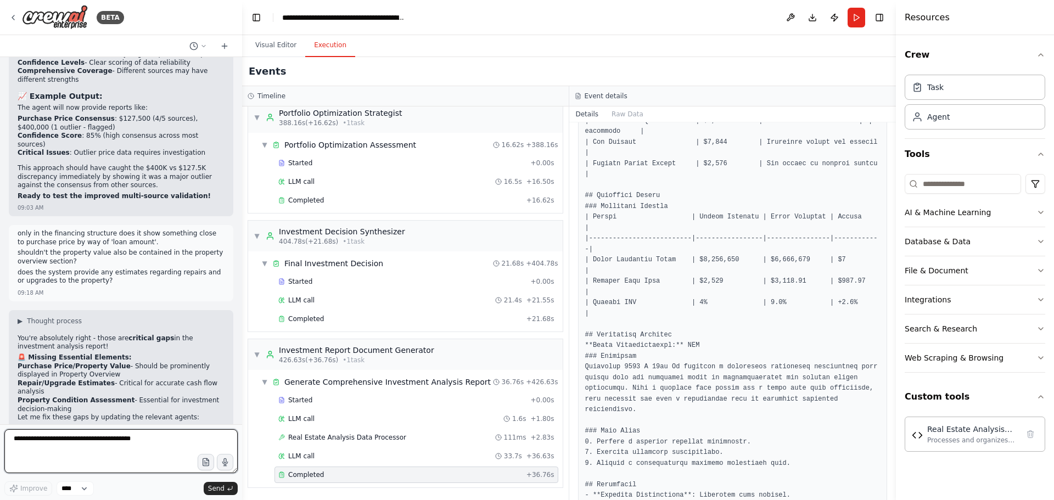
click at [72, 441] on textarea at bounding box center [120, 451] width 233 height 44
click at [854, 19] on button "Run" at bounding box center [856, 18] width 18 height 20
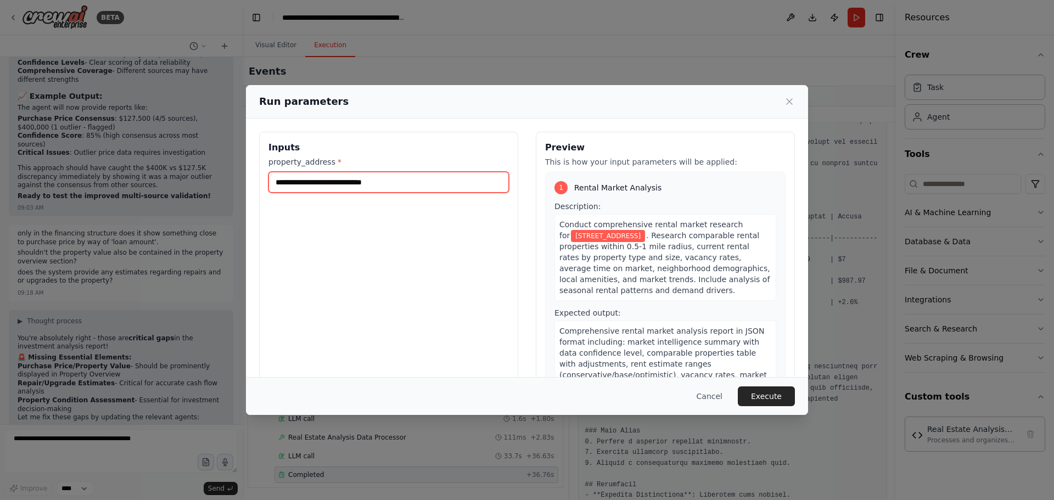
click at [404, 177] on input "**********" at bounding box center [388, 182] width 240 height 21
paste input "*********"
type input "**********"
drag, startPoint x: 310, startPoint y: 184, endPoint x: 238, endPoint y: 182, distance: 72.5
click at [238, 183] on div "**********" at bounding box center [527, 250] width 1054 height 500
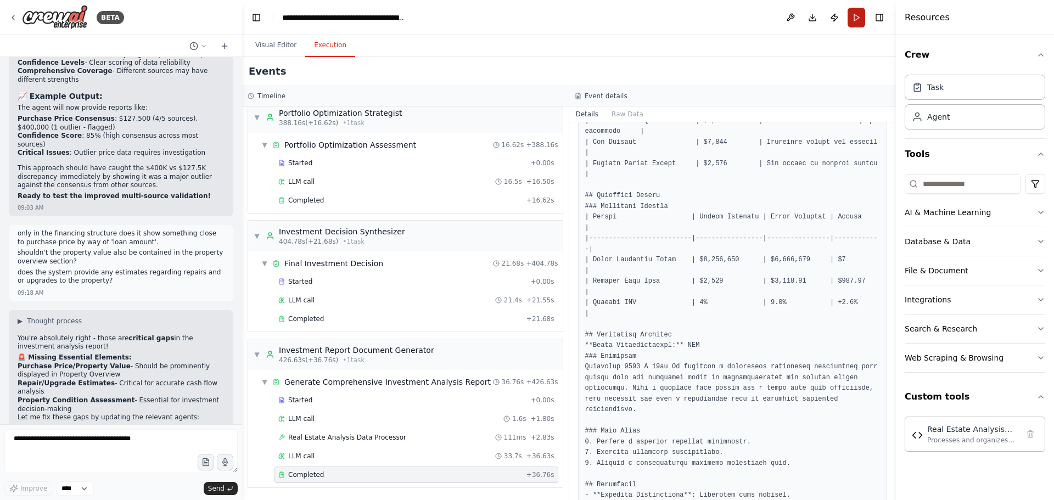
click at [858, 19] on button "Run" at bounding box center [856, 18] width 18 height 20
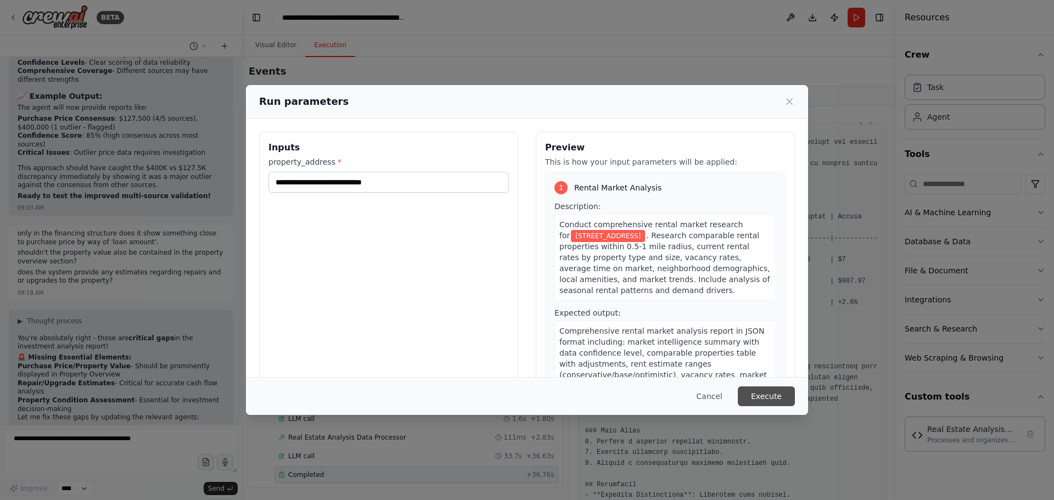
click at [772, 400] on button "Execute" at bounding box center [766, 396] width 57 height 20
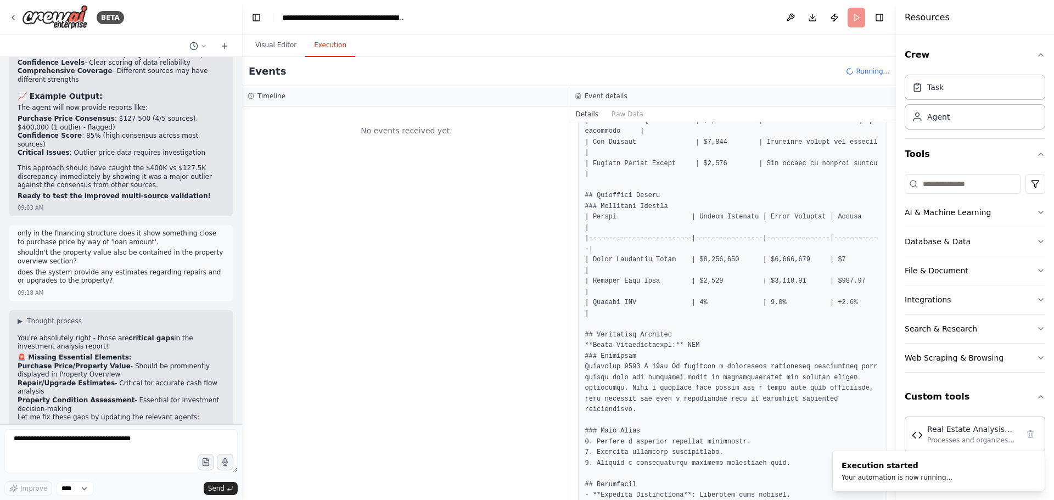
scroll to position [0, 0]
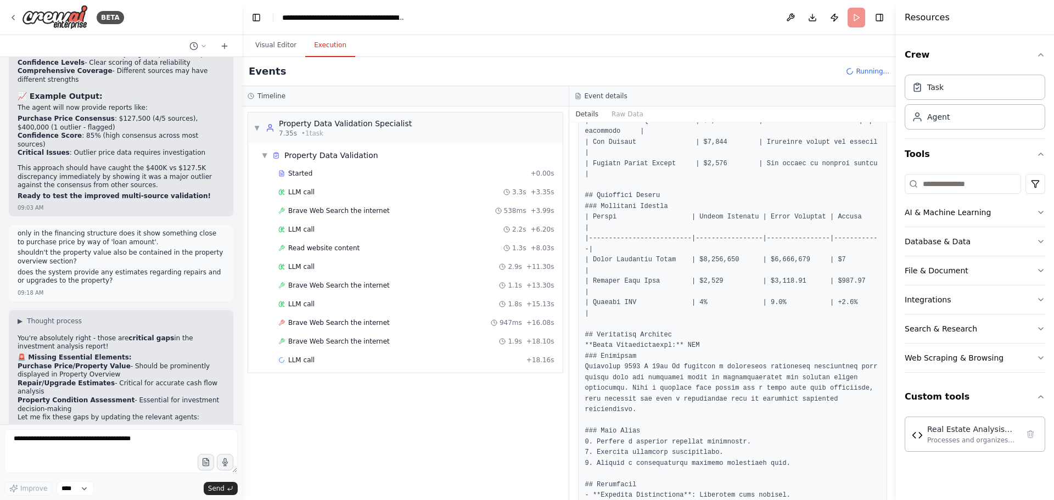
click at [869, 72] on span "Running..." at bounding box center [872, 71] width 33 height 9
click at [924, 22] on h4 "Resources" at bounding box center [927, 17] width 45 height 13
click at [885, 18] on button "Toggle Right Sidebar" at bounding box center [879, 17] width 15 height 15
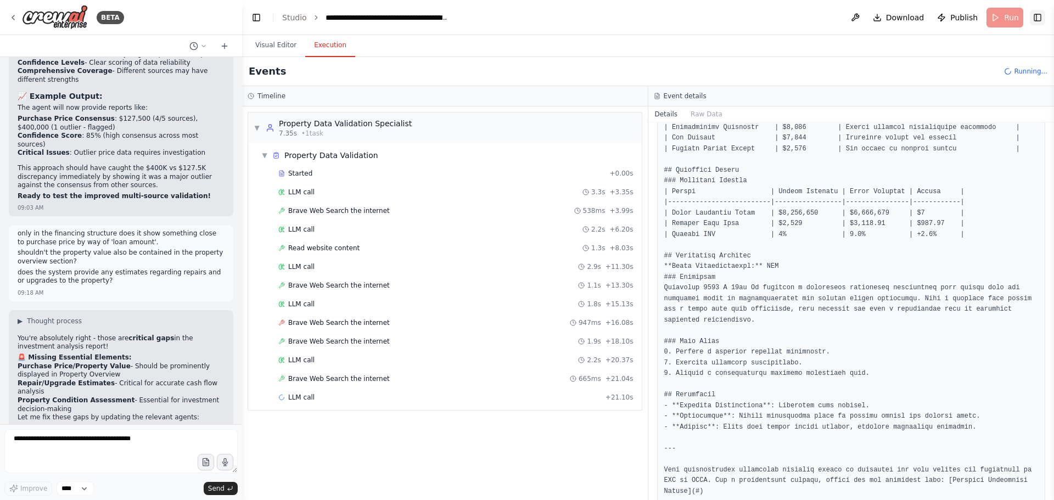
click at [1040, 16] on button "Toggle Right Sidebar" at bounding box center [1037, 17] width 15 height 15
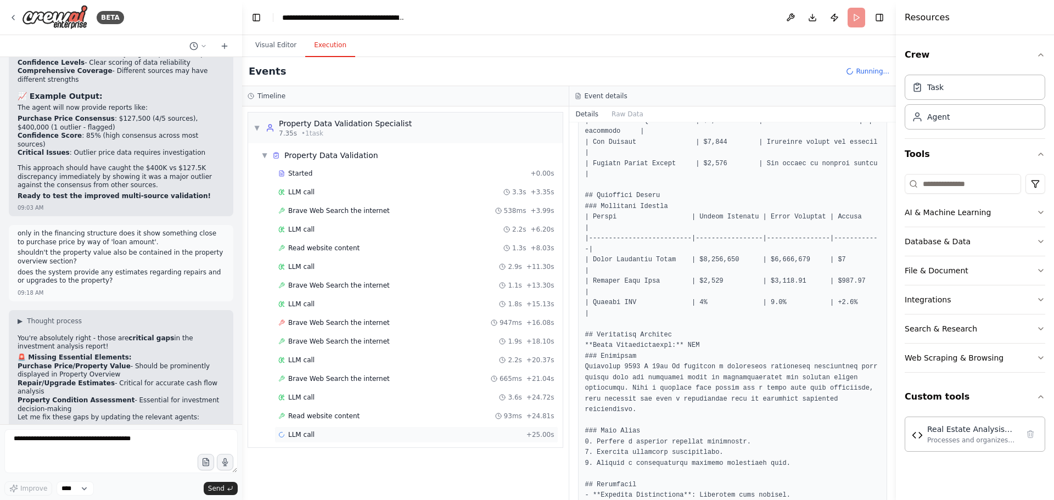
click at [446, 442] on div "LLM call + 25.00s" at bounding box center [416, 434] width 284 height 16
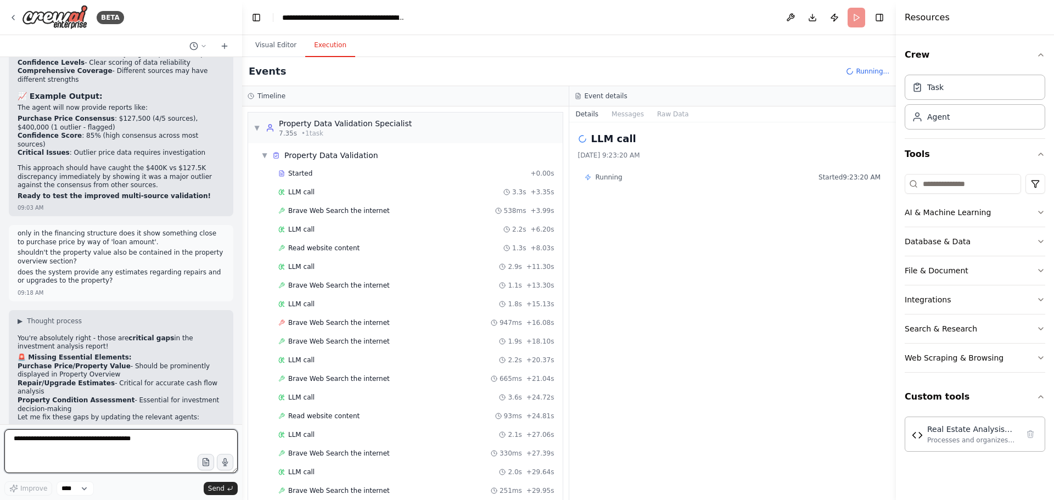
click at [85, 446] on textarea at bounding box center [120, 451] width 233 height 44
type textarea "**********"
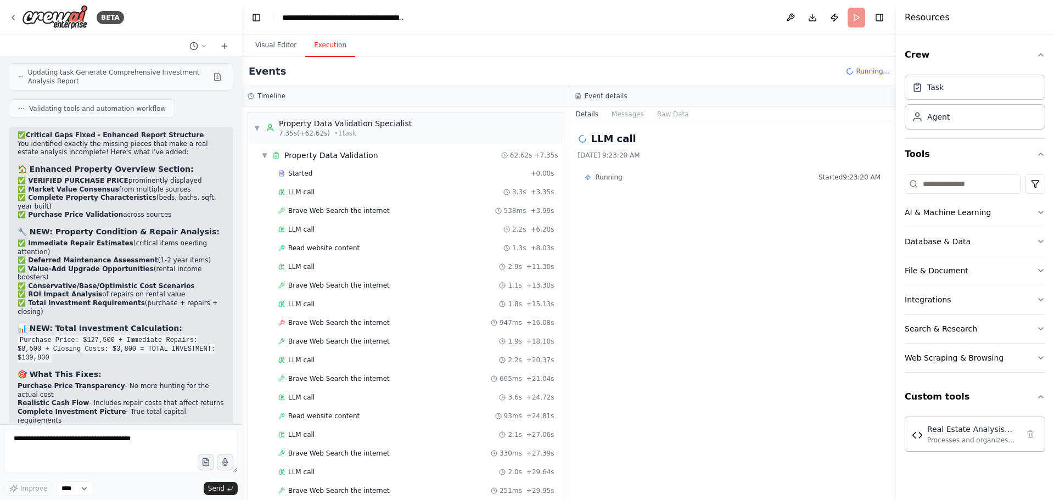
scroll to position [18787, 0]
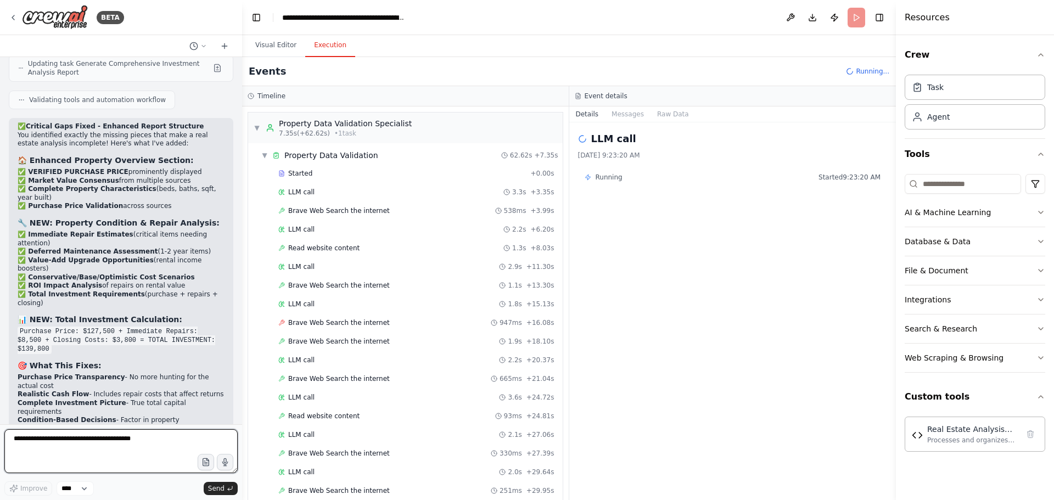
click at [87, 437] on textarea at bounding box center [120, 451] width 233 height 44
click at [87, 437] on textarea "******" at bounding box center [120, 451] width 233 height 44
type textarea "**********"
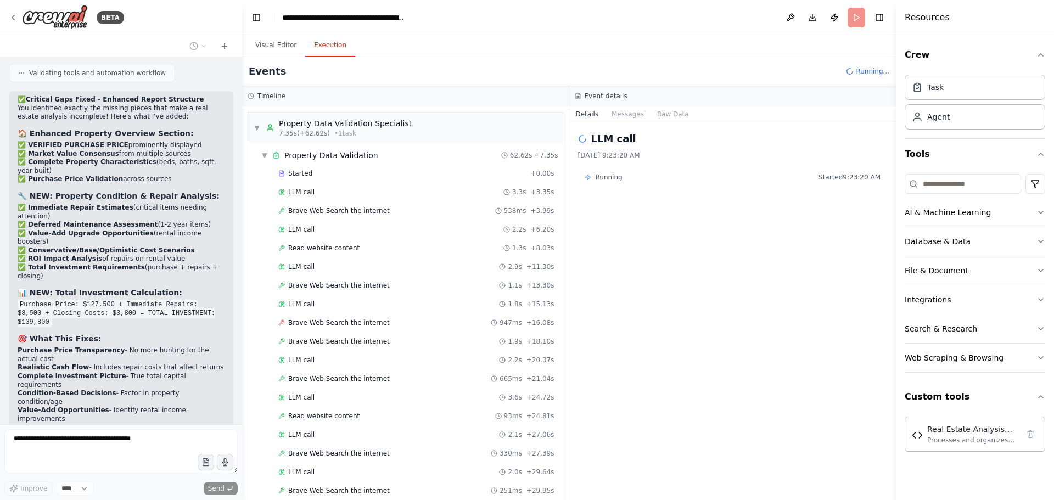
scroll to position [18853, 0]
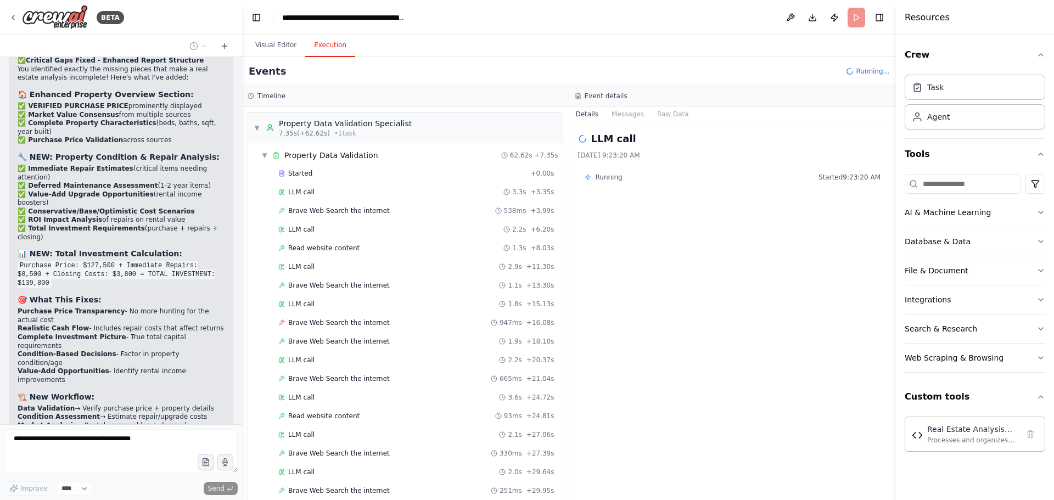
click at [114, 440] on textarea at bounding box center [120, 451] width 233 height 44
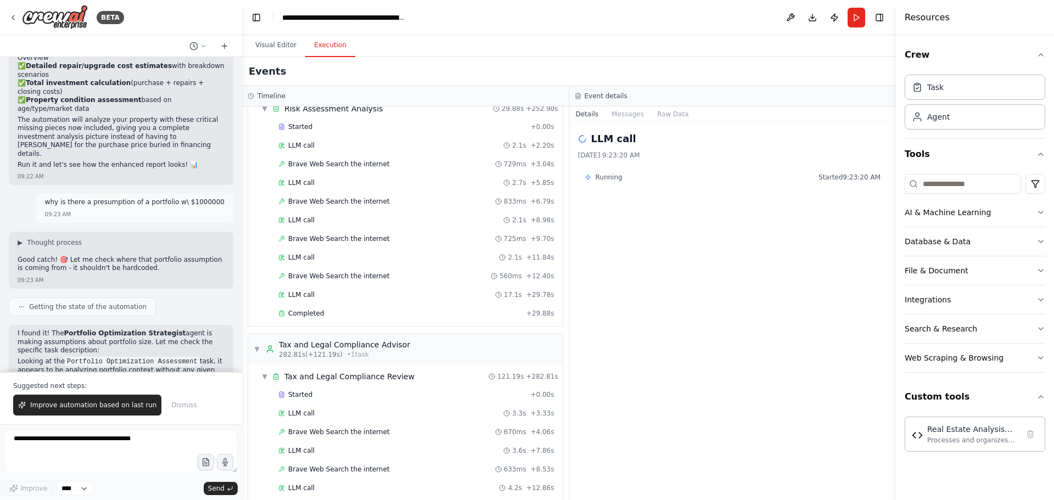
scroll to position [3236, 0]
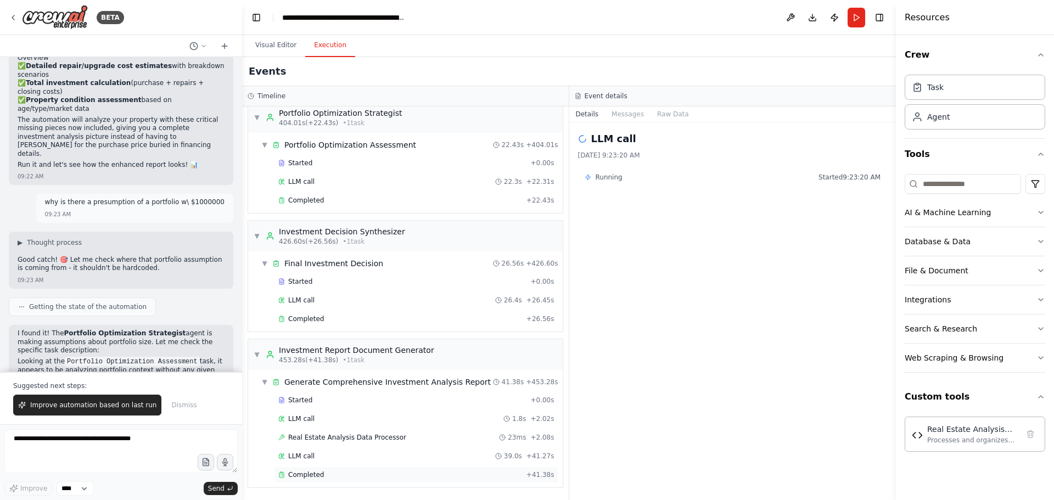
click at [370, 479] on div "Completed" at bounding box center [400, 474] width 244 height 9
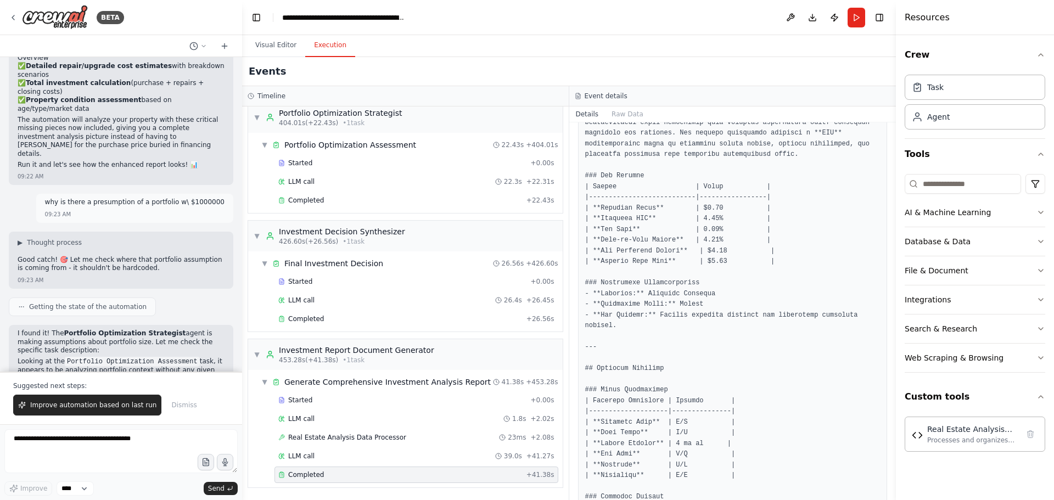
scroll to position [659, 0]
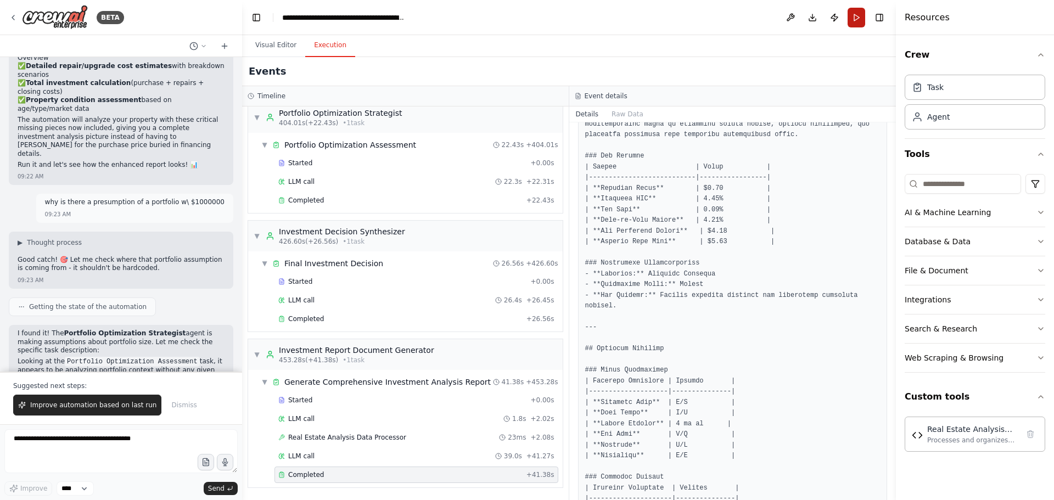
click at [852, 18] on button "Run" at bounding box center [856, 18] width 18 height 20
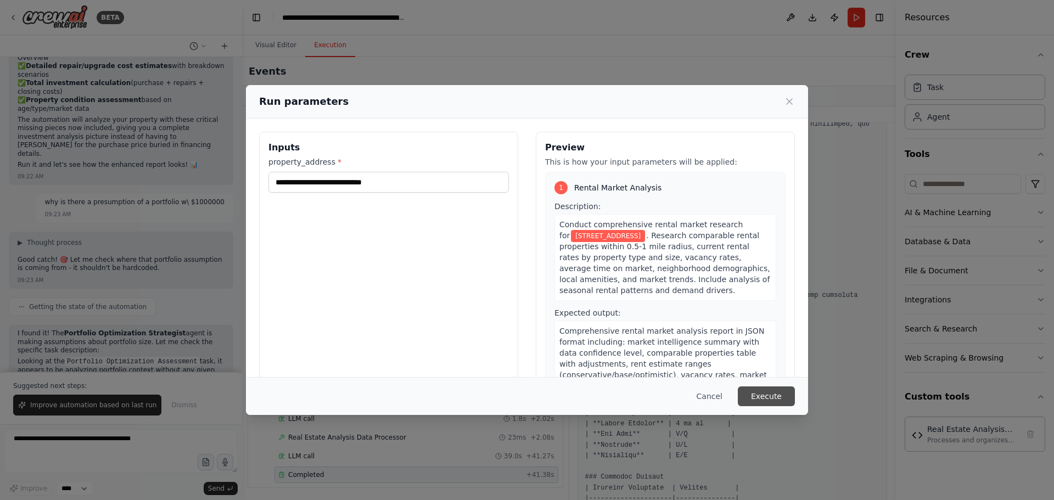
click at [779, 396] on button "Execute" at bounding box center [766, 396] width 57 height 20
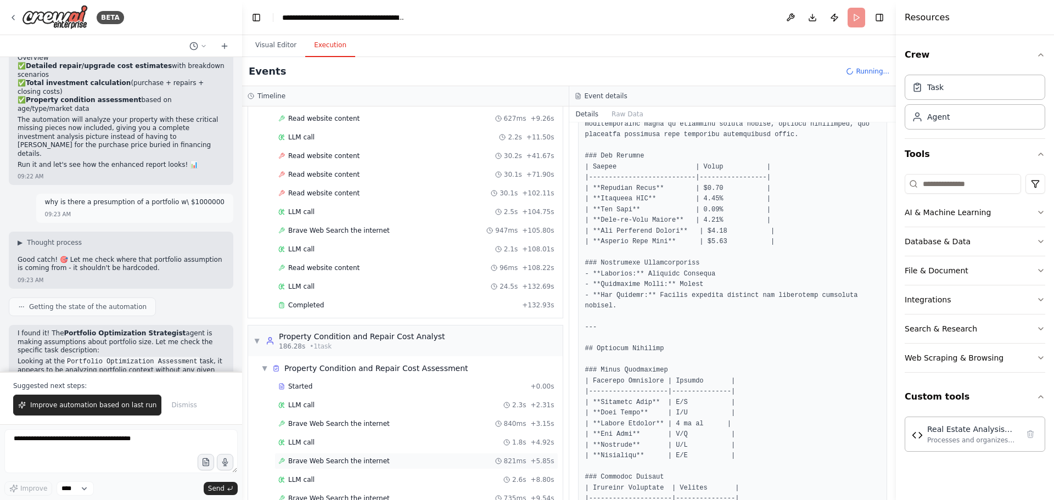
scroll to position [738, 0]
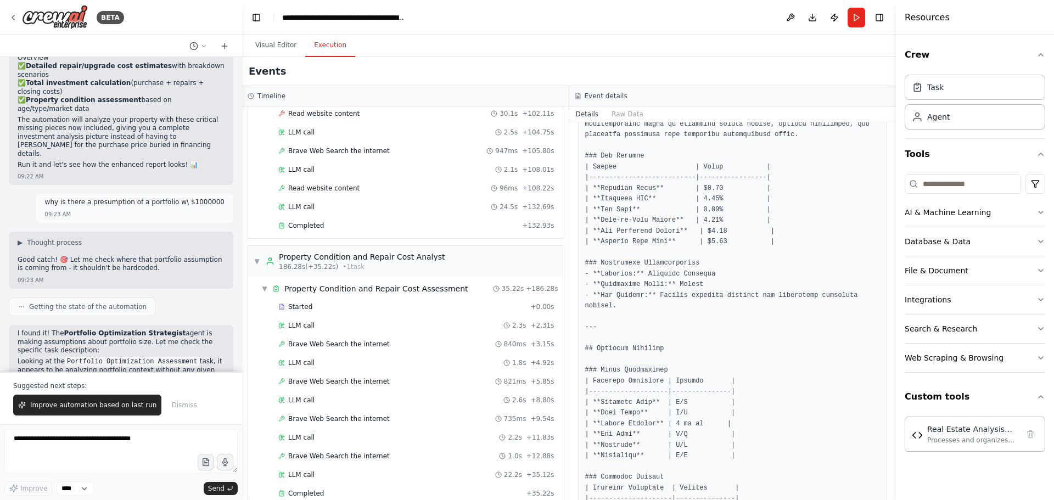
drag, startPoint x: 894, startPoint y: 232, endPoint x: 897, endPoint y: 307, distance: 75.3
click at [898, 311] on div "Resources Crew Task Agent Tools AI & Machine Learning Database & Data File & Do…" at bounding box center [975, 250] width 158 height 500
drag, startPoint x: 891, startPoint y: 248, endPoint x: 885, endPoint y: 408, distance: 160.4
click at [885, 408] on div "BETA I want to build a multi agent system to perform property analysis. I want …" at bounding box center [527, 250] width 1054 height 500
click at [891, 380] on button "Toggle Sidebar" at bounding box center [895, 250] width 9 height 500
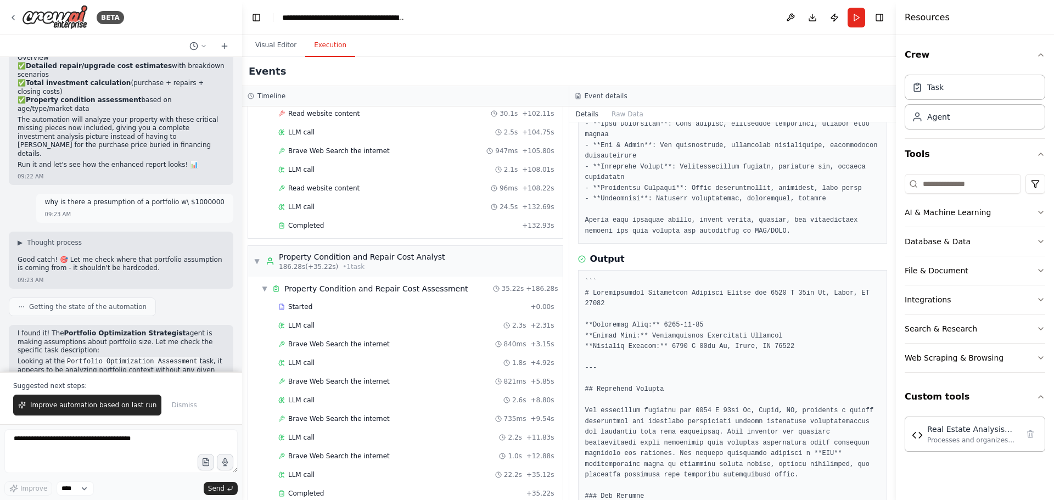
scroll to position [327, 0]
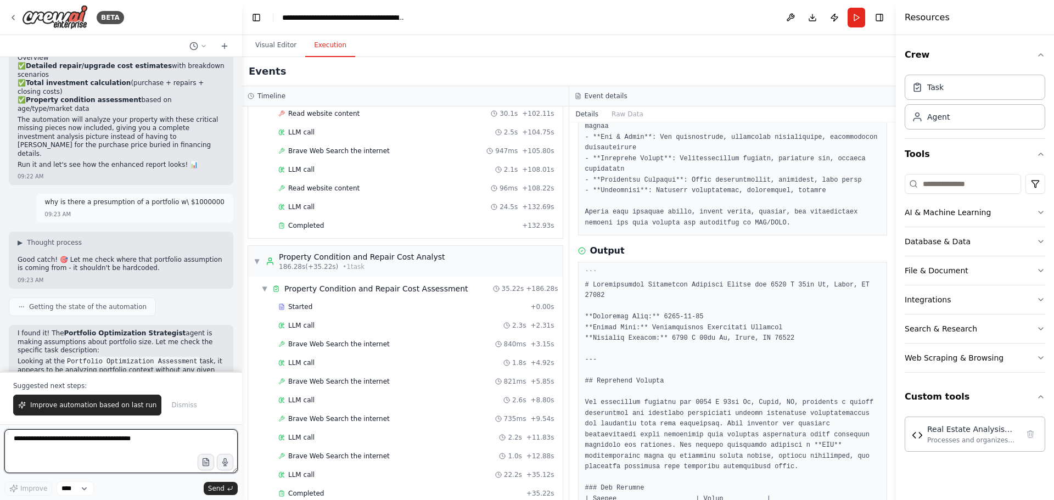
click at [141, 447] on textarea at bounding box center [120, 451] width 233 height 44
type textarea "**********"
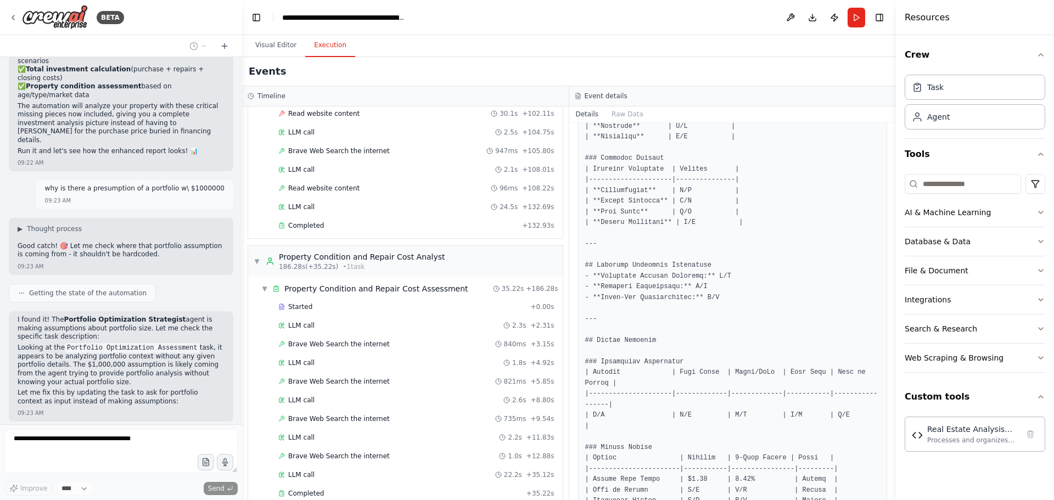
scroll to position [1150, 0]
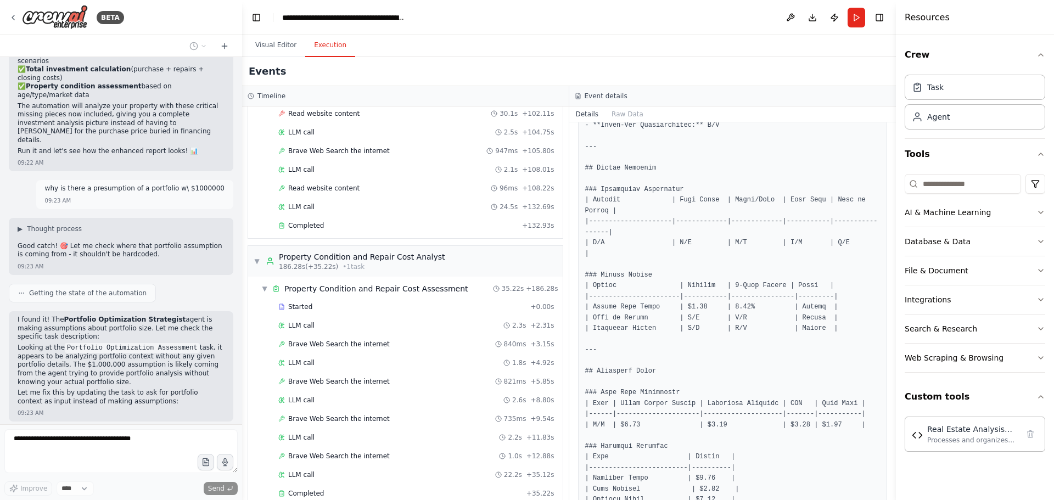
drag, startPoint x: 891, startPoint y: 308, endPoint x: 890, endPoint y: 431, distance: 123.0
click at [890, 431] on div "BETA I want to build a multi agent system to perform property analysis. I want …" at bounding box center [527, 250] width 1054 height 500
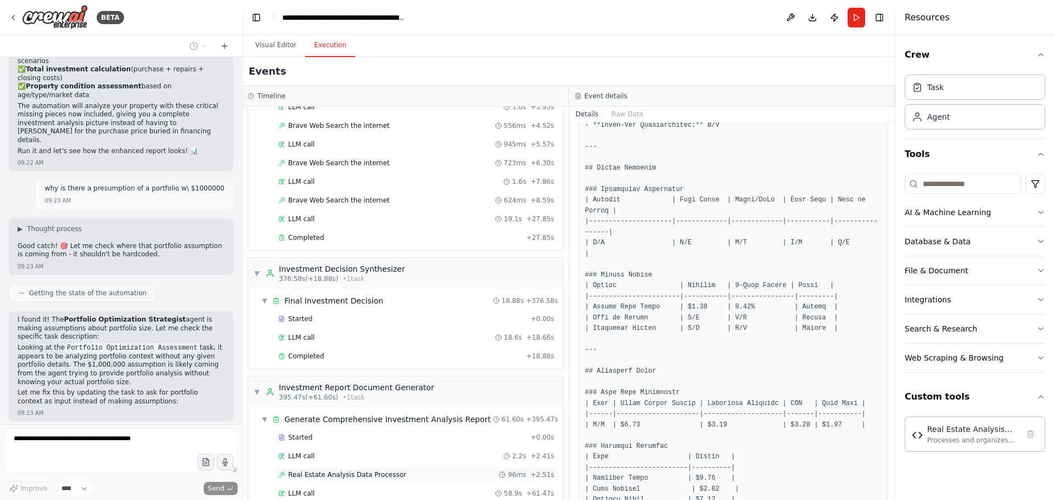
scroll to position [2184, 0]
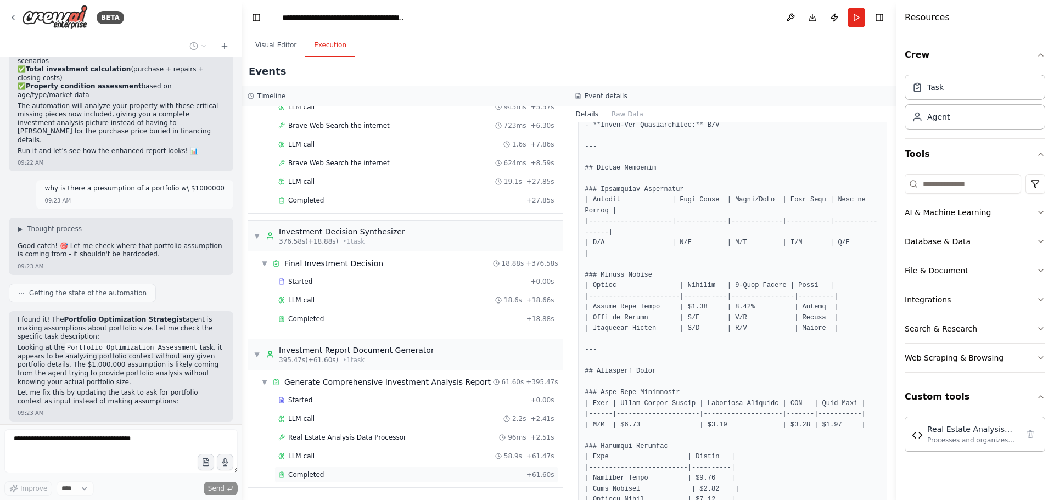
click at [449, 470] on div "Completed + 61.60s" at bounding box center [416, 475] width 284 height 16
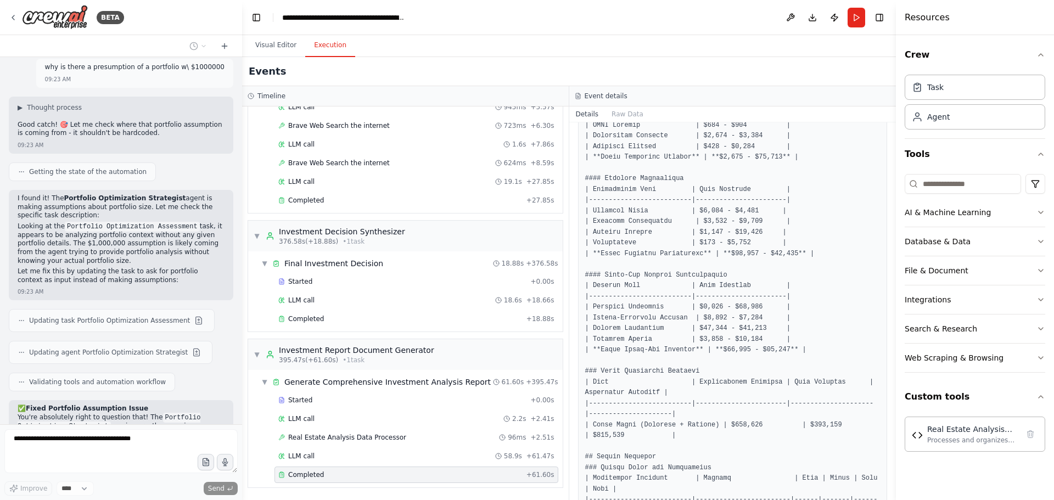
scroll to position [19558, 0]
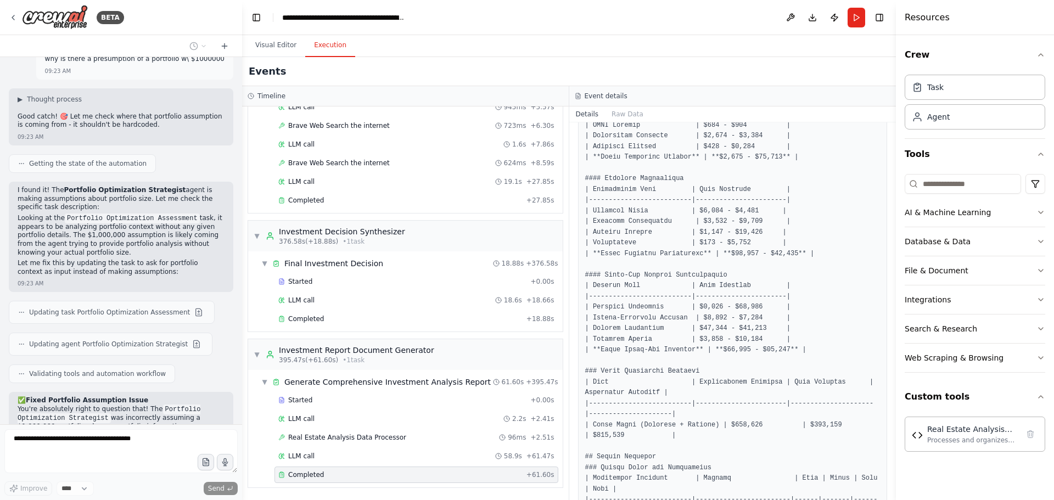
drag, startPoint x: 66, startPoint y: 291, endPoint x: 119, endPoint y: 302, distance: 53.8
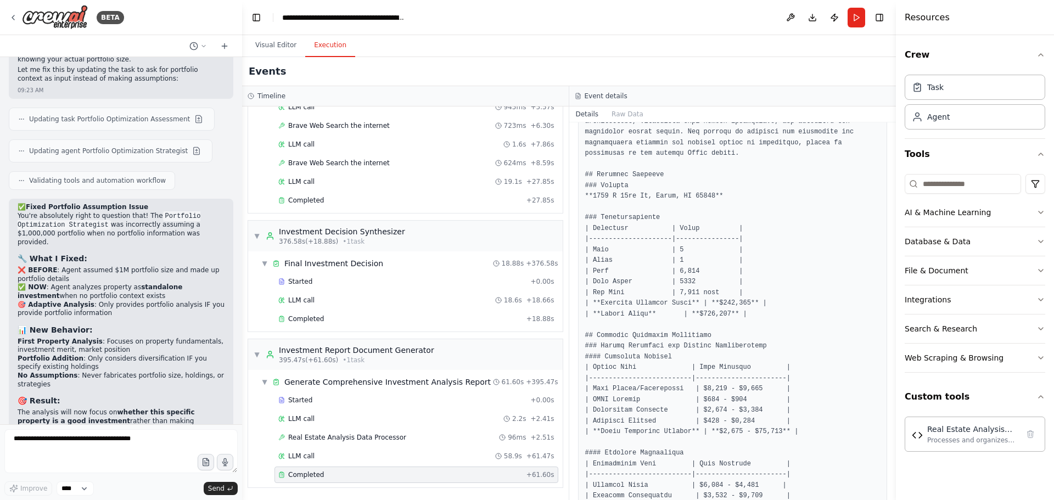
scroll to position [19807, 0]
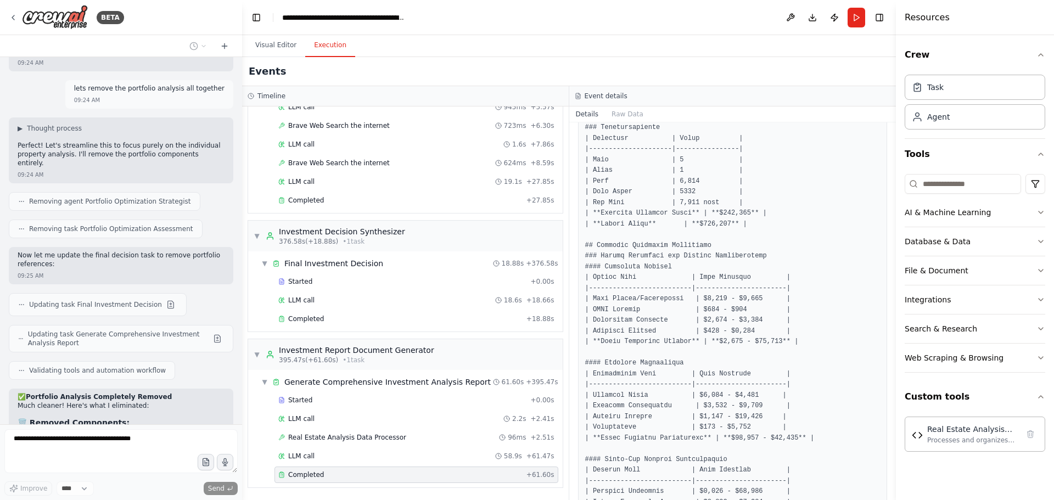
scroll to position [985, 0]
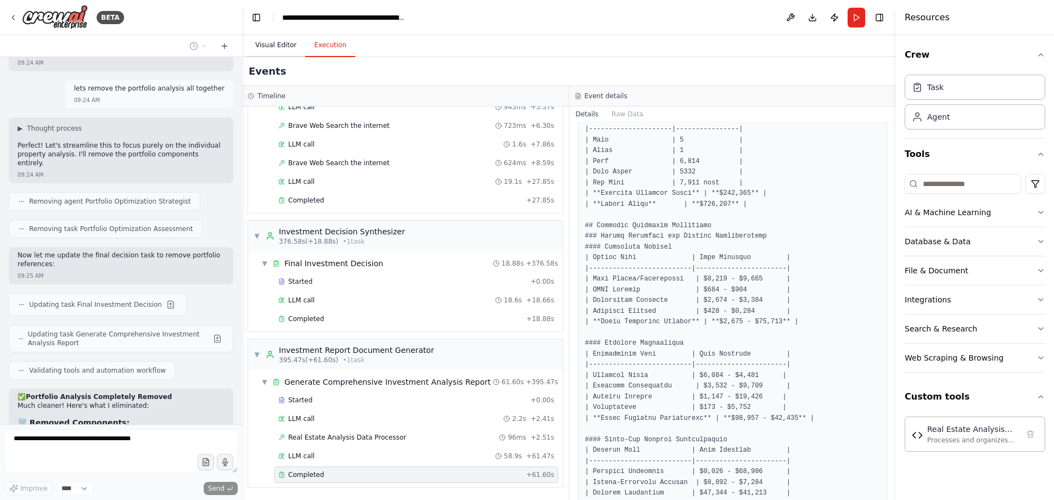
click at [282, 46] on button "Visual Editor" at bounding box center [275, 45] width 59 height 23
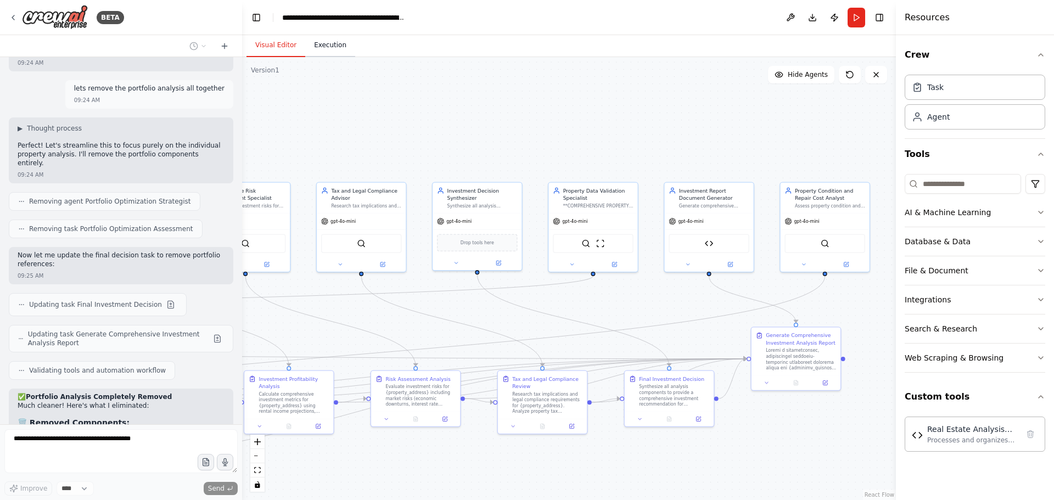
click at [322, 44] on button "Execution" at bounding box center [330, 45] width 50 height 23
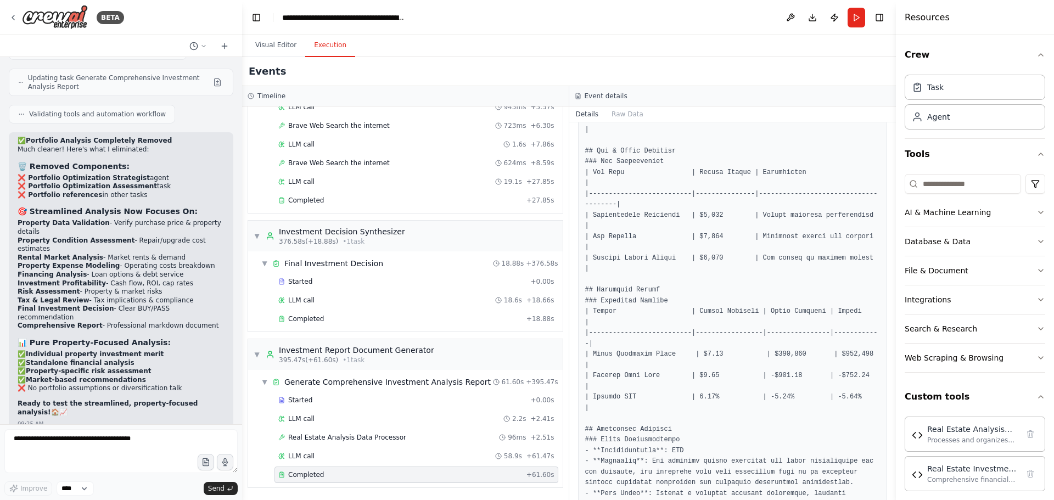
scroll to position [20479, 0]
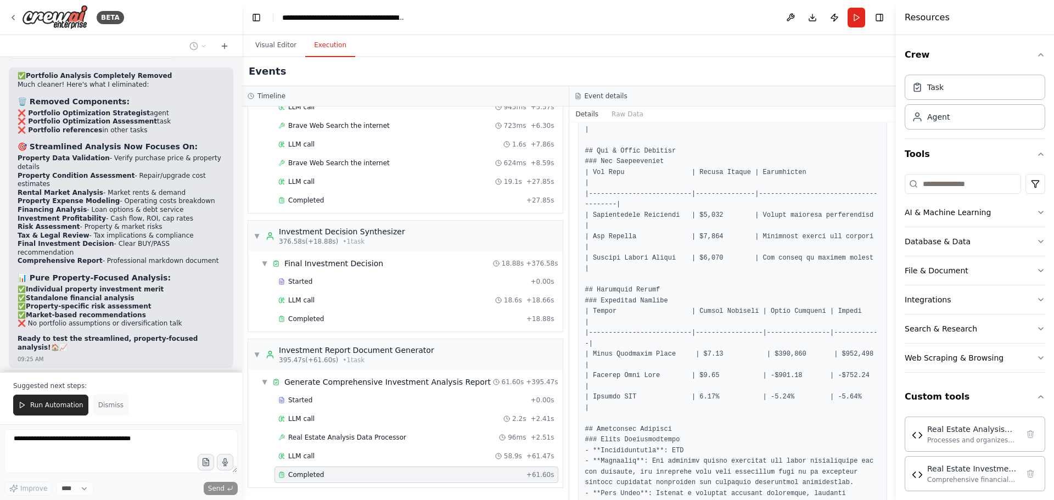
click at [105, 402] on span "Dismiss" at bounding box center [110, 405] width 25 height 9
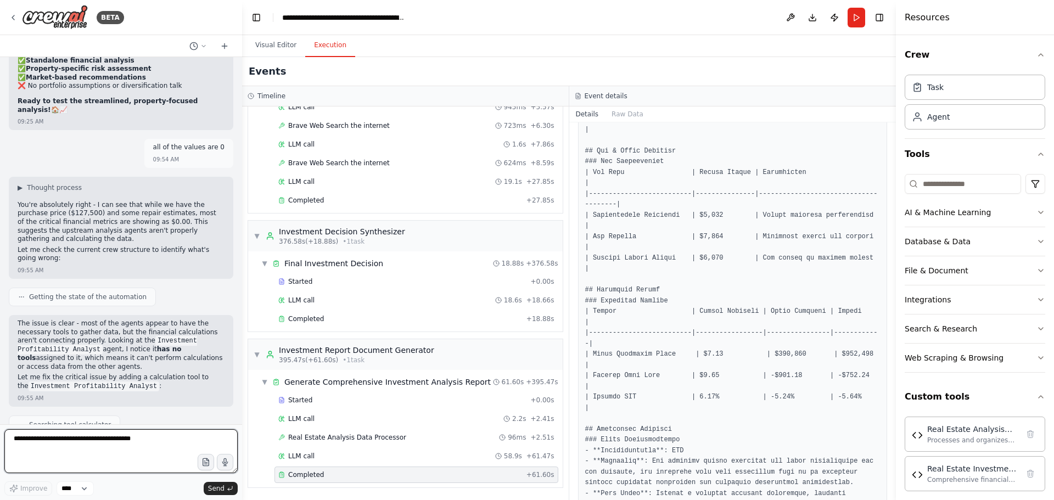
scroll to position [20725, 0]
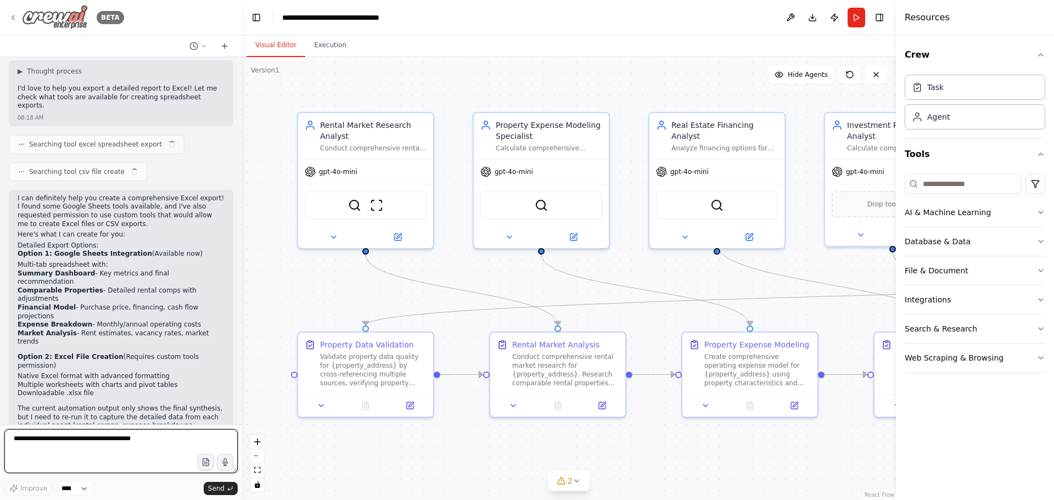
scroll to position [9218, 0]
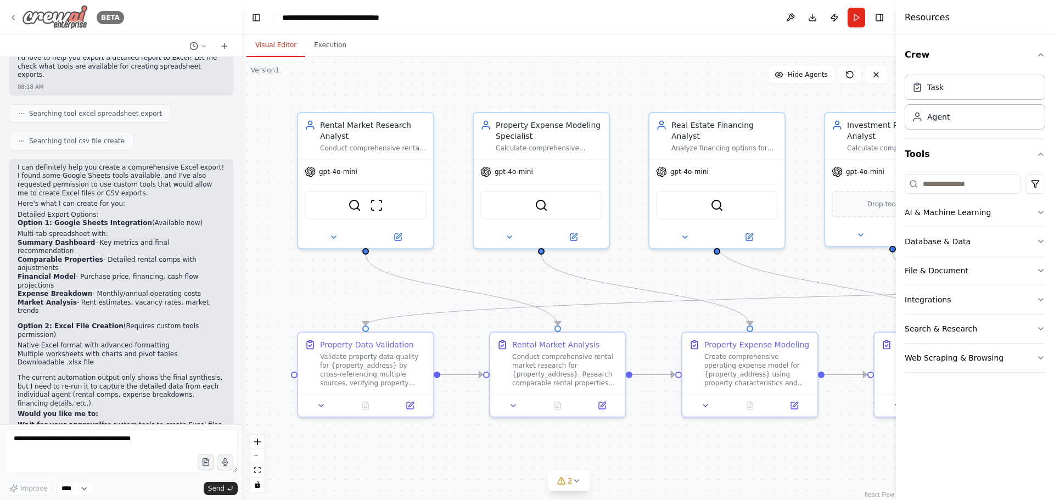
click at [13, 15] on icon at bounding box center [13, 17] width 9 height 9
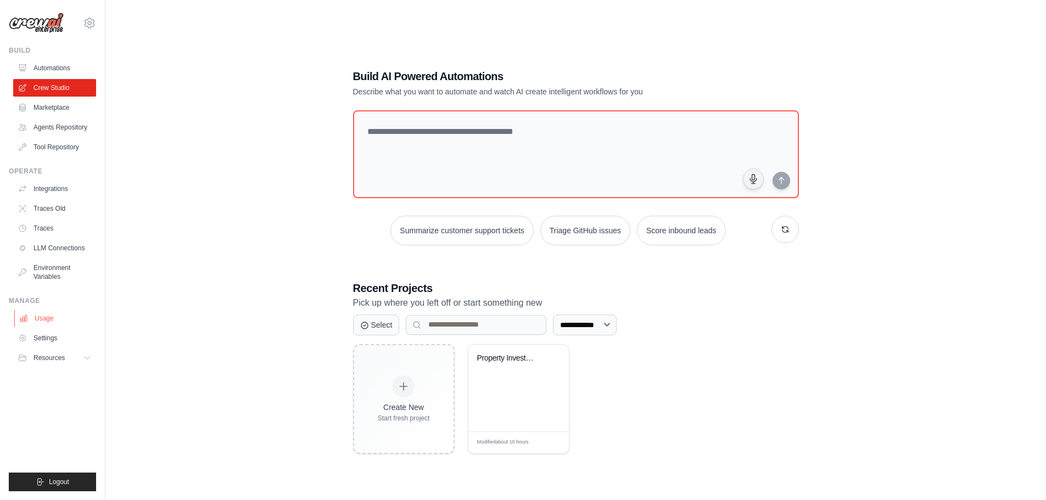
click at [43, 321] on link "Usage" at bounding box center [55, 319] width 83 height 18
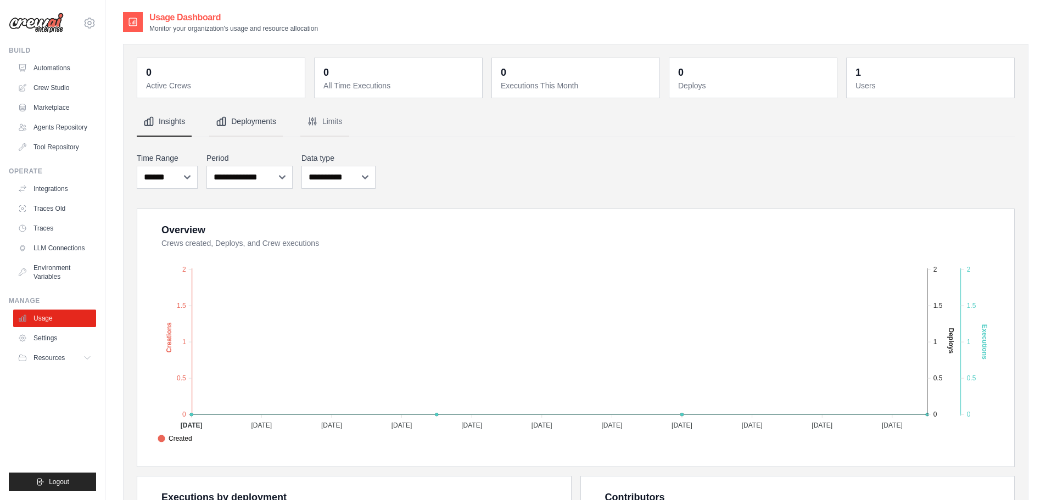
click at [279, 117] on button "Deployments" at bounding box center [246, 122] width 74 height 30
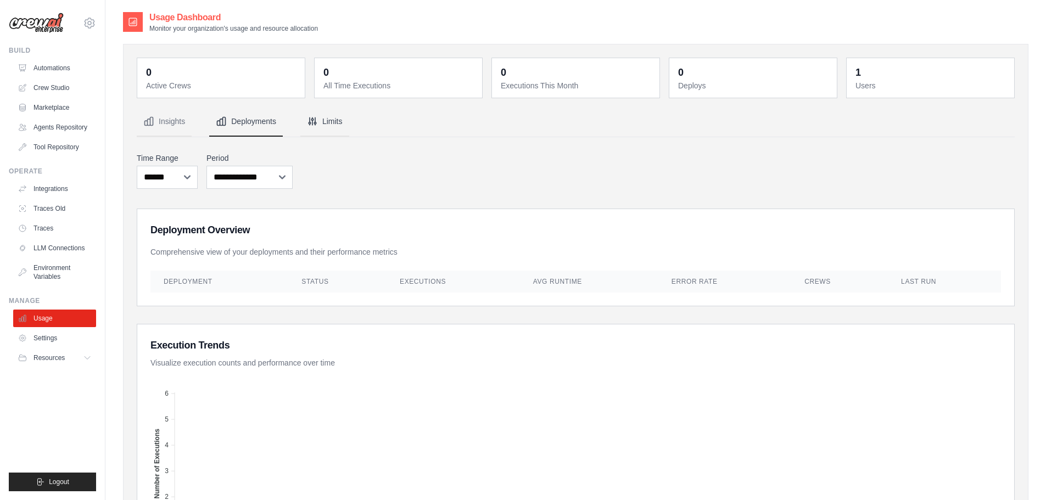
click at [327, 124] on button "Limits" at bounding box center [324, 122] width 49 height 30
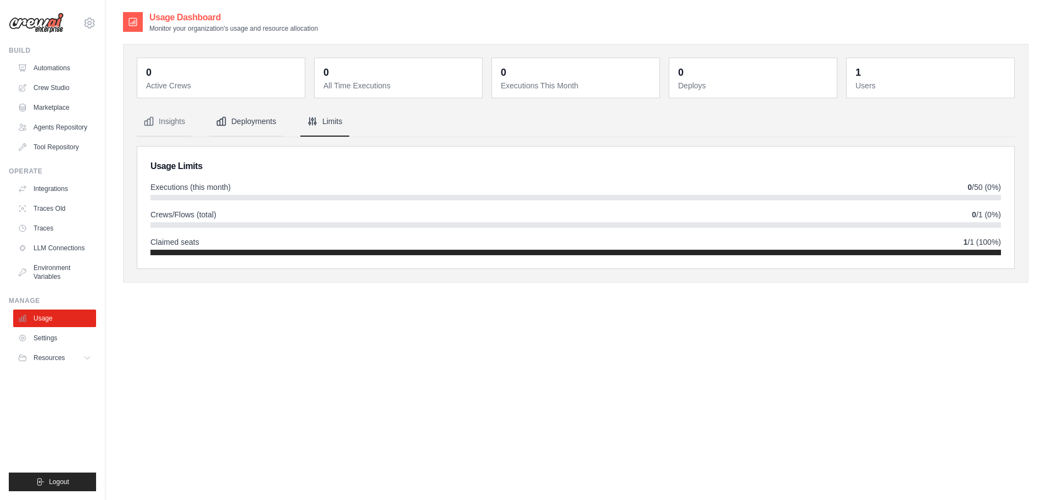
click at [240, 126] on button "Deployments" at bounding box center [246, 122] width 74 height 30
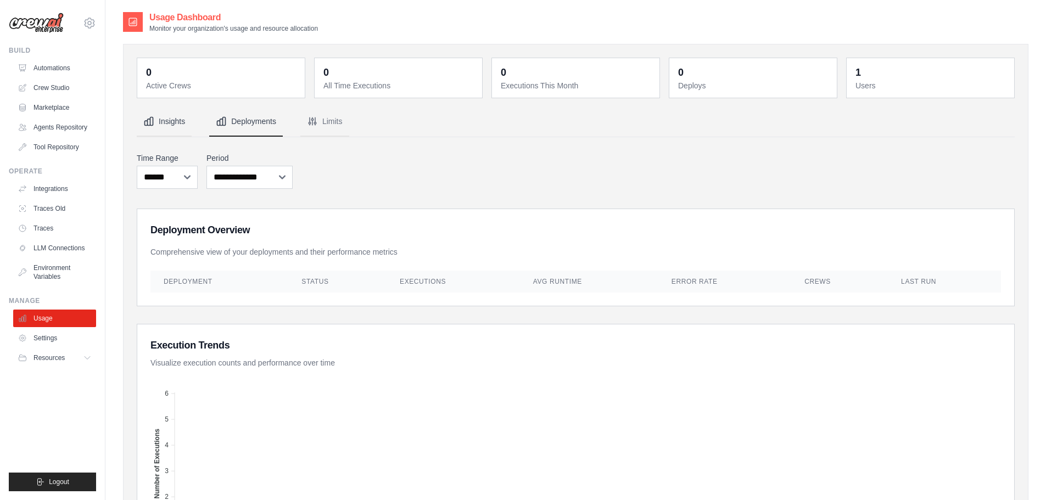
click at [181, 124] on button "Insights" at bounding box center [164, 122] width 55 height 30
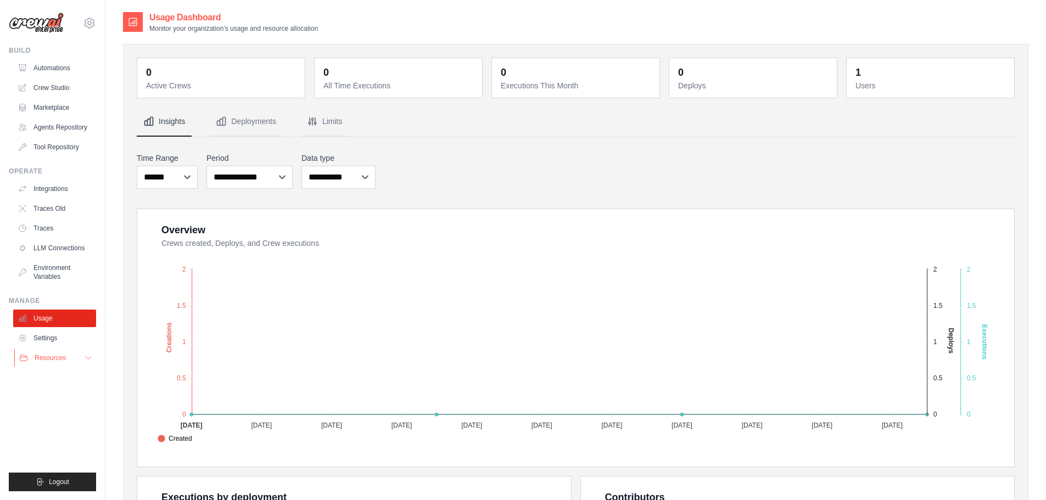
click at [66, 352] on button "Resources" at bounding box center [55, 358] width 83 height 18
click at [51, 86] on link "Crew Studio" at bounding box center [55, 88] width 83 height 18
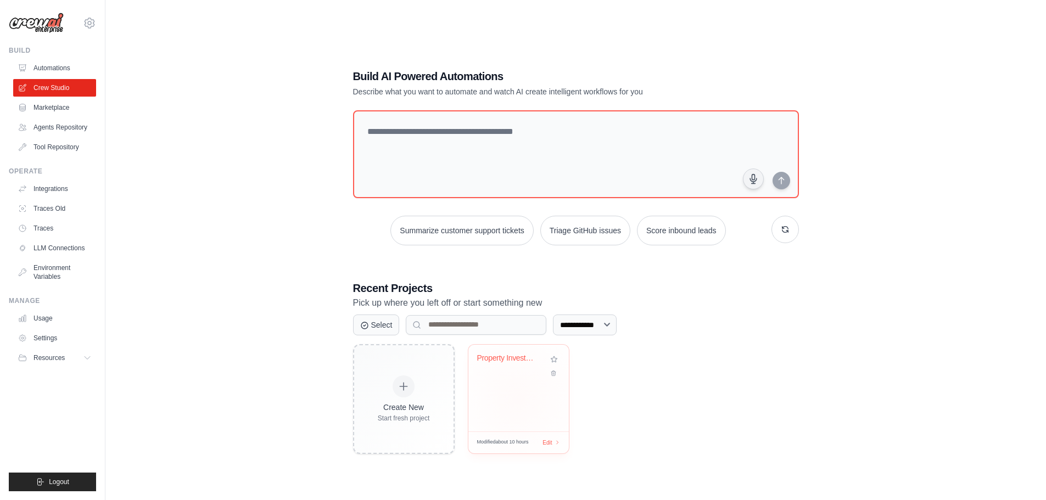
click at [520, 366] on div "Property Investment Analysis System" at bounding box center [510, 360] width 66 height 14
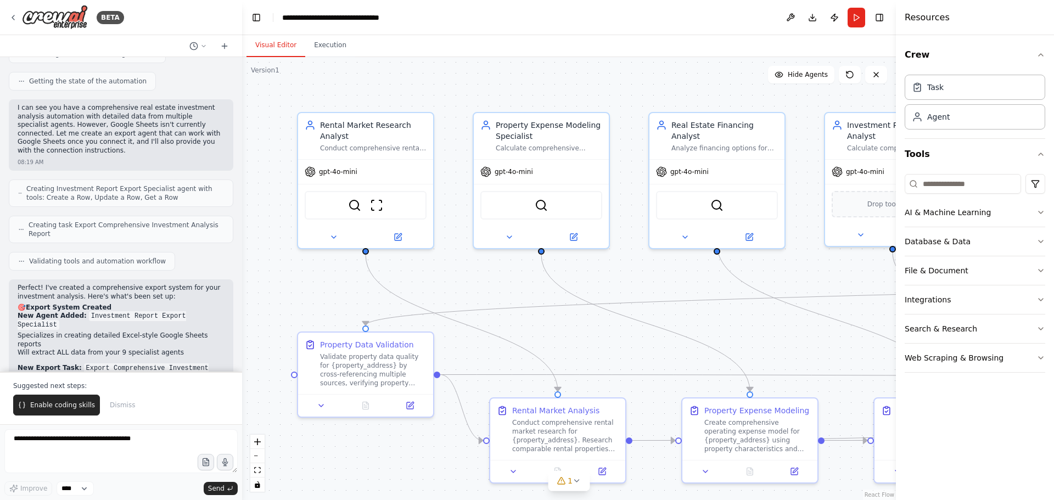
click at [839, 41] on div "Visual Editor Execution" at bounding box center [569, 46] width 654 height 22
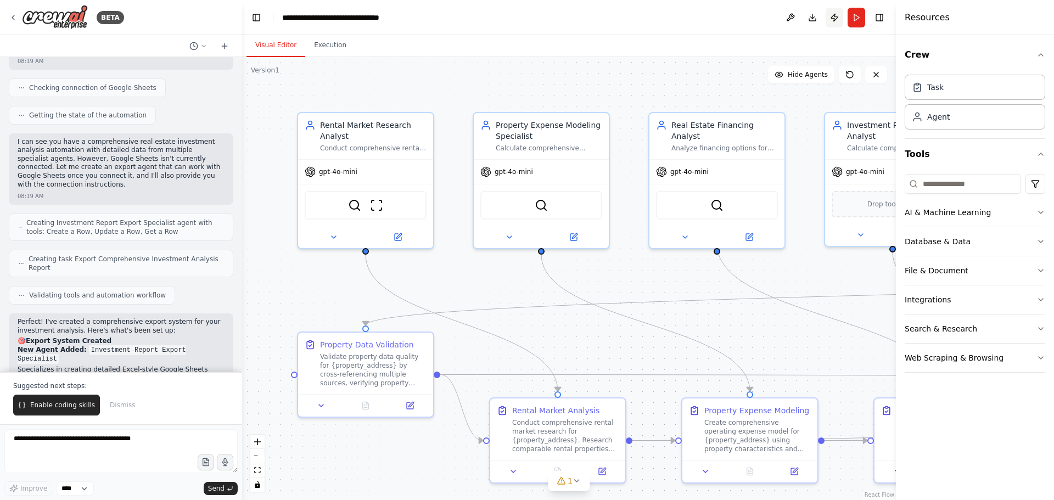
scroll to position [9783, 0]
click at [833, 17] on button "Publish" at bounding box center [835, 18] width 18 height 20
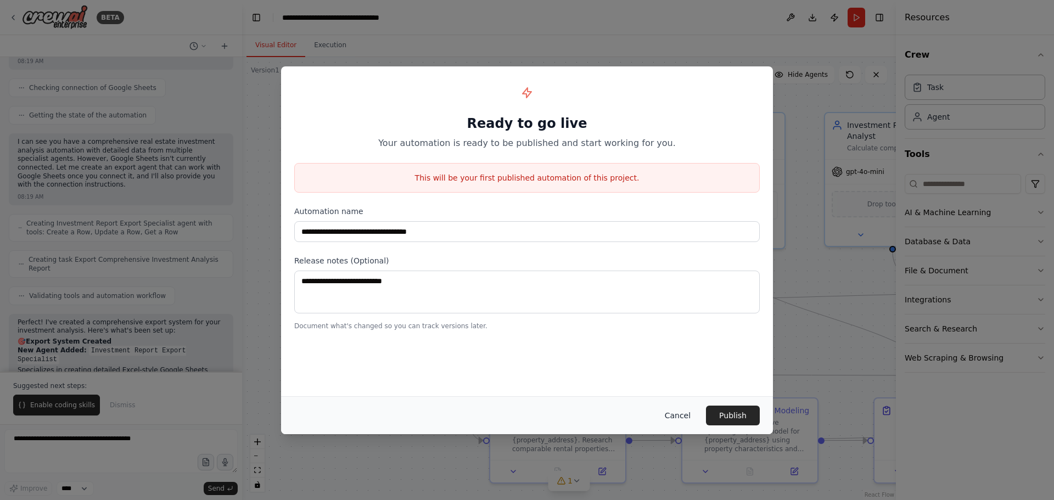
click at [684, 418] on button "Cancel" at bounding box center [677, 416] width 43 height 20
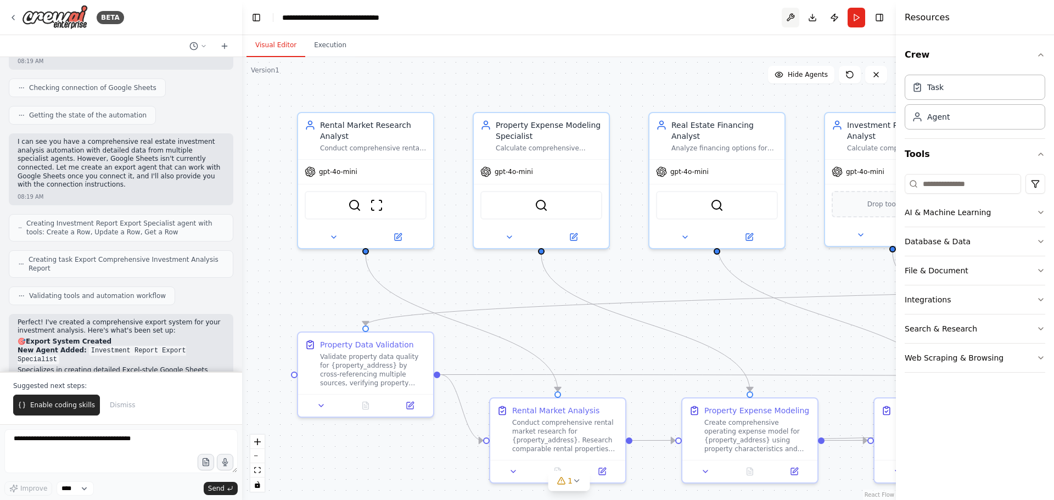
click at [788, 15] on button at bounding box center [791, 18] width 18 height 20
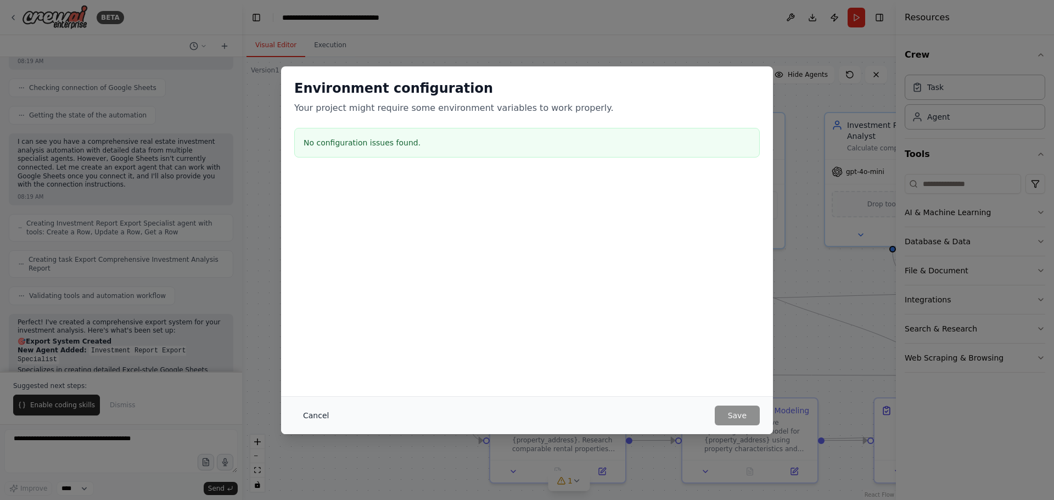
click at [313, 416] on button "Cancel" at bounding box center [315, 416] width 43 height 20
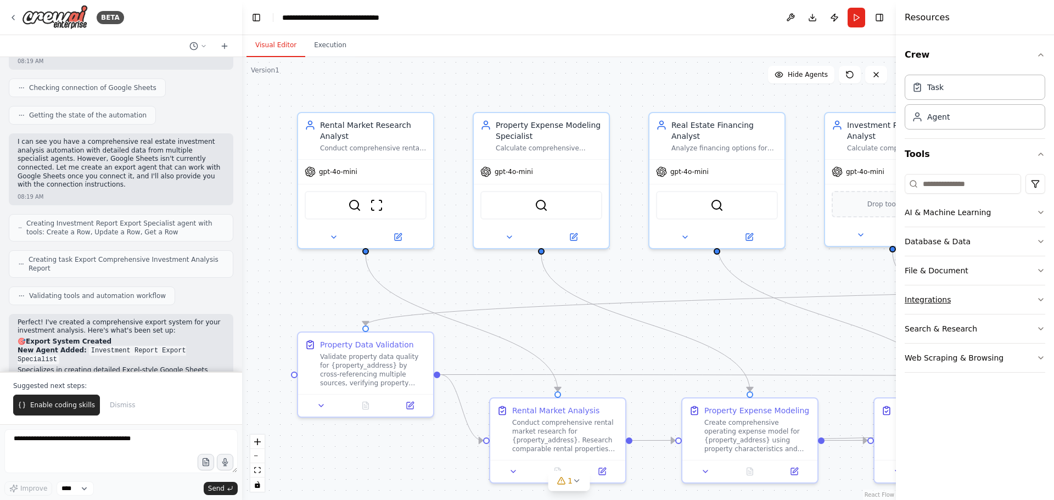
click at [956, 307] on button "Integrations" at bounding box center [975, 299] width 141 height 29
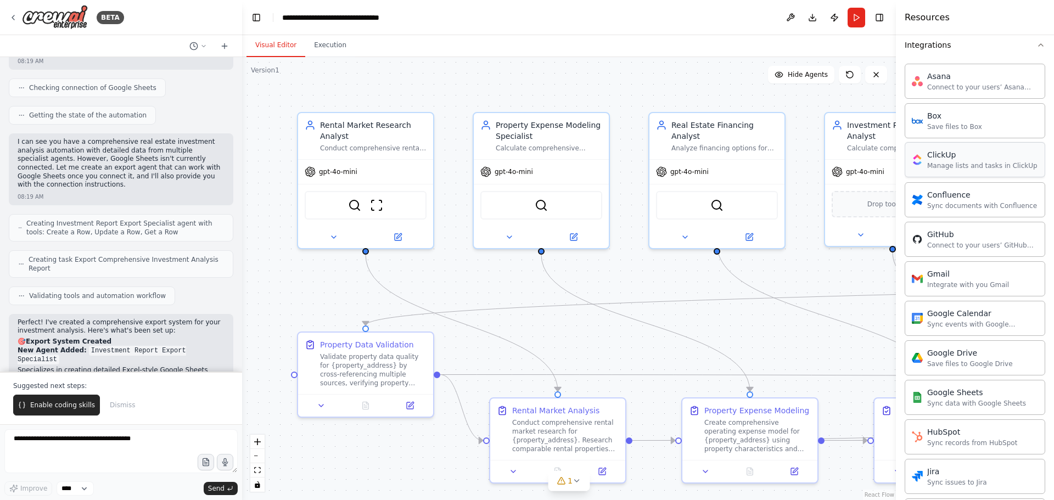
scroll to position [274, 0]
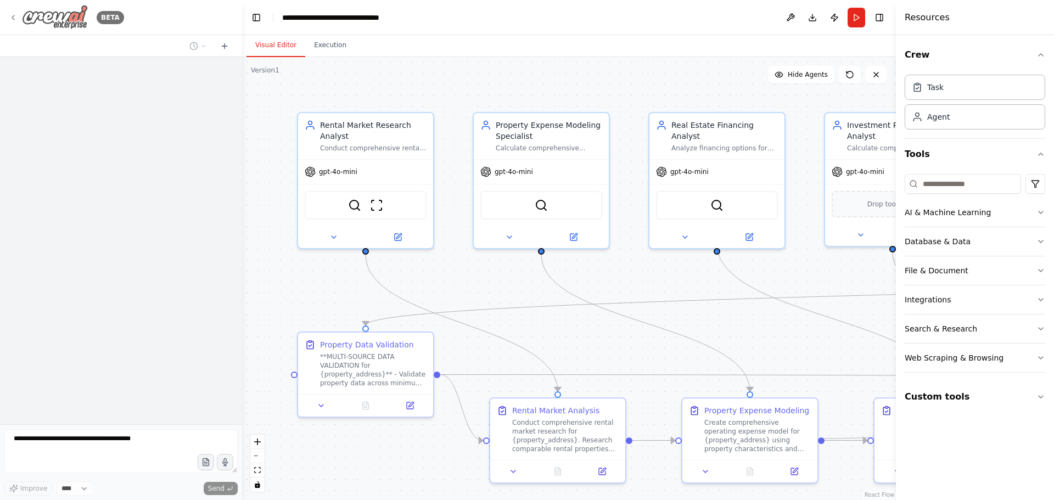
click at [43, 18] on img at bounding box center [55, 17] width 66 height 25
